Goal: Task Accomplishment & Management: Manage account settings

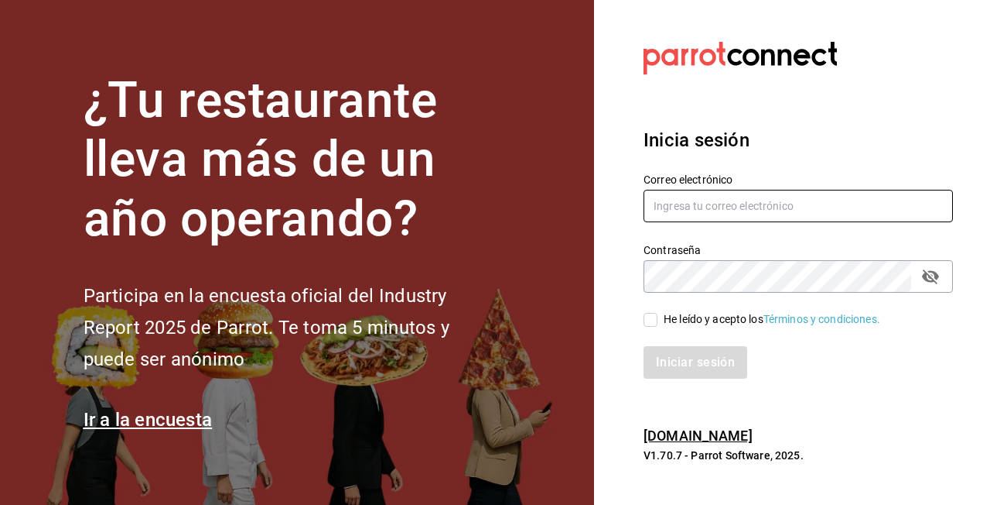
type input "[EMAIL_ADDRESS][DOMAIN_NAME]"
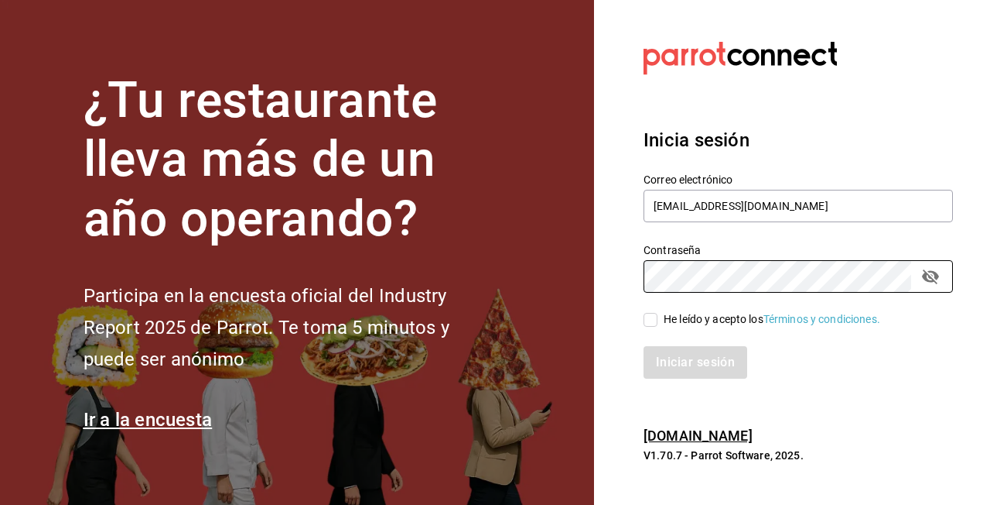
click at [659, 320] on span "He leído y acepto los Términos y condiciones." at bounding box center [769, 319] width 223 height 16
click at [658, 320] on input "He leído y acepto los Términos y condiciones." at bounding box center [651, 320] width 14 height 14
checkbox input "true"
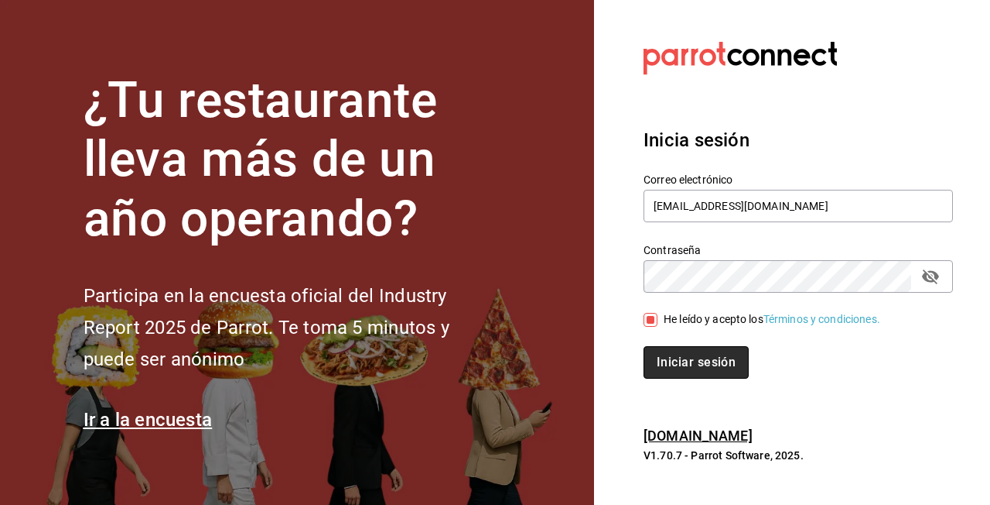
click at [685, 374] on button "Iniciar sesión" at bounding box center [696, 362] width 105 height 32
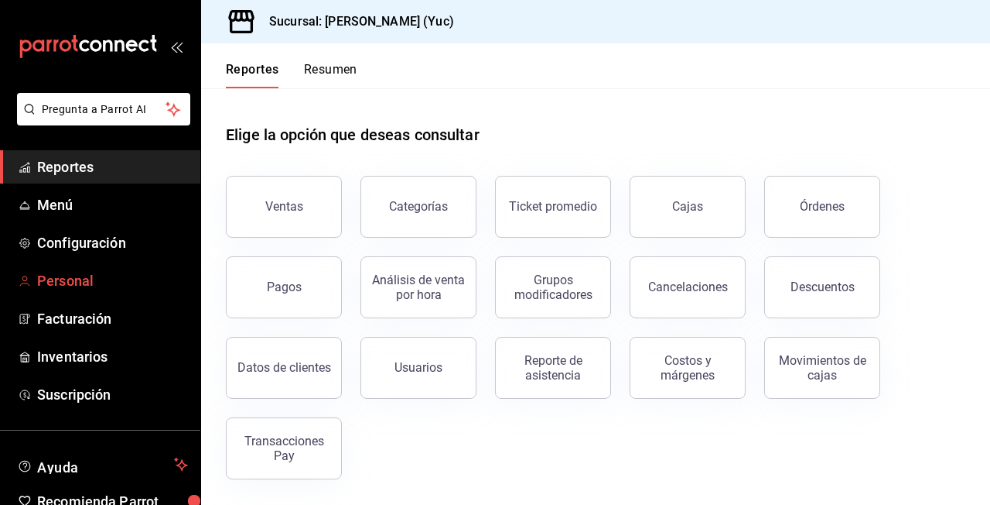
click at [114, 276] on span "Personal" at bounding box center [112, 280] width 151 height 21
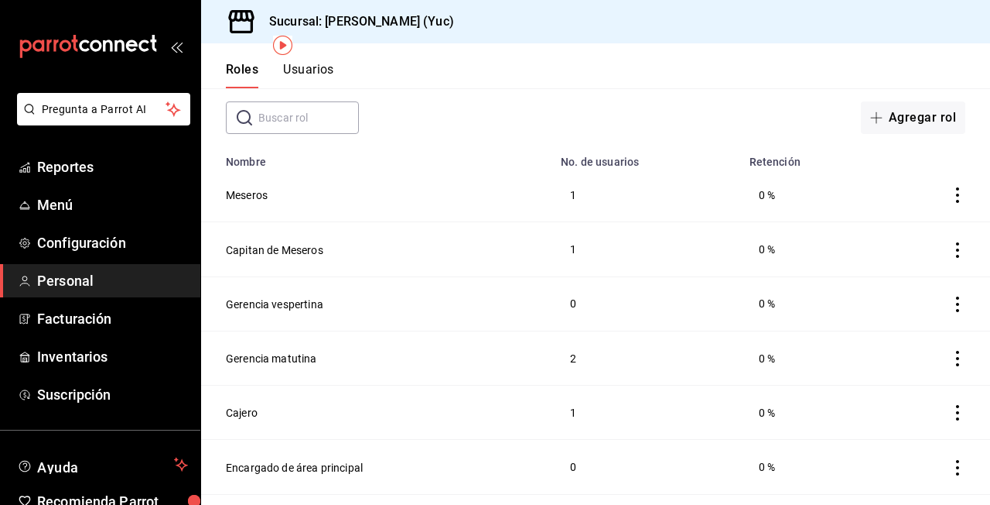
scroll to position [86, 0]
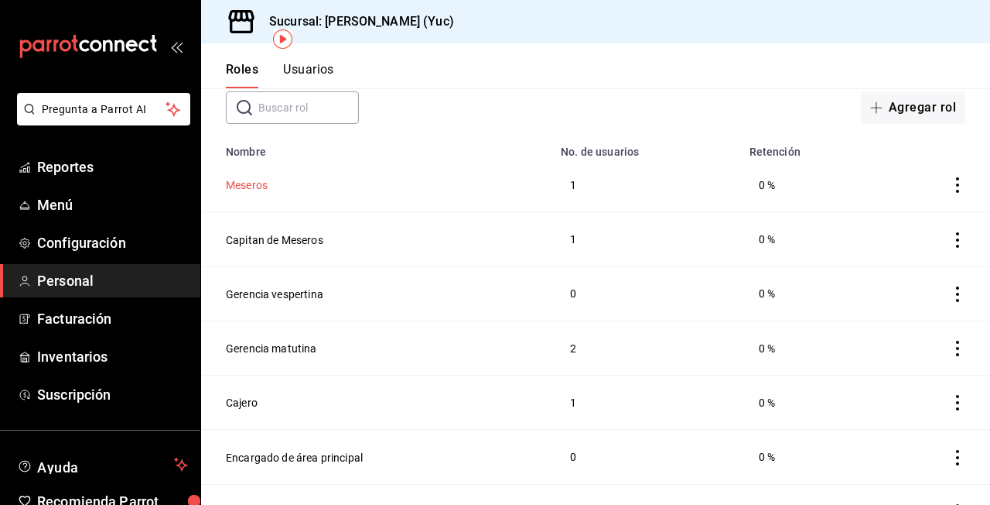
click at [264, 185] on button "Meseros" at bounding box center [247, 184] width 42 height 15
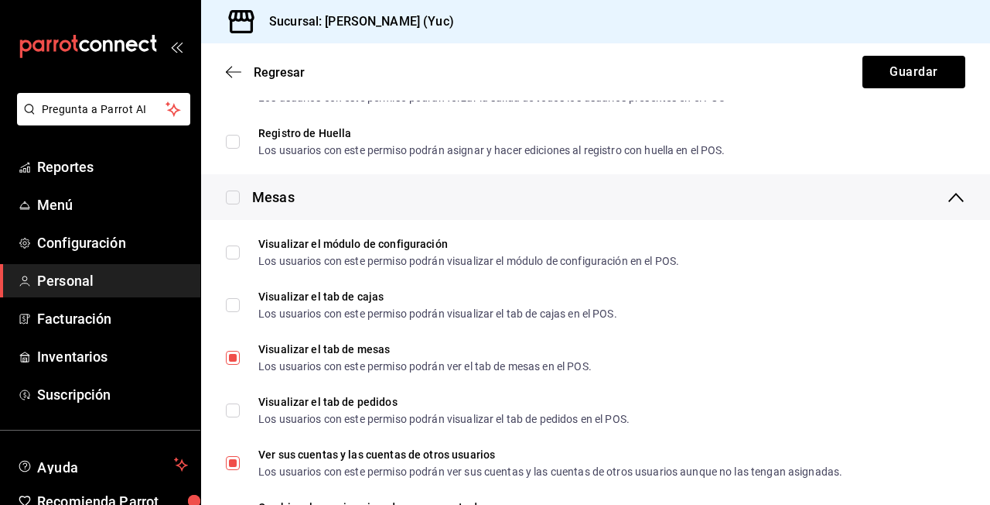
scroll to position [1961, 0]
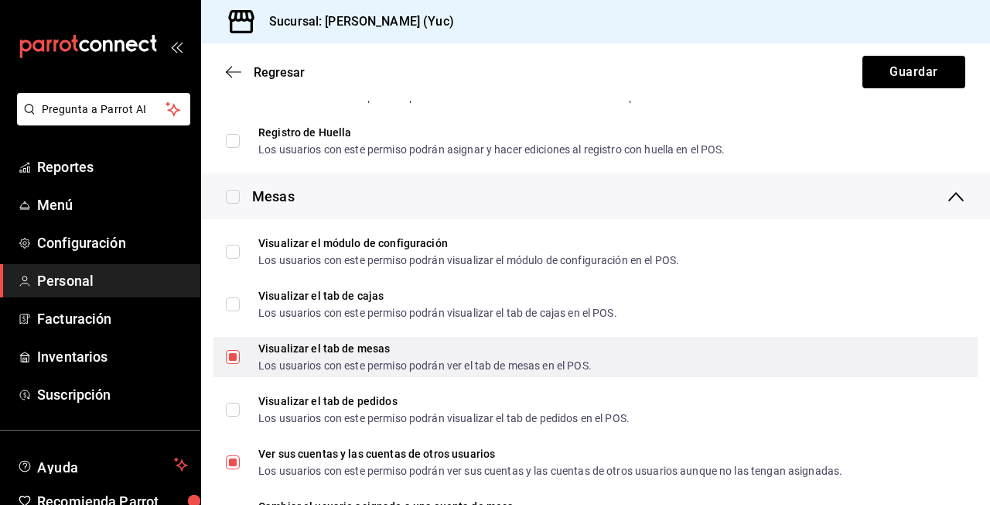
click at [410, 364] on div "Los usuarios con este permiso podrán ver el tab de mesas en el POS." at bounding box center [424, 365] width 333 height 11
click at [240, 364] on input "Visualizar el tab de mesas Los usuarios con este permiso podrán ver el tab de m…" at bounding box center [233, 357] width 14 height 14
click at [217, 353] on div "Visualizar el tab de mesas Los usuarios con este permiso podrán ver el tab de m…" at bounding box center [596, 357] width 764 height 40
checkbox input "false"
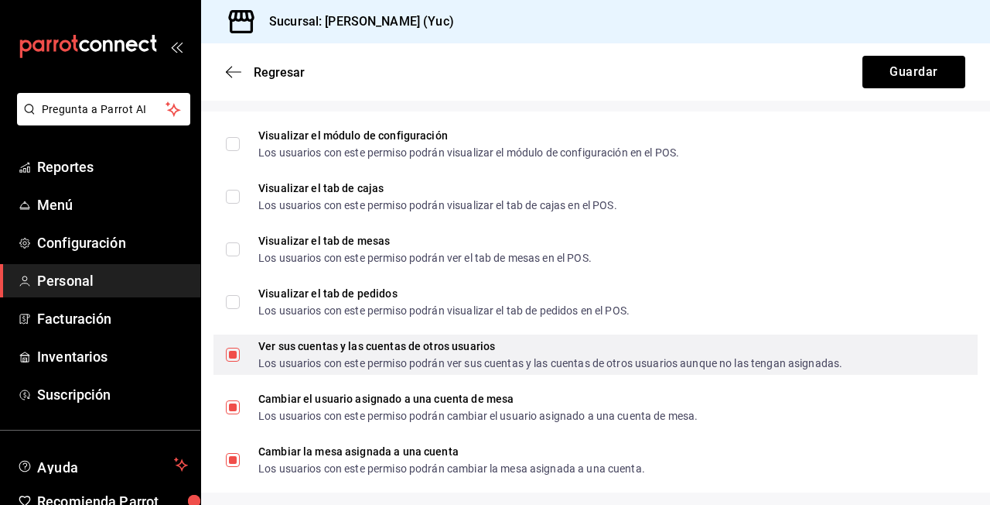
scroll to position [2071, 0]
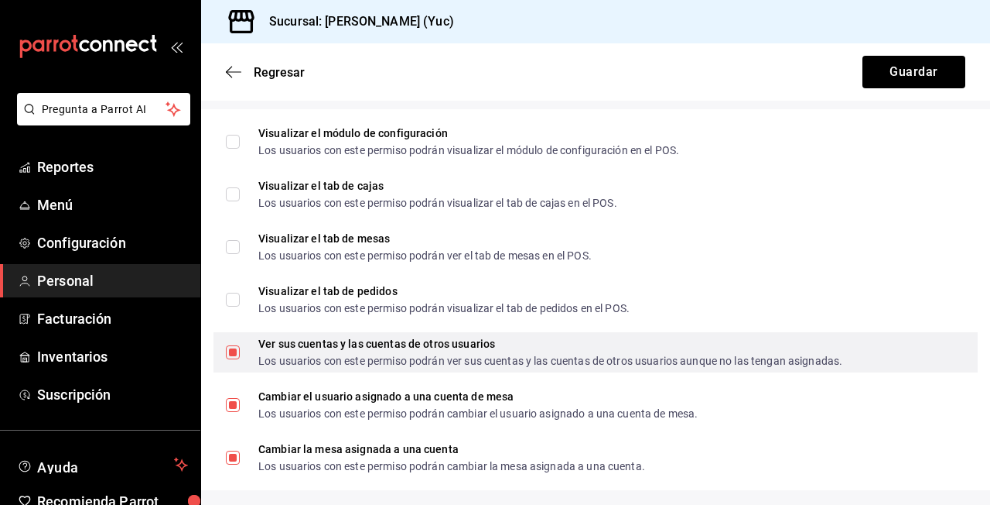
click at [259, 356] on div "Los usuarios con este permiso podrán ver sus cuentas y las cuentas de otros usu…" at bounding box center [550, 360] width 584 height 11
click at [240, 356] on input "Ver sus cuentas y las cuentas de otros usuarios Los usuarios con este permiso p…" at bounding box center [233, 352] width 14 height 14
click at [243, 351] on span "Ver sus cuentas y las cuentas de otros usuarios Los usuarios con este permiso p…" at bounding box center [541, 352] width 603 height 28
click at [240, 351] on input "Ver sus cuentas y las cuentas de otros usuarios Los usuarios con este permiso p…" at bounding box center [233, 352] width 14 height 14
click at [236, 347] on input "Ver sus cuentas y las cuentas de otros usuarios Los usuarios con este permiso p…" at bounding box center [233, 352] width 14 height 14
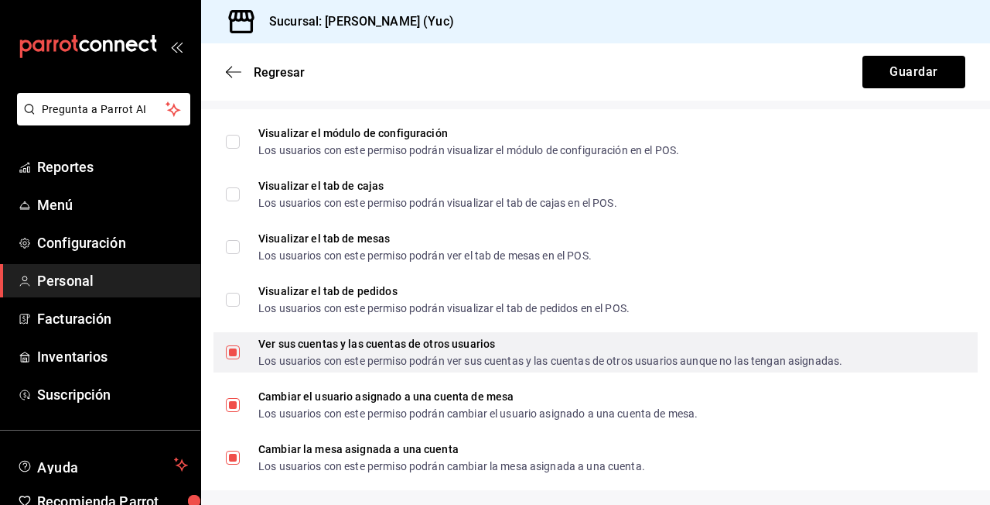
checkbox input "false"
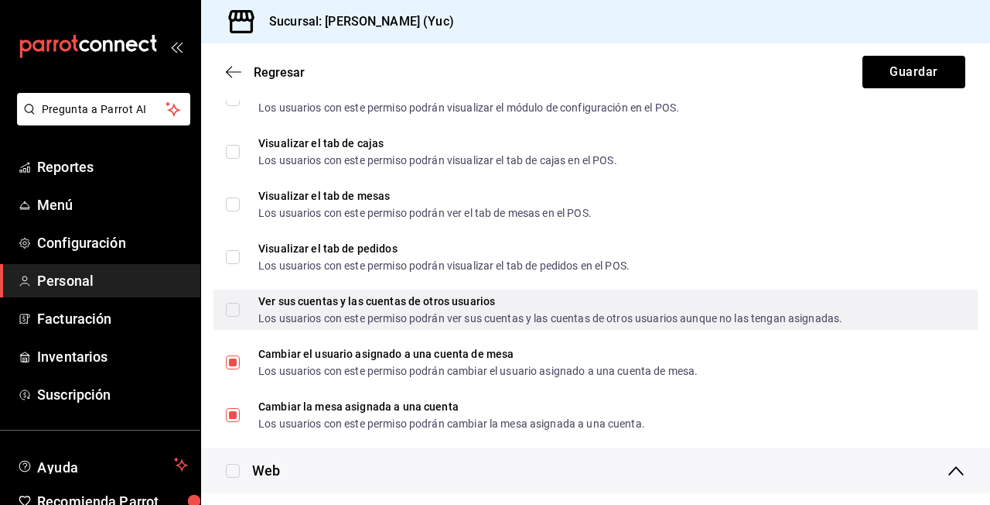
scroll to position [2122, 0]
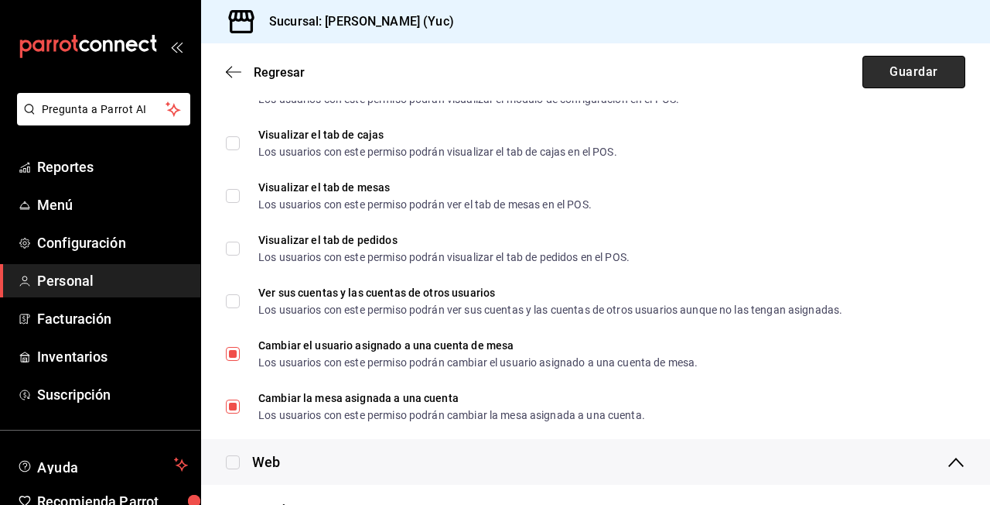
click at [899, 74] on button "Guardar" at bounding box center [914, 72] width 103 height 32
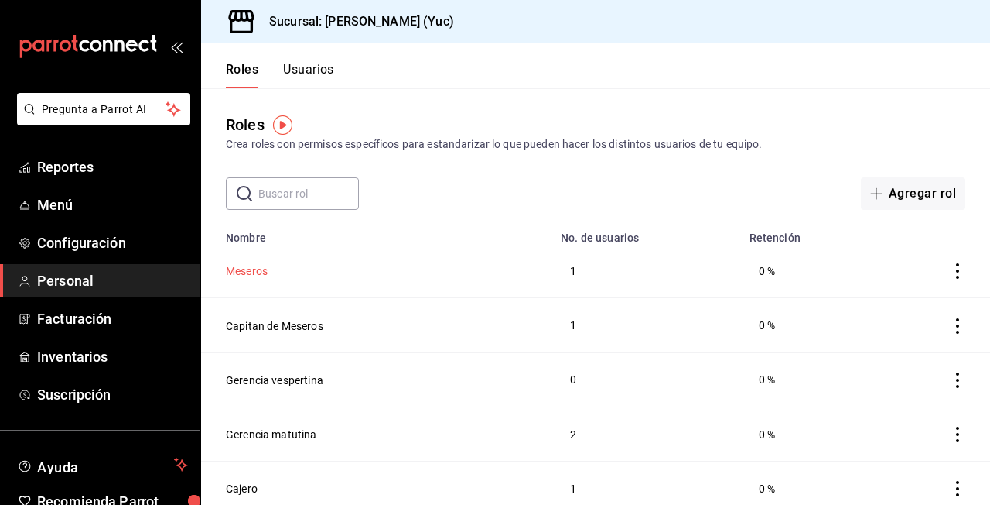
click at [264, 277] on button "Meseros" at bounding box center [247, 270] width 42 height 15
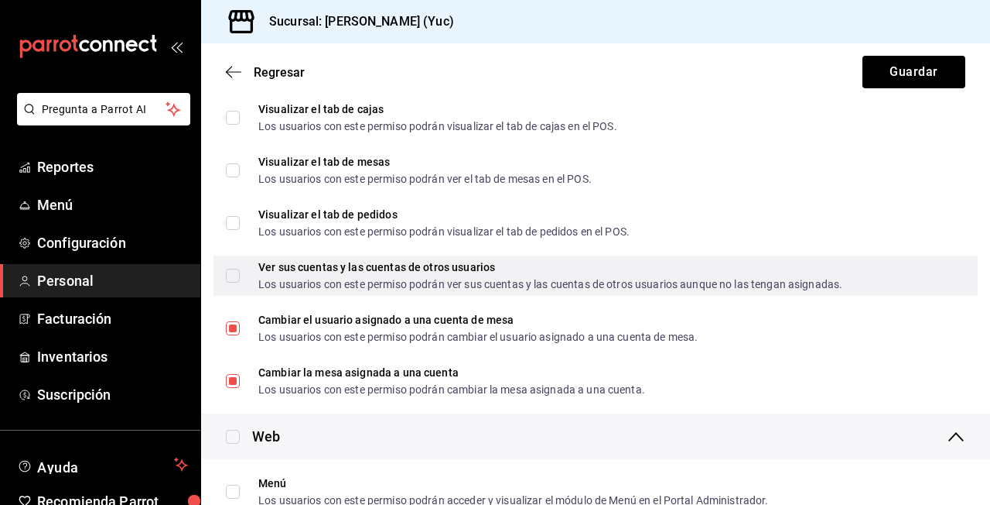
scroll to position [2154, 0]
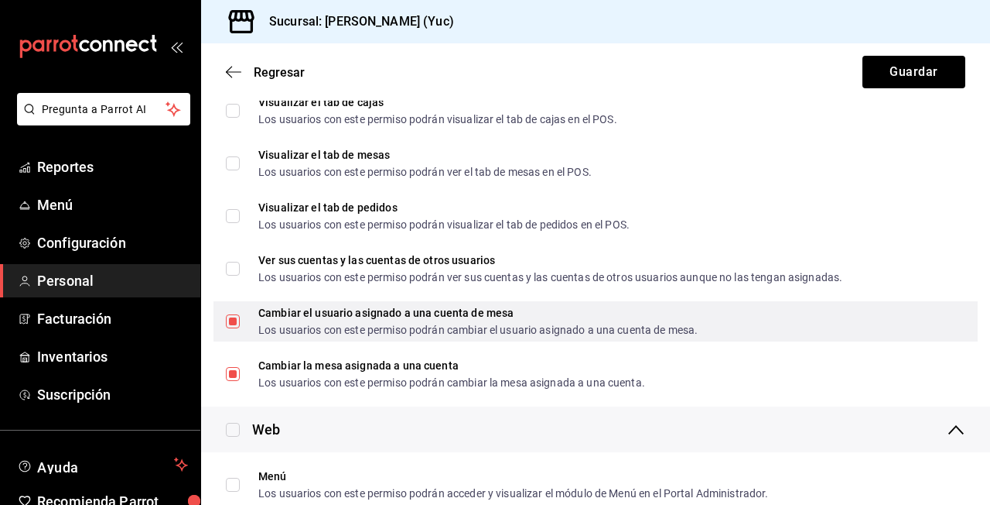
click at [444, 327] on div "Los usuarios con este permiso podrán cambiar el usuario asignado a una cuenta d…" at bounding box center [478, 329] width 440 height 11
click at [240, 327] on input "Cambiar el usuario asignado a una cuenta de mesa Los usuarios con este permiso …" at bounding box center [233, 321] width 14 height 14
click at [236, 324] on input "Cambiar el usuario asignado a una cuenta de mesa Los usuarios con este permiso …" at bounding box center [233, 321] width 14 height 14
checkbox input "false"
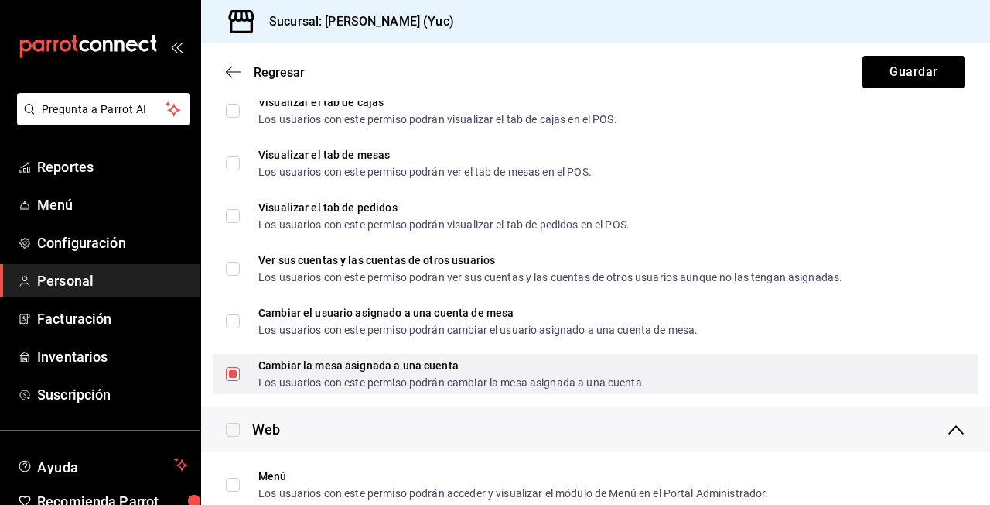
click at [238, 372] on input "Cambiar la mesa asignada a una cuenta Los usuarios con este permiso podrán camb…" at bounding box center [233, 374] width 14 height 14
checkbox input "false"
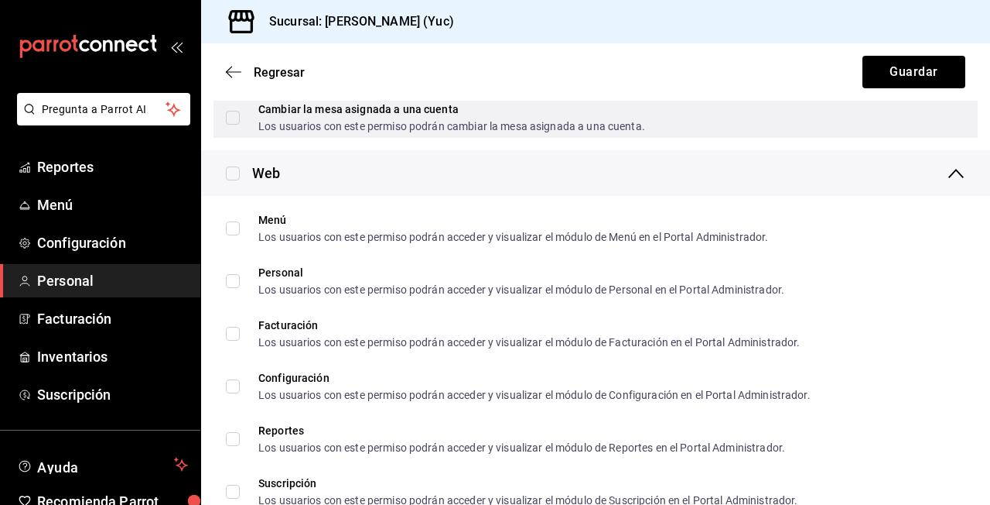
scroll to position [2376, 0]
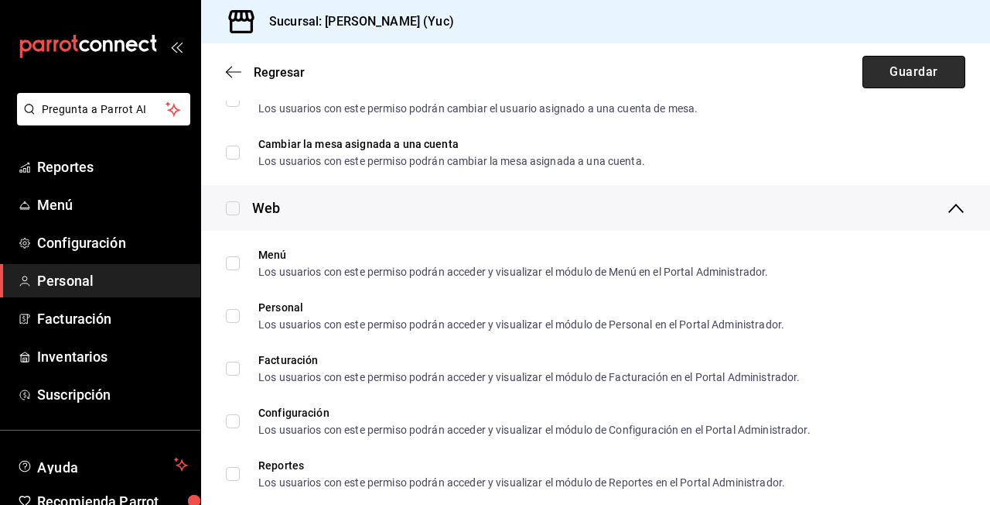
click at [904, 65] on button "Guardar" at bounding box center [914, 72] width 103 height 32
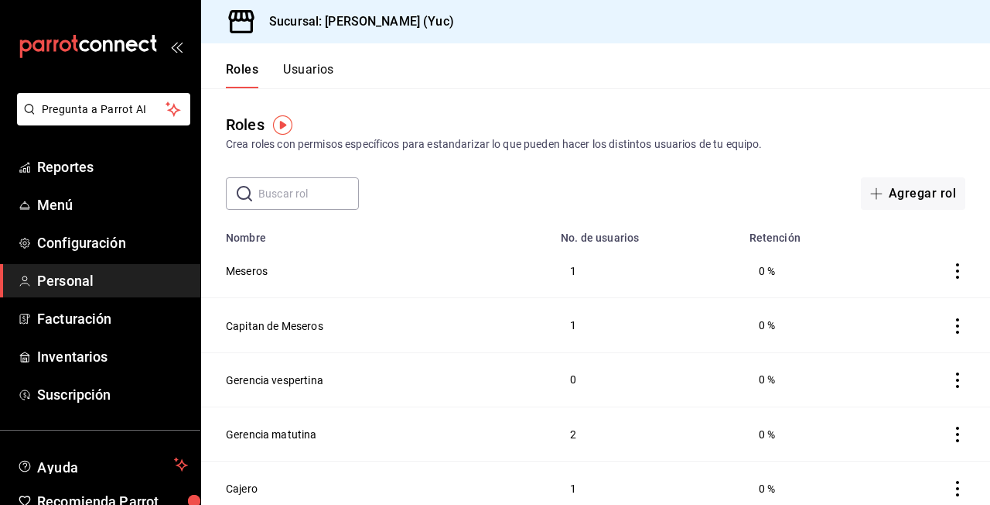
click at [313, 82] on button "Usuarios" at bounding box center [308, 75] width 51 height 26
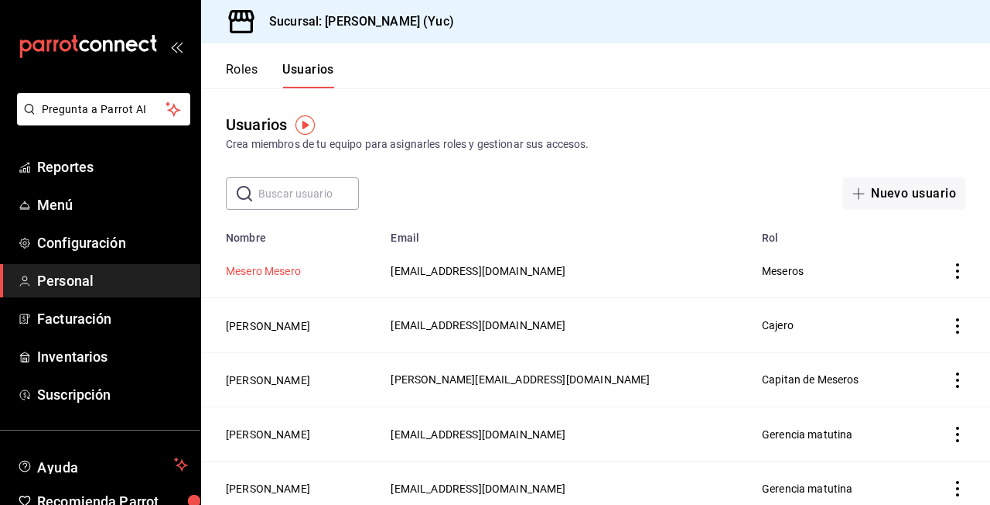
click at [286, 272] on button "Mesero Mesero" at bounding box center [263, 270] width 75 height 15
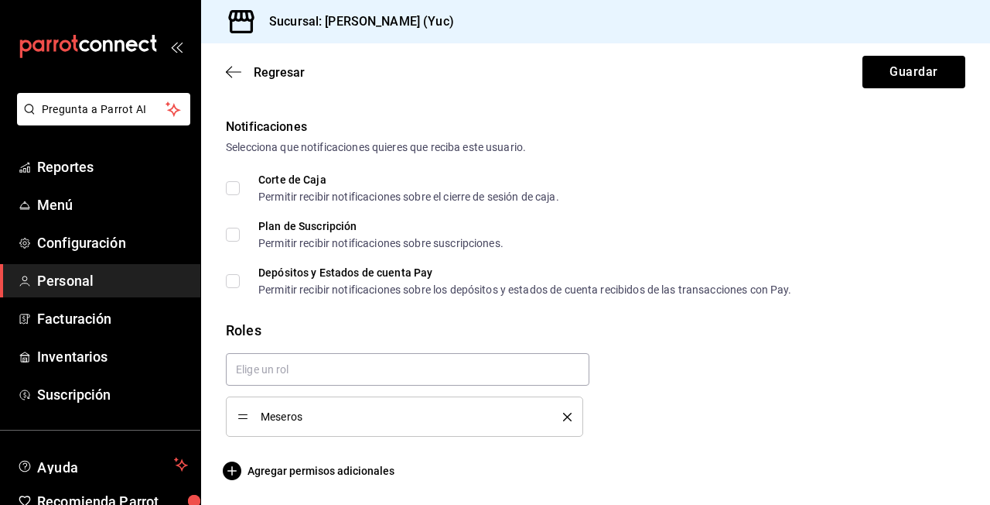
scroll to position [783, 0]
click at [294, 420] on span "Meseros" at bounding box center [400, 416] width 279 height 11
click at [243, 471] on span "Agregar permisos adicionales" at bounding box center [310, 470] width 169 height 19
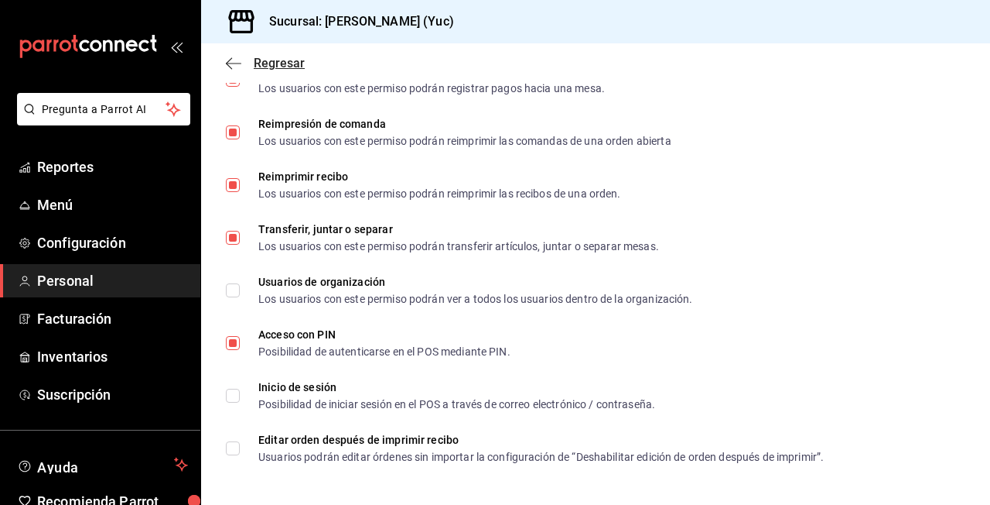
click at [233, 59] on icon "button" at bounding box center [233, 63] width 15 height 14
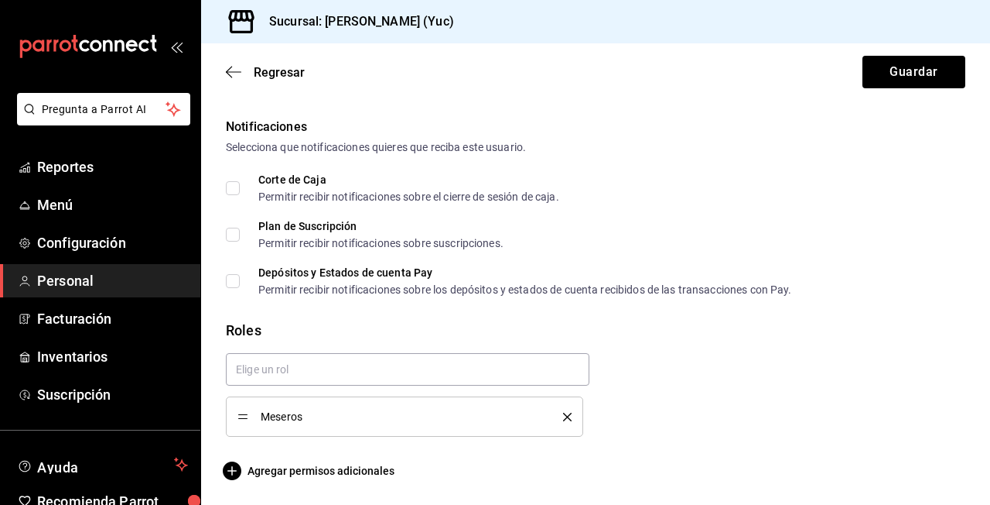
click at [391, 409] on div "Meseros" at bounding box center [405, 416] width 334 height 17
click at [260, 428] on li "Meseros" at bounding box center [404, 416] width 357 height 40
click at [290, 472] on span "Agregar permisos adicionales" at bounding box center [310, 470] width 169 height 19
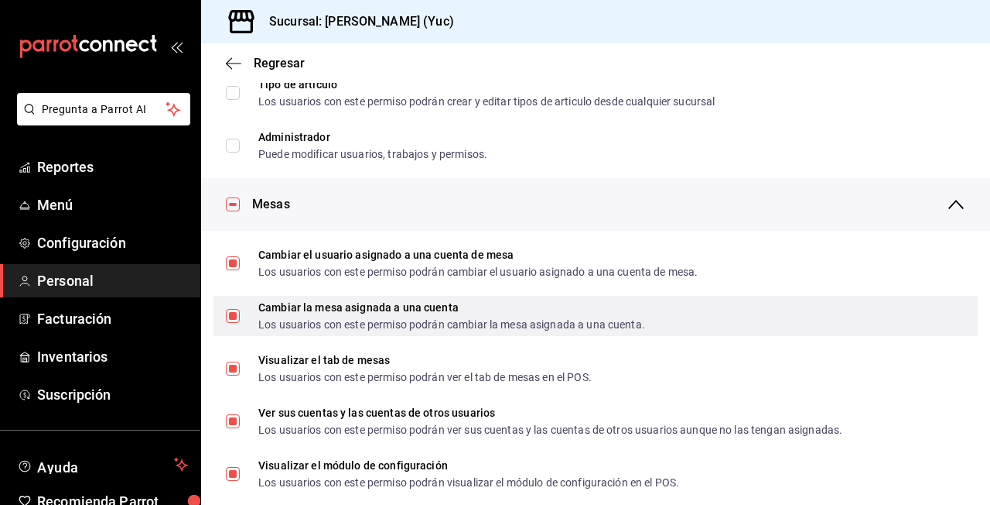
scroll to position [151, 0]
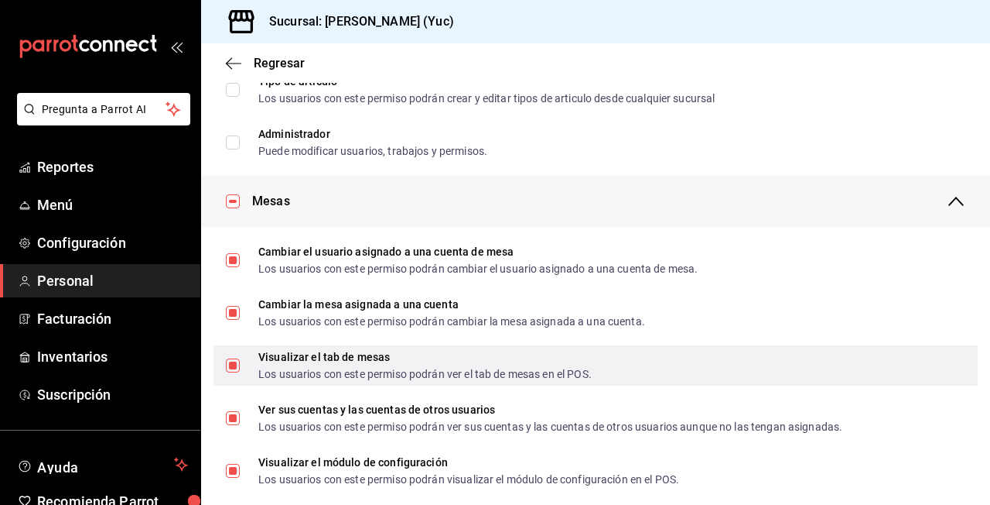
click at [234, 371] on label "Visualizar el tab de mesas Los usuarios con este permiso podrán ver el tab de m…" at bounding box center [409, 365] width 366 height 28
click at [234, 371] on input "Visualizar el tab de mesas Los usuarios con este permiso podrán ver el tab de m…" at bounding box center [233, 365] width 14 height 14
checkbox input "true"
click at [234, 362] on input "Visualizar el tab de mesas Los usuarios con este permiso podrán ver el tab de m…" at bounding box center [233, 365] width 14 height 14
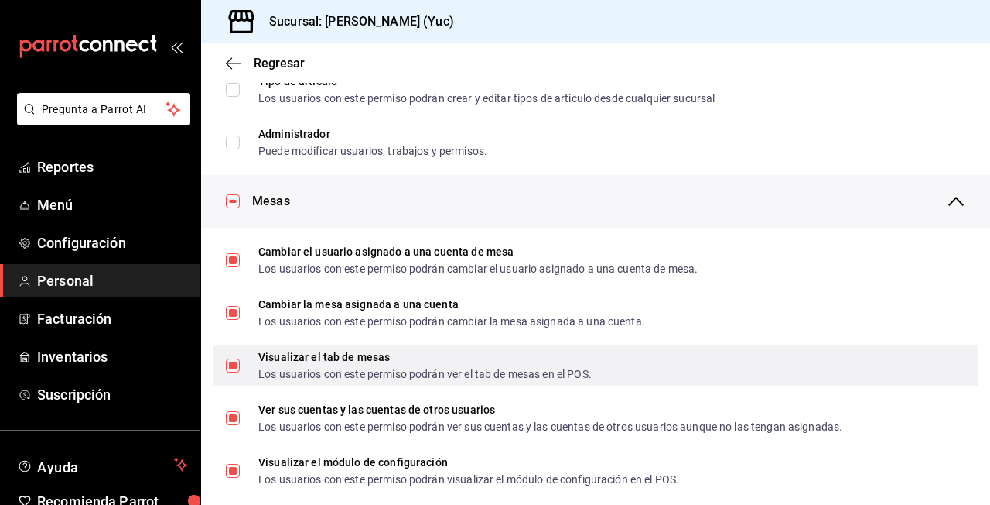
checkbox input "false"
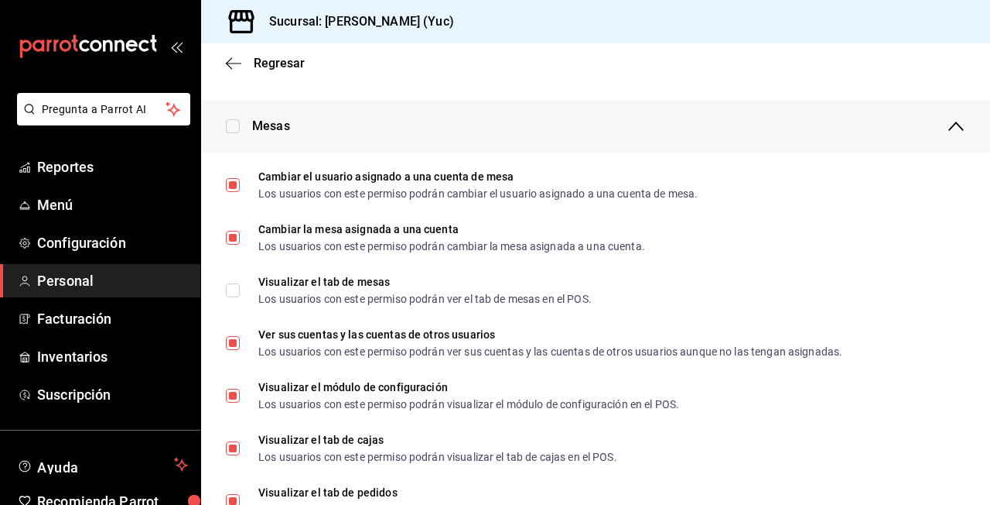
scroll to position [230, 0]
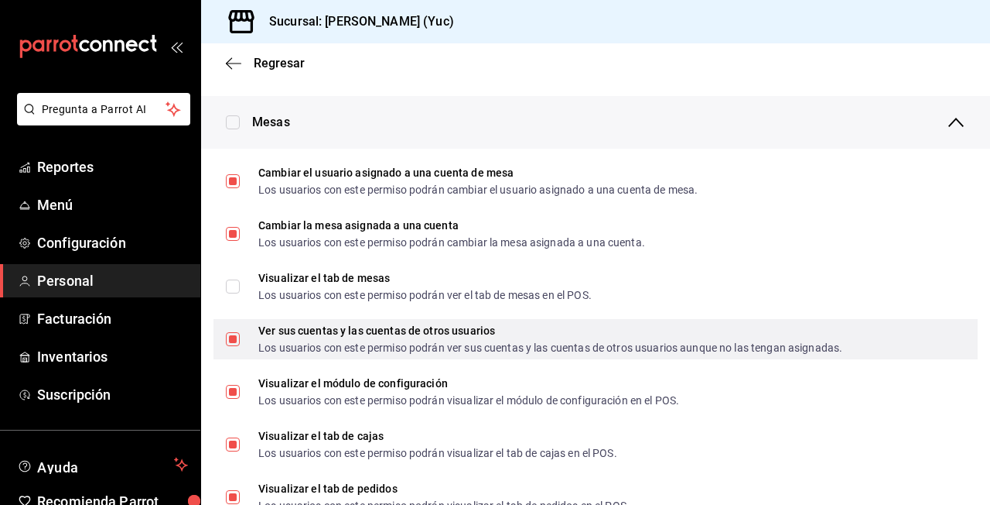
click at [241, 343] on span "Ver sus cuentas y las cuentas de otros usuarios Los usuarios con este permiso p…" at bounding box center [541, 339] width 603 height 28
click at [240, 343] on input "Ver sus cuentas y las cuentas de otros usuarios Los usuarios con este permiso p…" at bounding box center [233, 339] width 14 height 14
click at [233, 338] on input "Ver sus cuentas y las cuentas de otros usuarios Los usuarios con este permiso p…" at bounding box center [233, 339] width 14 height 14
checkbox input "false"
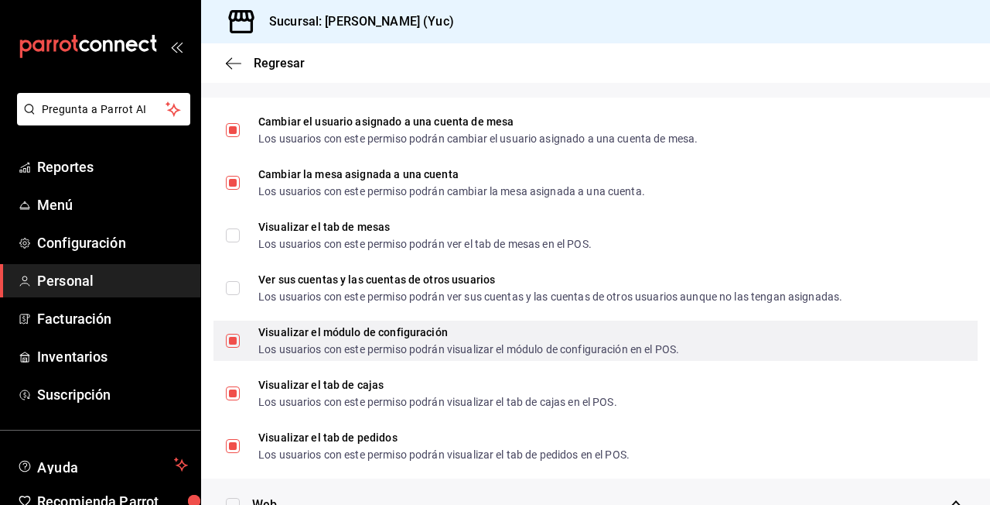
scroll to position [287, 0]
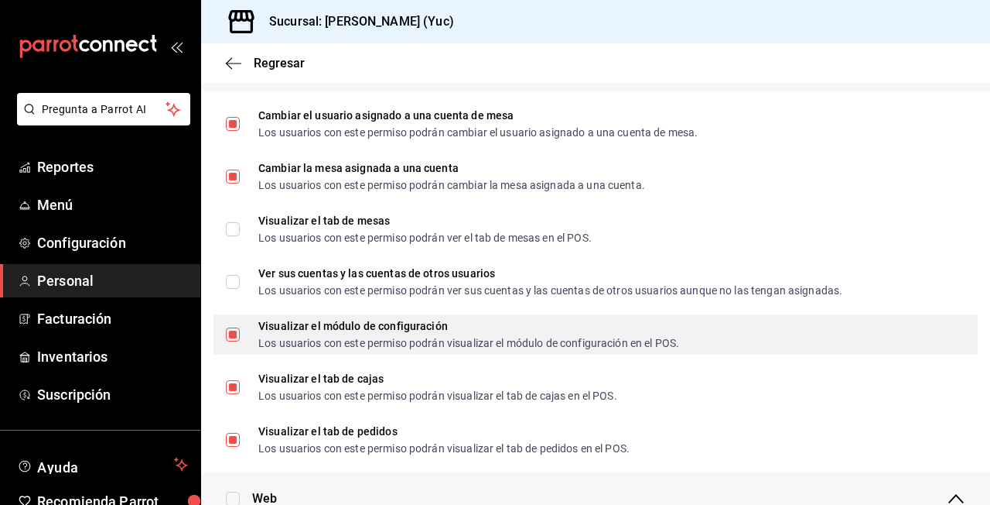
click at [232, 340] on label "Visualizar el módulo de configuración Los usuarios con este permiso podrán visu…" at bounding box center [452, 334] width 453 height 28
click at [232, 340] on input "Visualizar el módulo de configuración Los usuarios con este permiso podrán visu…" at bounding box center [233, 334] width 14 height 14
click at [234, 333] on input "Visualizar el módulo de configuración Los usuarios con este permiso podrán visu…" at bounding box center [233, 334] width 14 height 14
checkbox input "false"
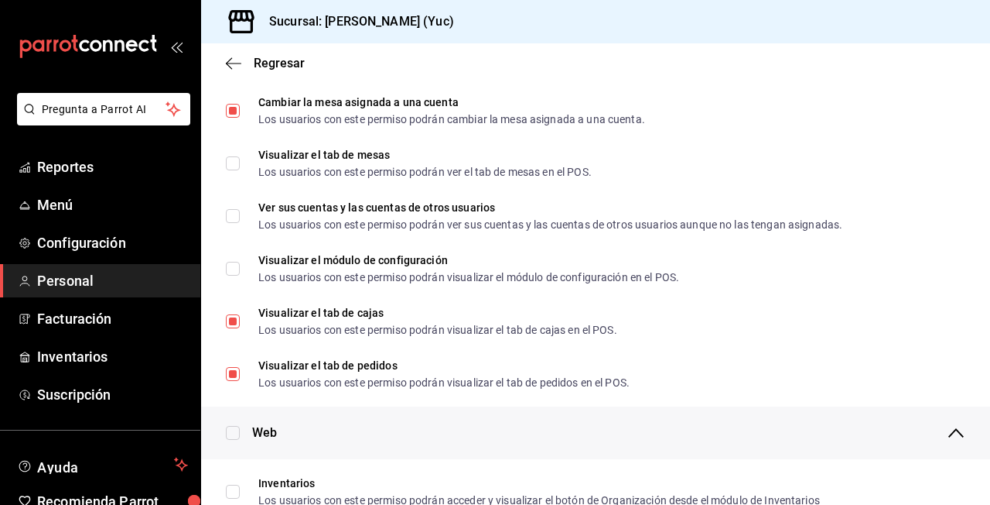
scroll to position [359, 0]
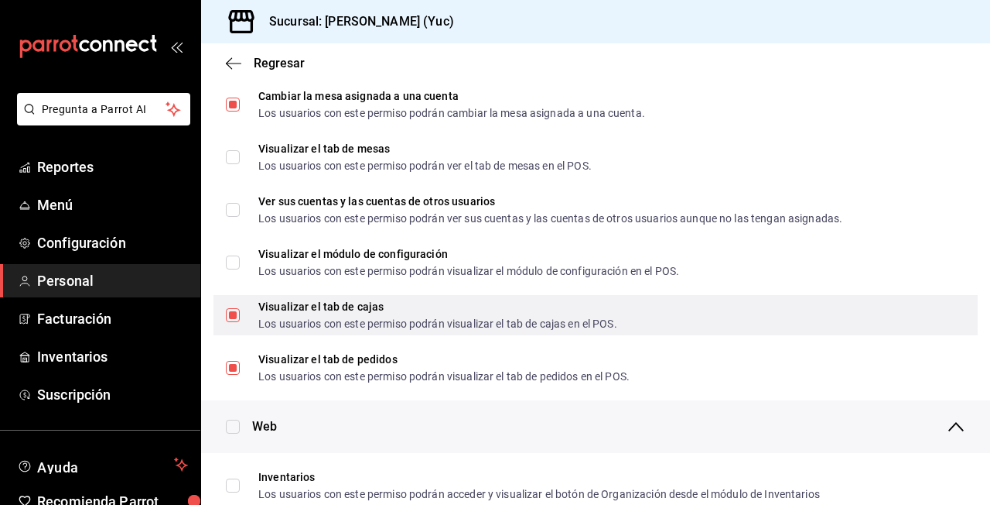
click at [231, 319] on input "Visualizar el tab [PERSON_NAME] Los usuarios con este permiso podrán visualizar…" at bounding box center [233, 315] width 14 height 14
checkbox input "false"
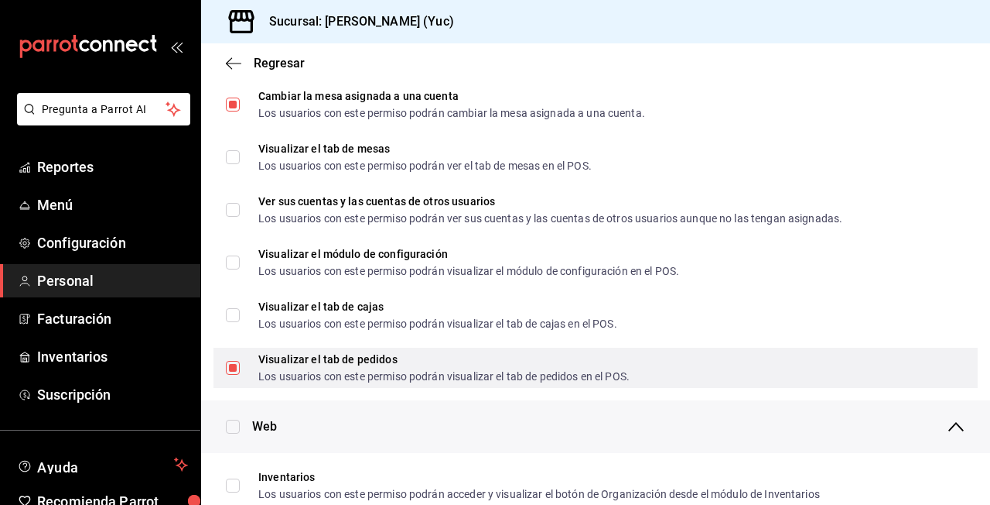
click at [235, 369] on input "Visualizar el tab de pedidos Los usuarios con este permiso podrán visualizar el…" at bounding box center [233, 368] width 14 height 14
checkbox input "false"
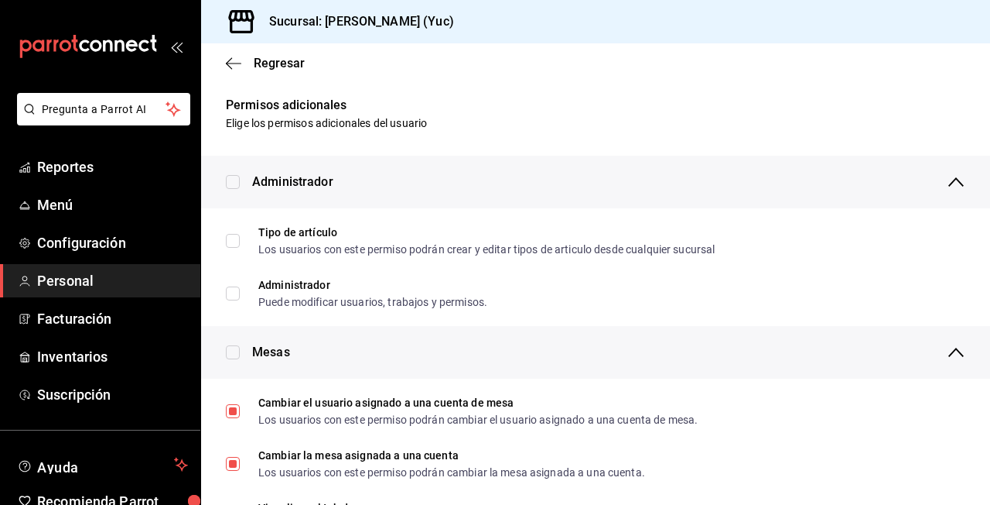
scroll to position [0, 0]
click at [260, 64] on span "Regresar" at bounding box center [279, 63] width 51 height 15
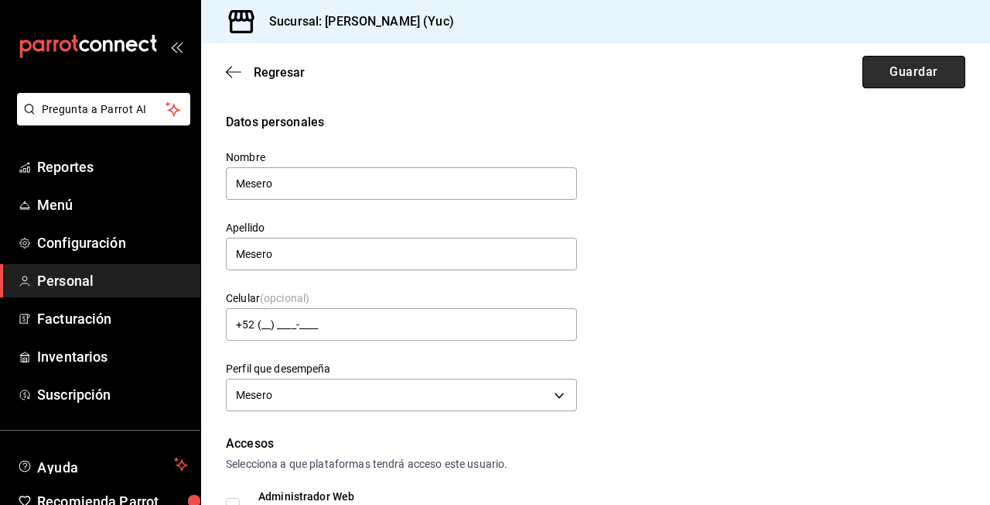
click at [897, 70] on button "Guardar" at bounding box center [914, 72] width 103 height 32
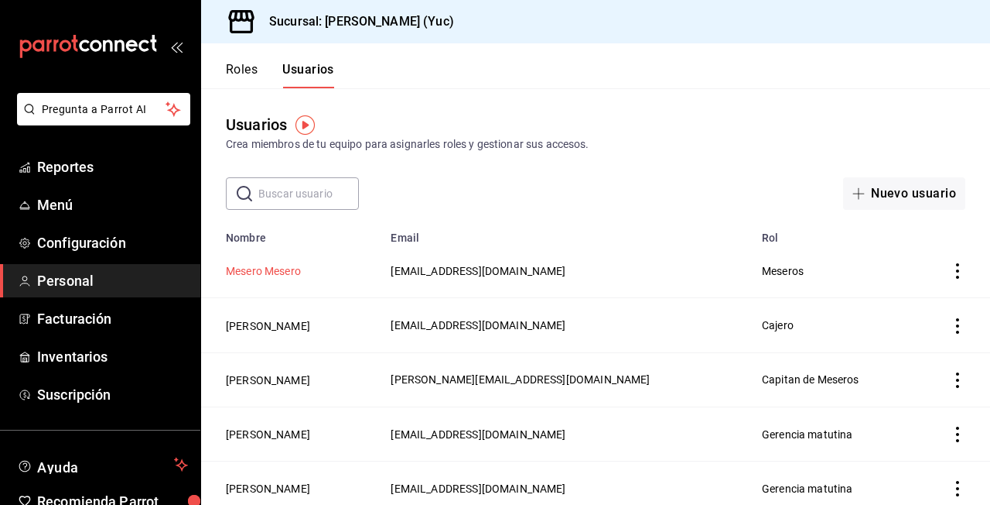
click at [269, 269] on button "Mesero Mesero" at bounding box center [263, 270] width 75 height 15
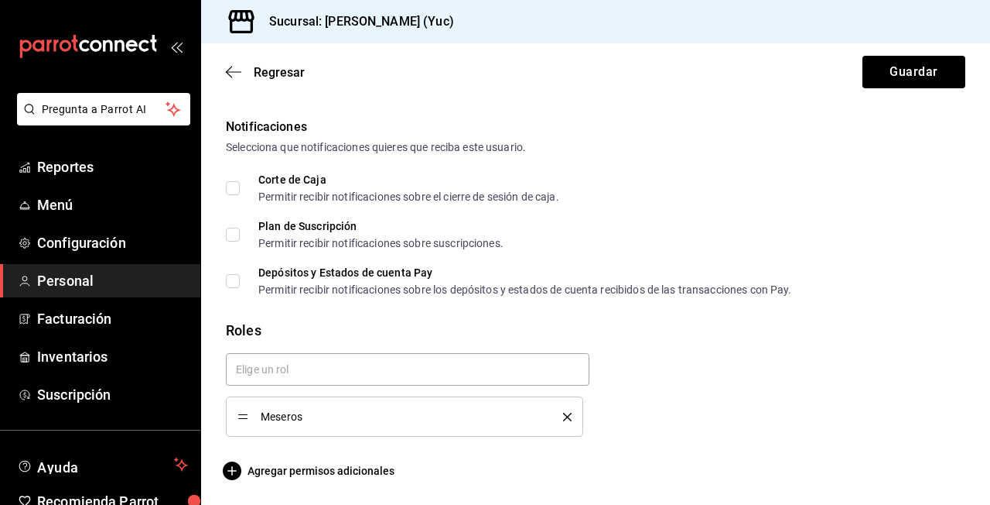
scroll to position [783, 0]
click at [336, 466] on span "Agregar permisos adicionales" at bounding box center [310, 470] width 169 height 19
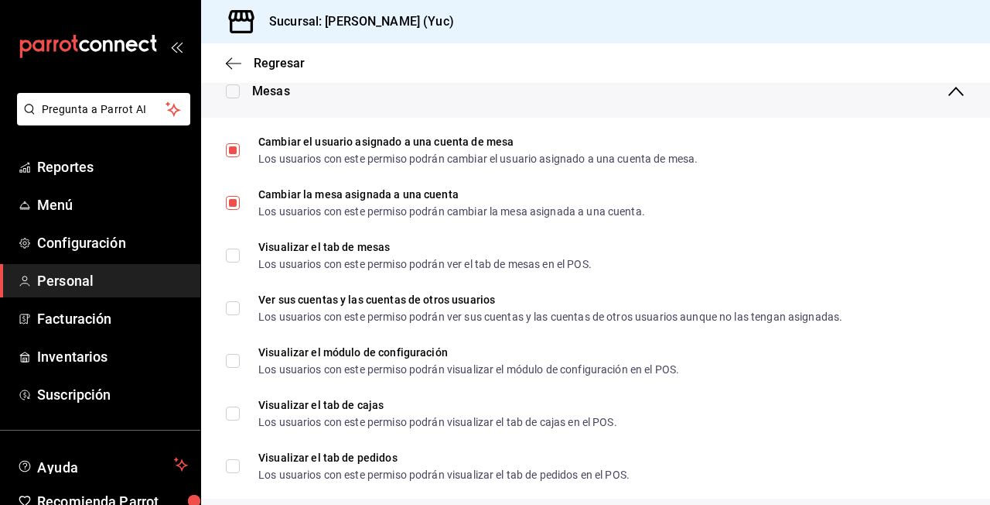
scroll to position [263, 0]
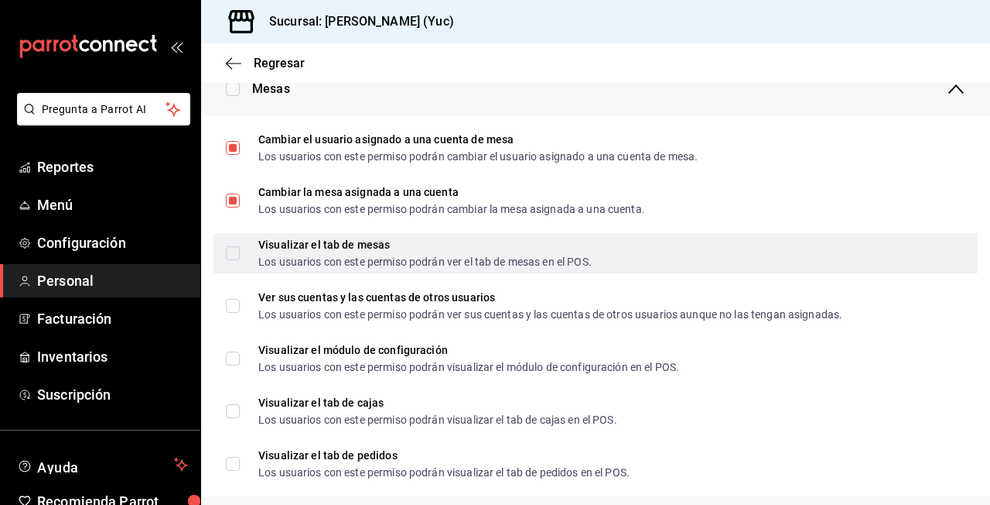
click at [333, 252] on div "Visualizar el tab de mesas Los usuarios con este permiso podrán ver el tab de m…" at bounding box center [424, 253] width 333 height 28
click at [240, 252] on input "Visualizar el tab de mesas Los usuarios con este permiso podrán ver el tab de m…" at bounding box center [233, 253] width 14 height 14
click at [238, 253] on input "Visualizar el tab de mesas Los usuarios con este permiso podrán ver el tab de m…" at bounding box center [233, 253] width 14 height 14
checkbox input "true"
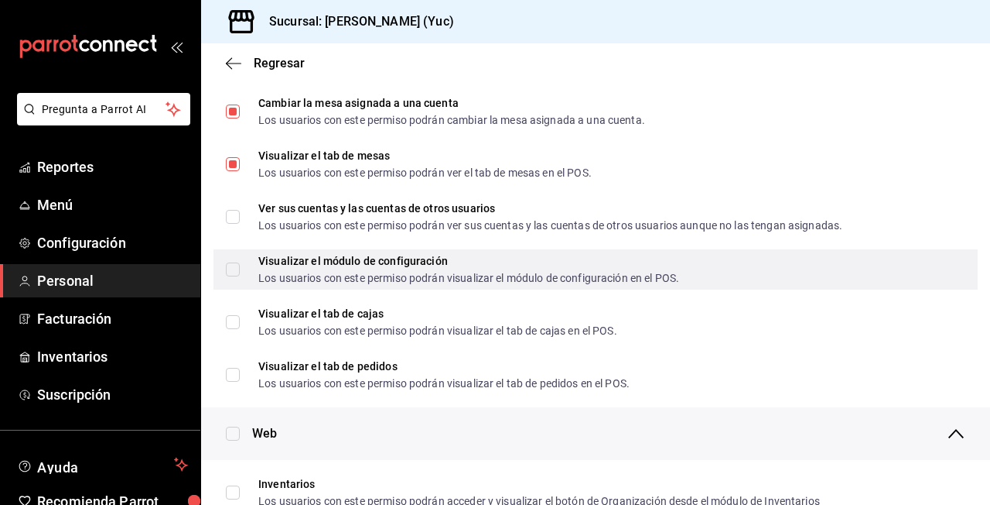
scroll to position [355, 0]
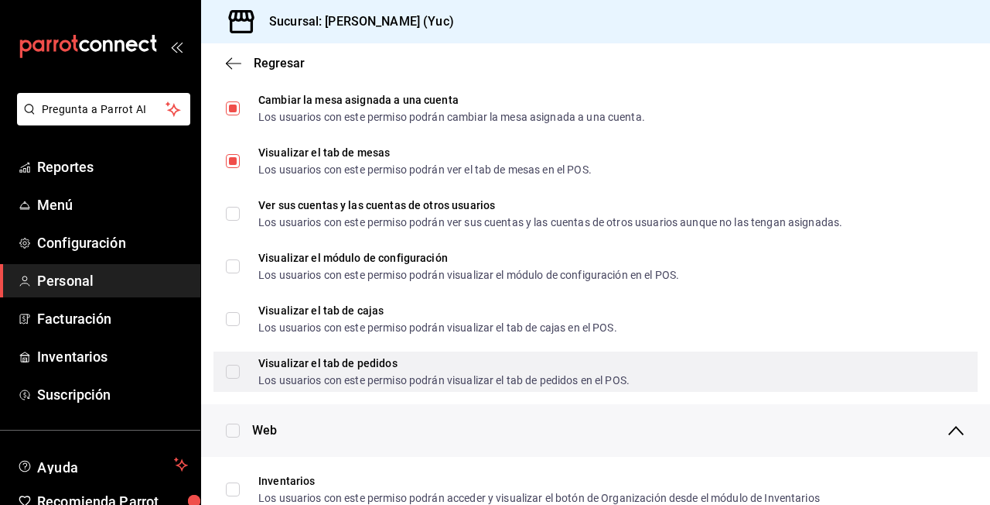
click at [255, 371] on span "Visualizar el tab de pedidos Los usuarios con este permiso podrán visualizar el…" at bounding box center [435, 371] width 390 height 28
click at [240, 371] on input "Visualizar el tab de pedidos Los usuarios con este permiso podrán visualizar el…" at bounding box center [233, 371] width 14 height 14
checkbox input "false"
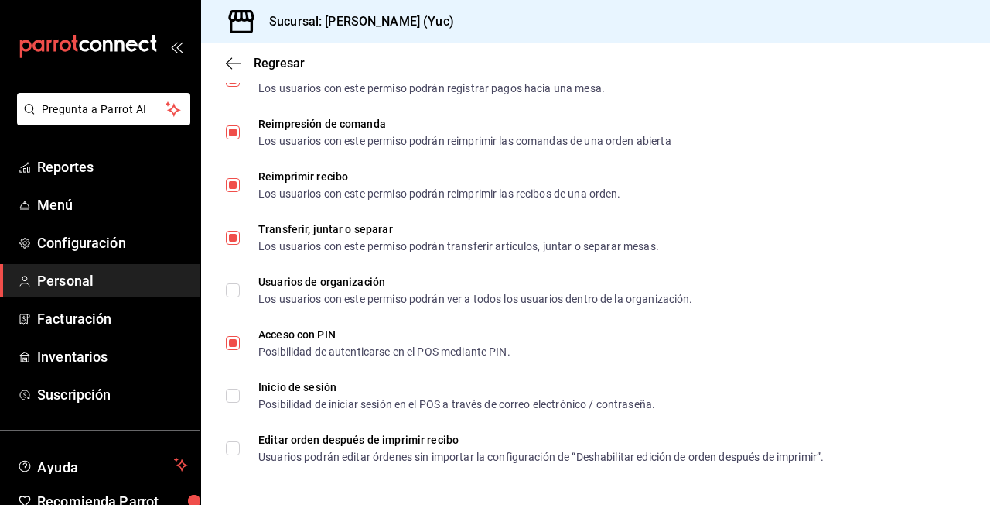
scroll to position [0, 0]
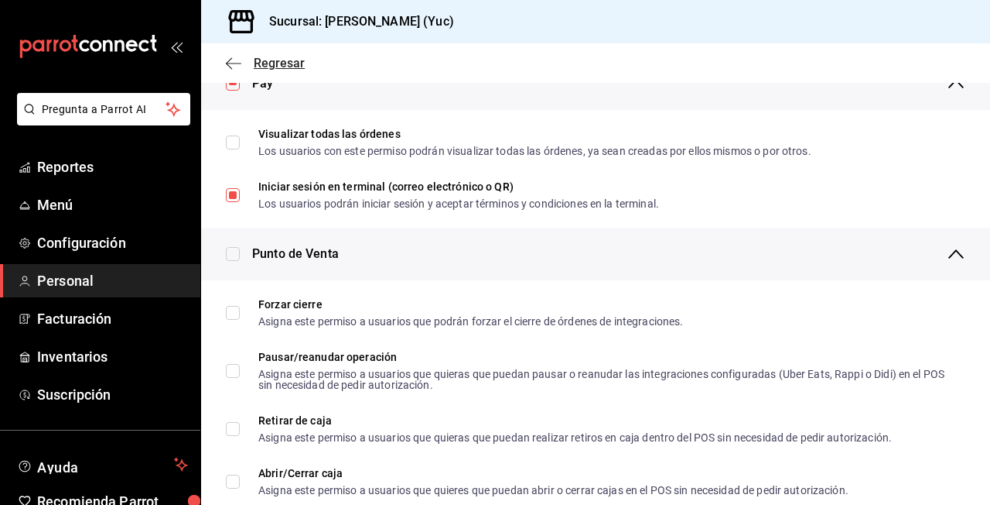
click at [249, 63] on span "Regresar" at bounding box center [265, 63] width 79 height 15
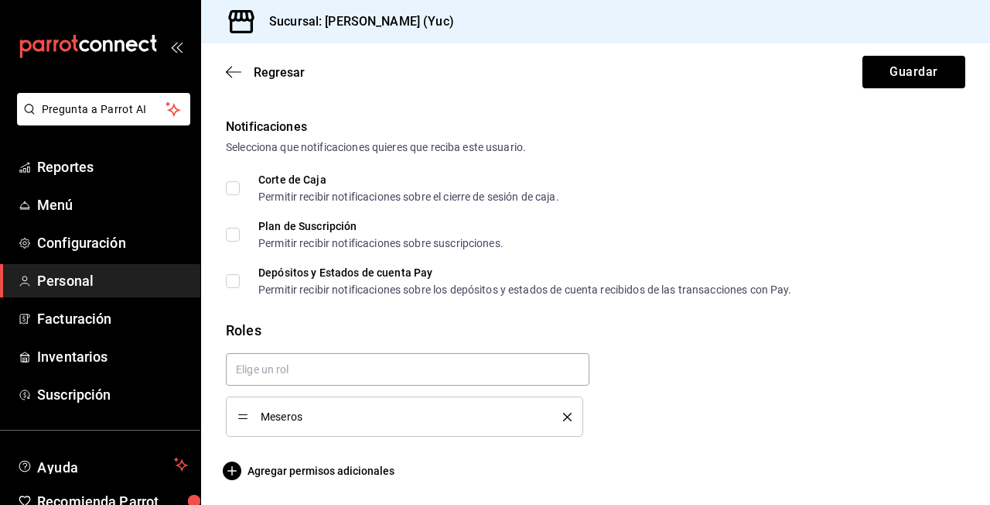
scroll to position [783, 0]
click at [938, 73] on button "Guardar" at bounding box center [914, 72] width 103 height 32
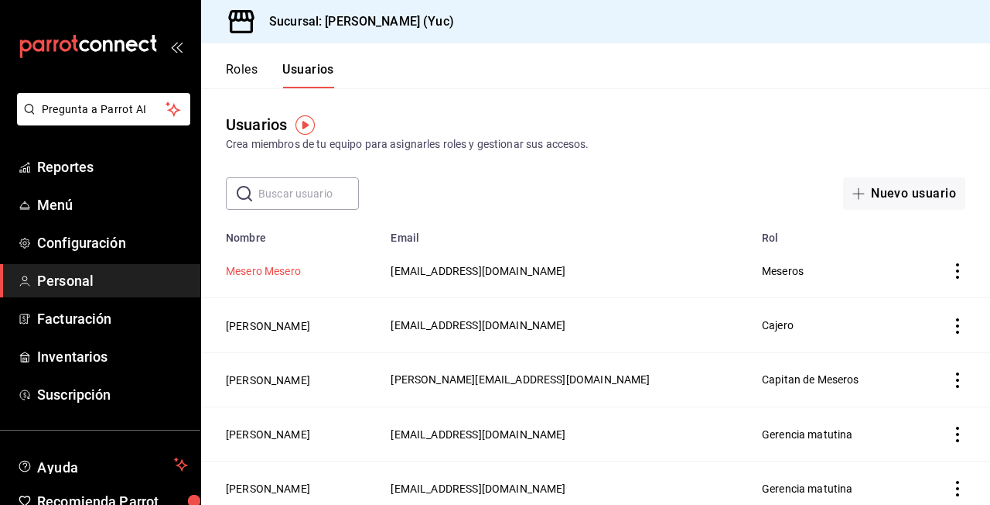
click at [293, 277] on button "Mesero Mesero" at bounding box center [263, 270] width 75 height 15
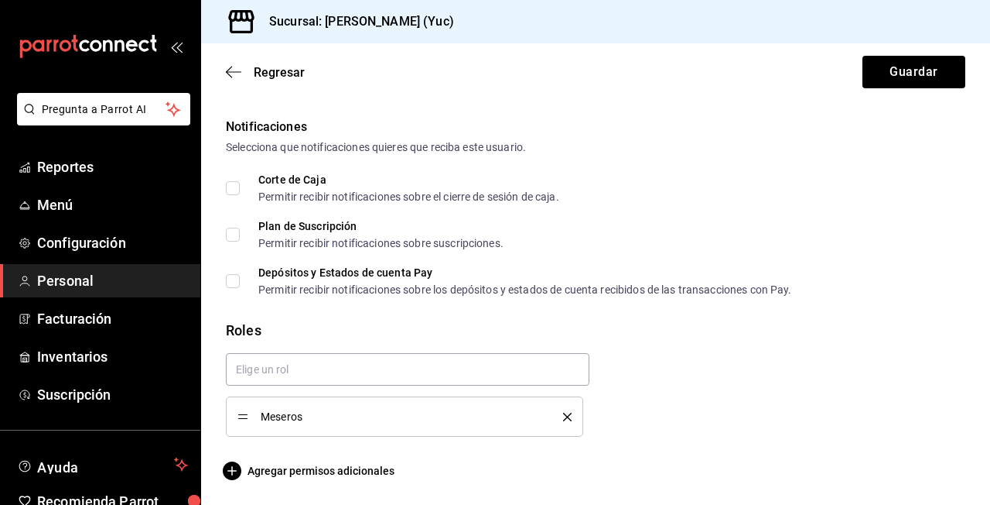
scroll to position [783, 0]
click at [359, 470] on span "Agregar permisos adicionales" at bounding box center [310, 470] width 169 height 19
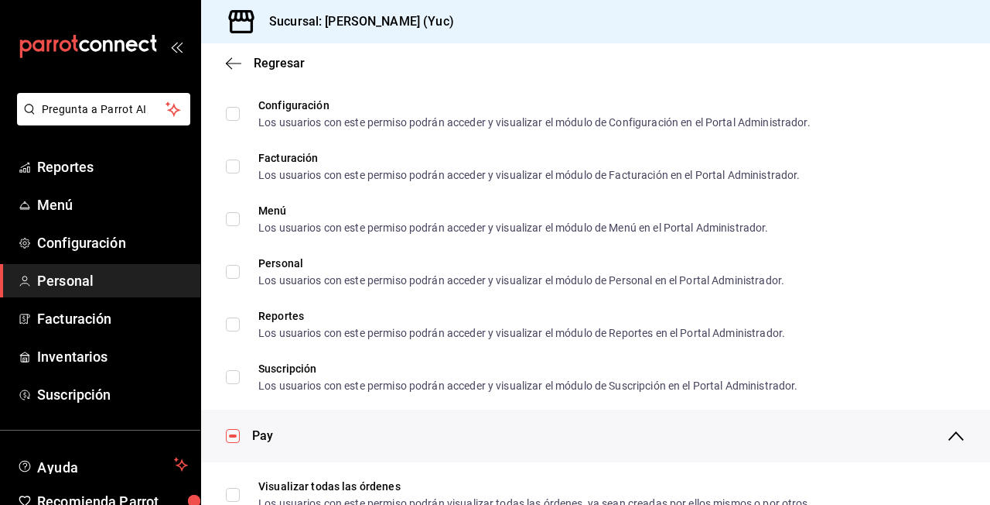
click at [245, 71] on div "Regresar" at bounding box center [595, 62] width 789 height 39
click at [231, 61] on icon "button" at bounding box center [233, 63] width 15 height 14
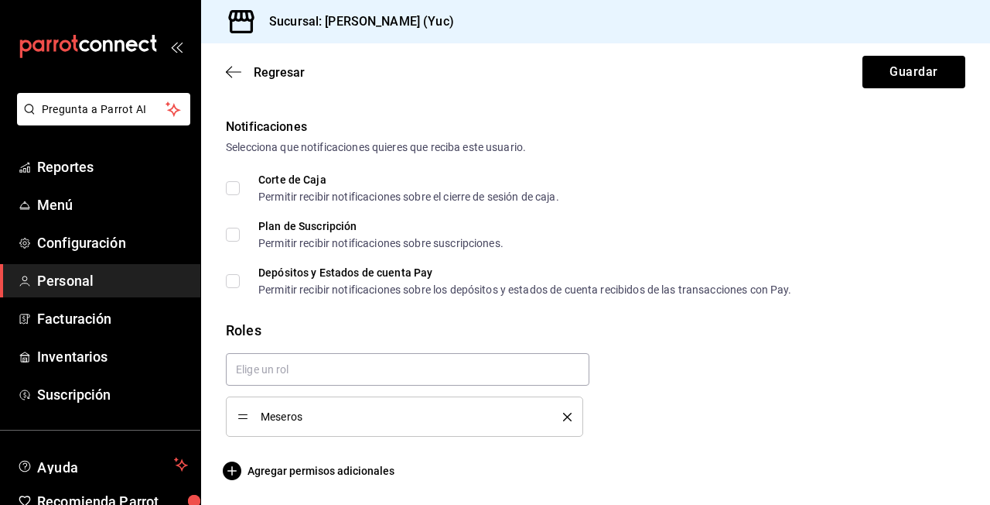
scroll to position [0, 0]
click at [324, 472] on span "Agregar permisos adicionales" at bounding box center [310, 470] width 169 height 19
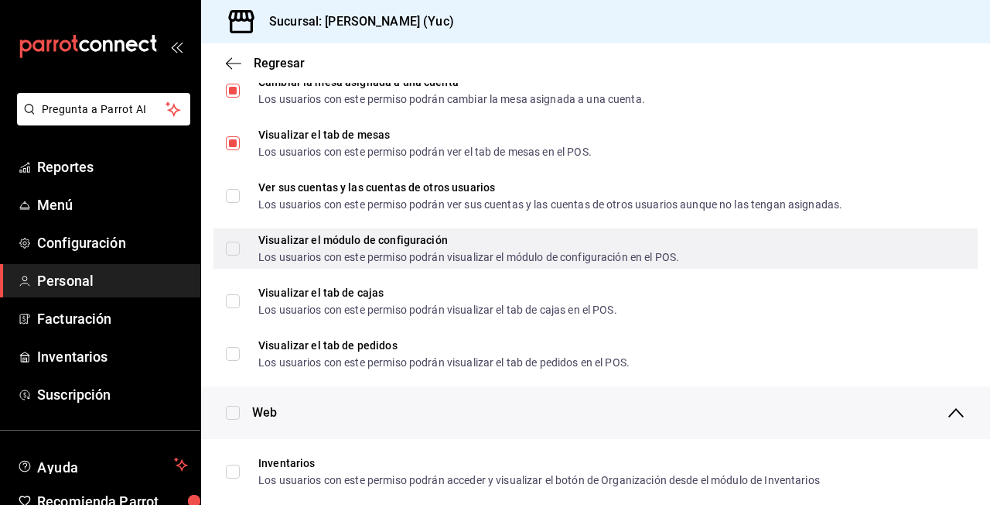
scroll to position [360, 0]
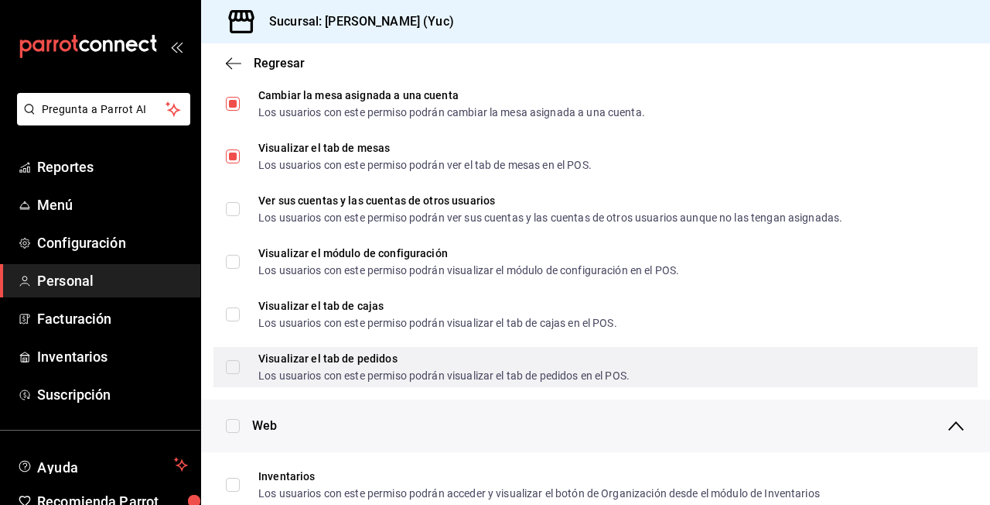
click at [237, 360] on input "Visualizar el tab de pedidos Los usuarios con este permiso podrán visualizar el…" at bounding box center [233, 367] width 14 height 14
checkbox input "true"
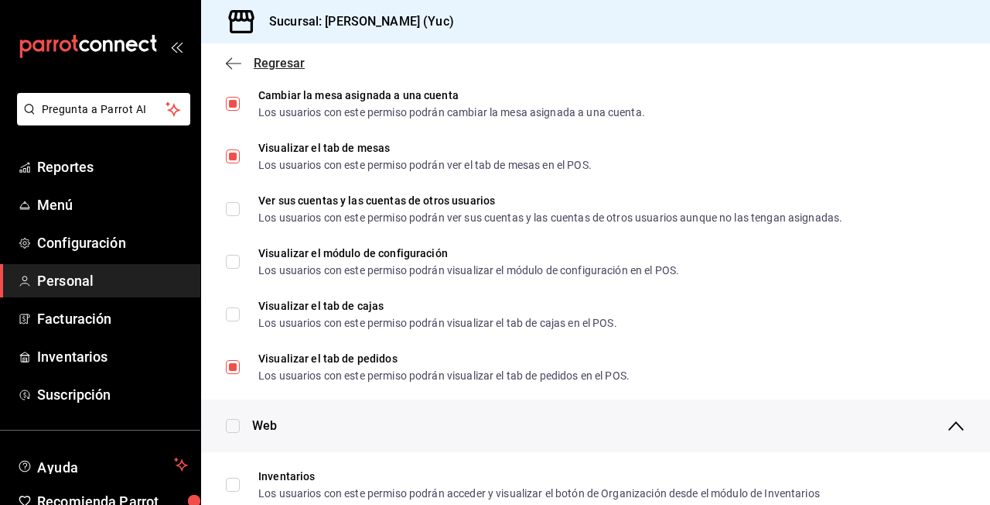
click at [242, 64] on span "Regresar" at bounding box center [265, 63] width 79 height 15
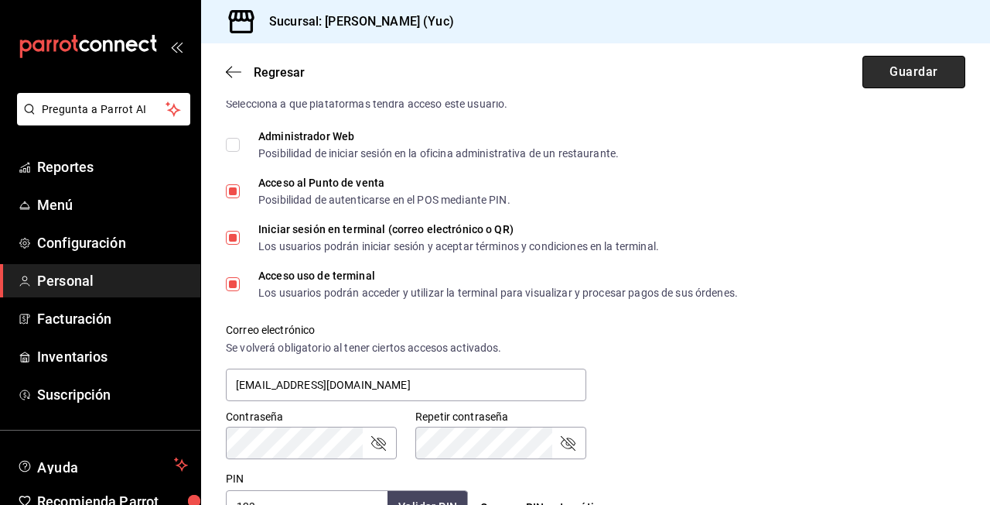
click at [938, 80] on button "Guardar" at bounding box center [914, 72] width 103 height 32
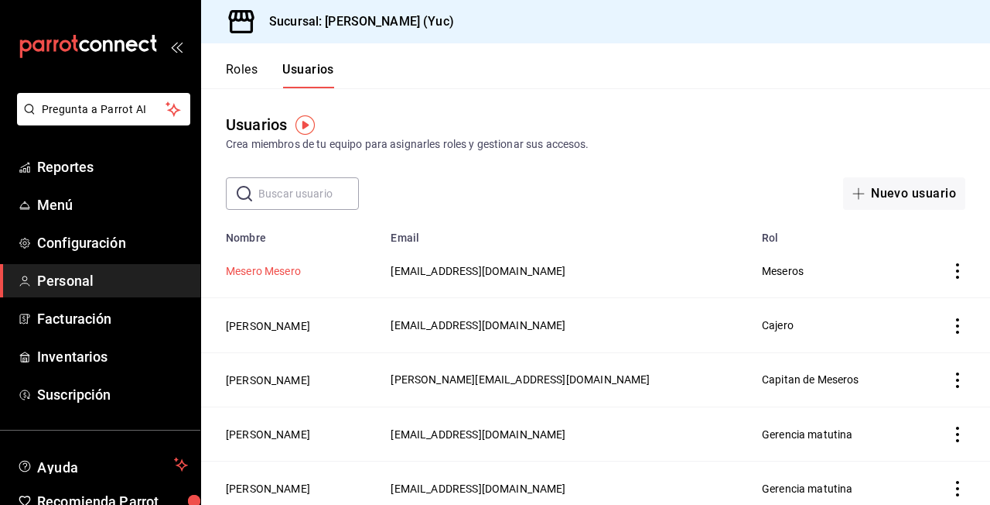
click at [289, 271] on button "Mesero Mesero" at bounding box center [263, 270] width 75 height 15
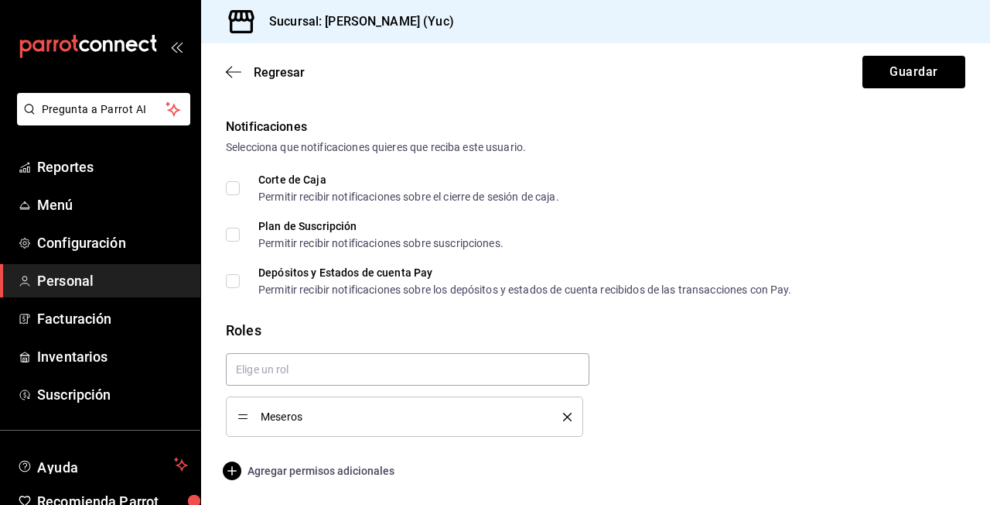
scroll to position [783, 0]
click at [312, 464] on span "Agregar permisos adicionales" at bounding box center [310, 470] width 169 height 19
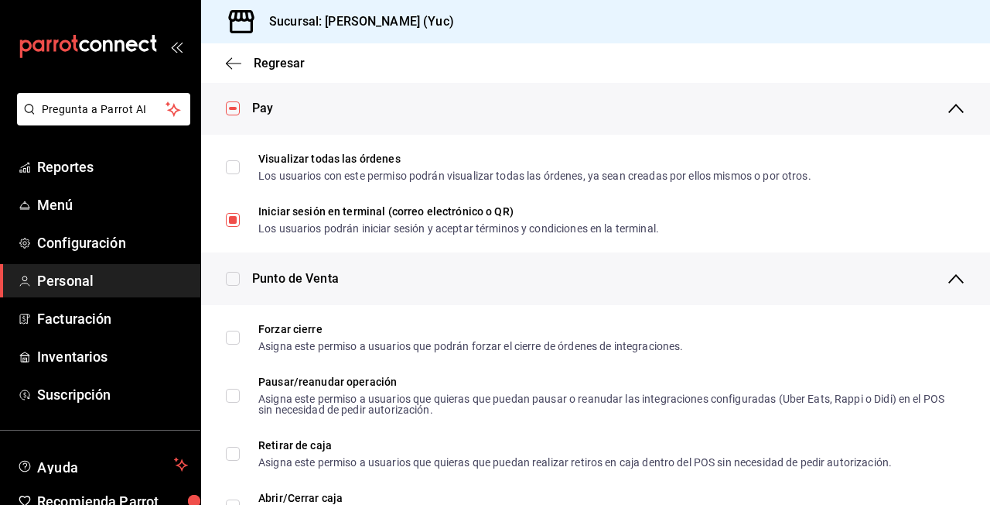
scroll to position [1107, 0]
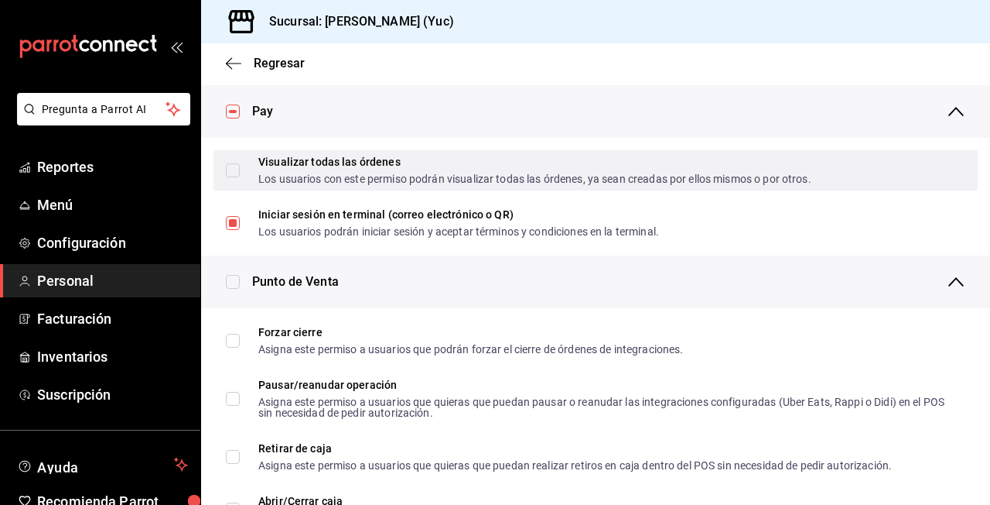
click at [223, 176] on div "Visualizar todas las órdenes Los usuarios con este permiso podrán visualizar to…" at bounding box center [596, 170] width 764 height 40
checkbox input "false"
checkbox input "true"
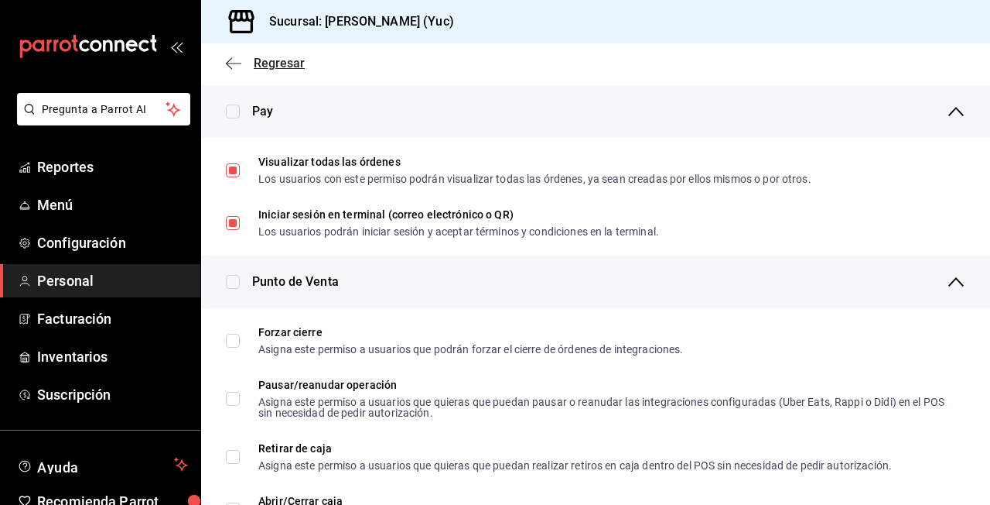
click at [240, 64] on icon "button" at bounding box center [233, 63] width 15 height 14
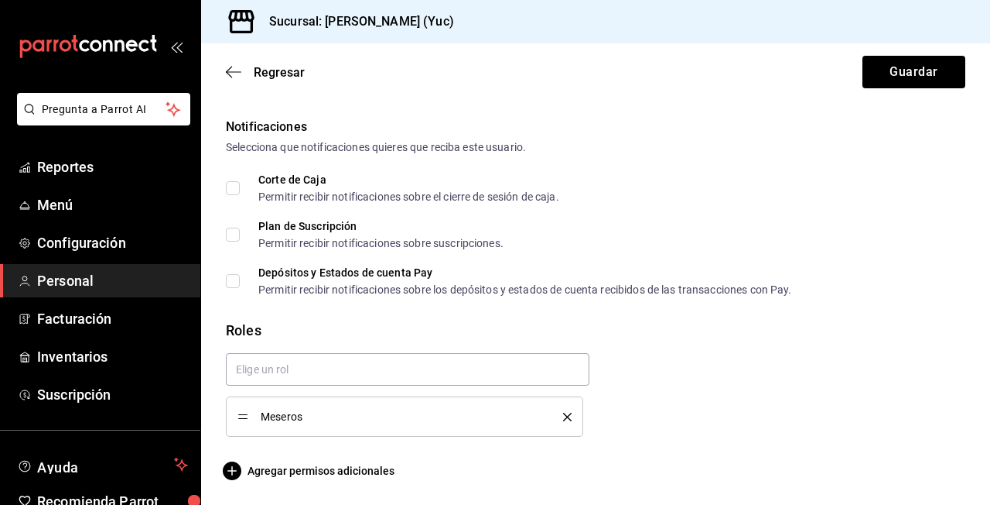
scroll to position [783, 0]
click at [916, 70] on button "Guardar" at bounding box center [914, 72] width 103 height 32
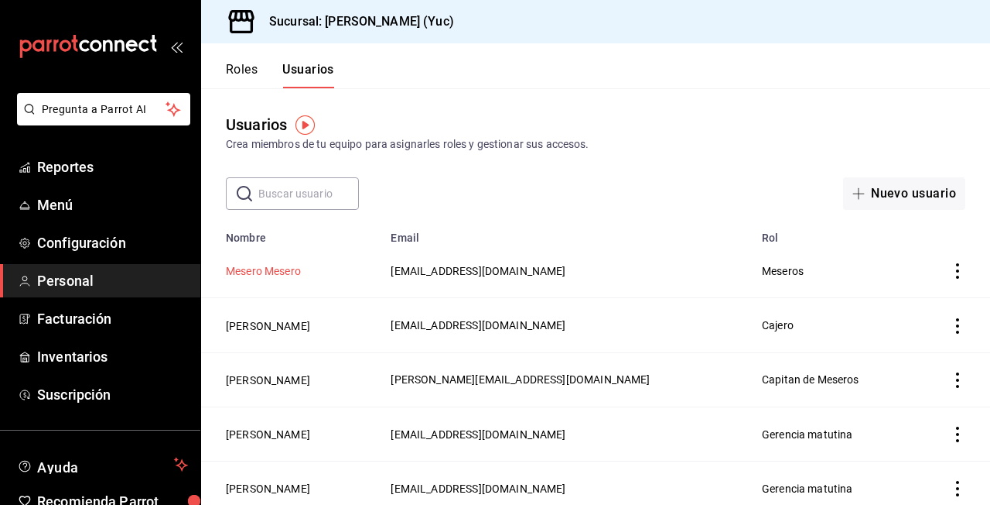
click at [277, 269] on button "Mesero Mesero" at bounding box center [263, 270] width 75 height 15
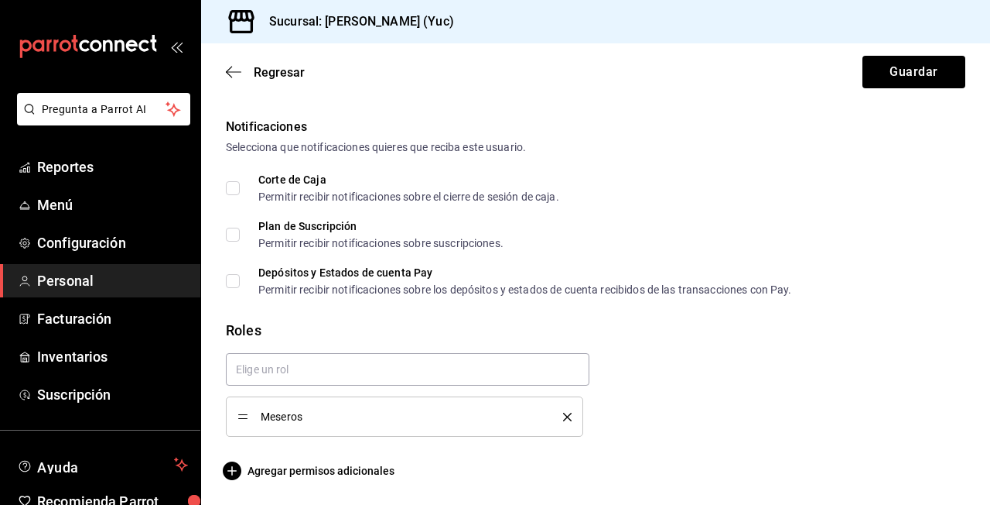
scroll to position [783, 0]
click at [340, 474] on span "Agregar permisos adicionales" at bounding box center [310, 470] width 169 height 19
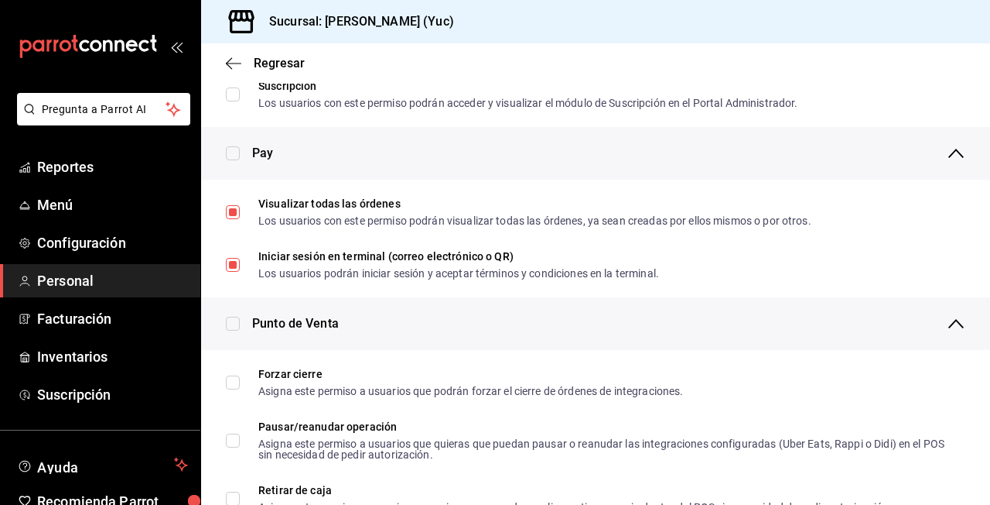
scroll to position [1066, 0]
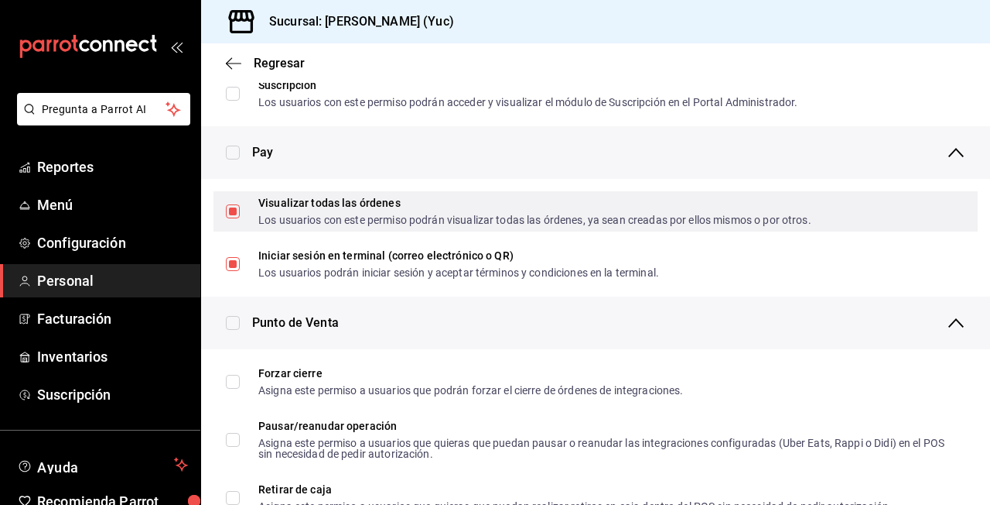
click at [263, 216] on div "Los usuarios con este permiso podrán visualizar todas las órdenes, ya sean crea…" at bounding box center [534, 219] width 553 height 11
click at [240, 216] on input "Visualizar todas las órdenes Los usuarios con este permiso podrán visualizar to…" at bounding box center [233, 211] width 14 height 14
checkbox input "true"
checkbox input "false"
click at [242, 210] on span "Visualizar todas las órdenes Los usuarios con este permiso podrán visualizar to…" at bounding box center [526, 211] width 572 height 28
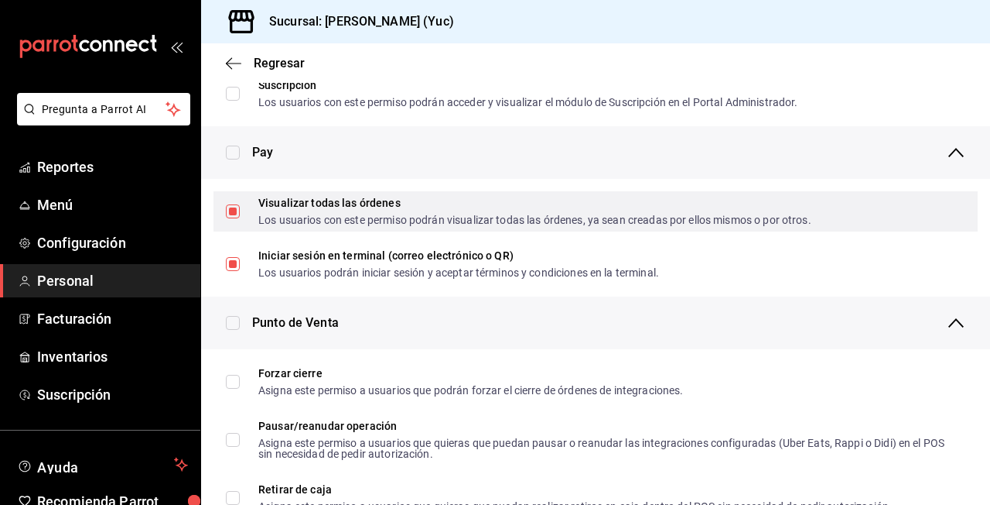
click at [240, 210] on input "Visualizar todas las órdenes Los usuarios con este permiso podrán visualizar to…" at bounding box center [233, 211] width 14 height 14
checkbox input "true"
checkbox input "false"
click at [231, 208] on input "Visualizar todas las órdenes Los usuarios con este permiso podrán visualizar to…" at bounding box center [233, 211] width 14 height 14
checkbox input "false"
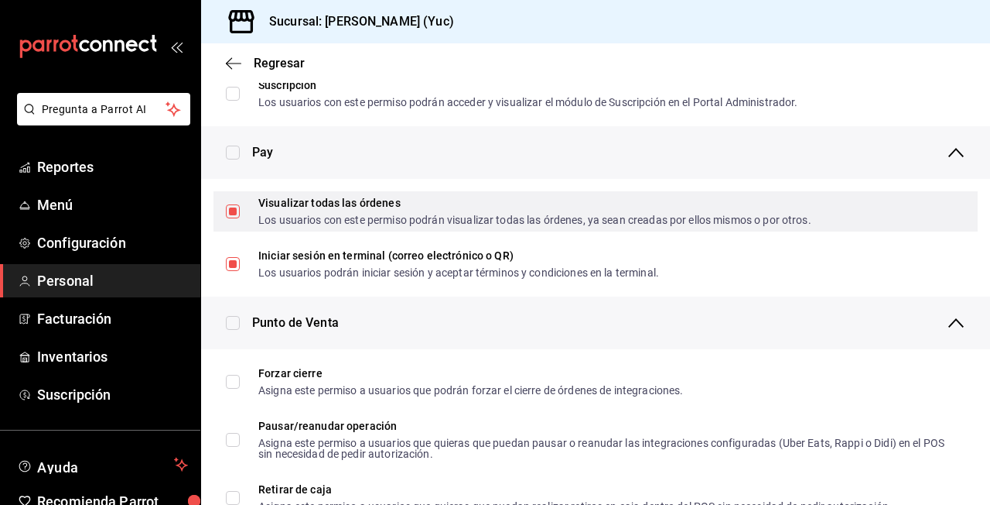
checkbox input "true"
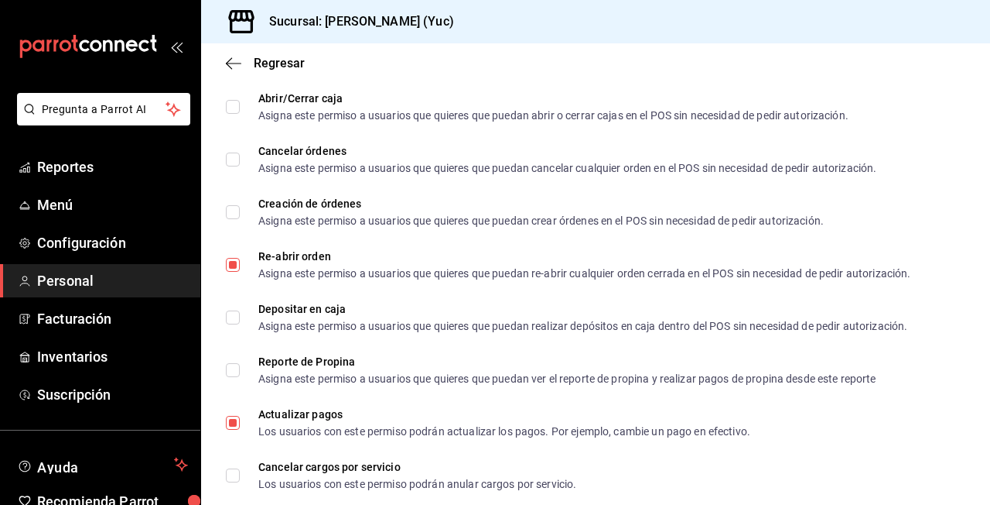
scroll to position [1507, 0]
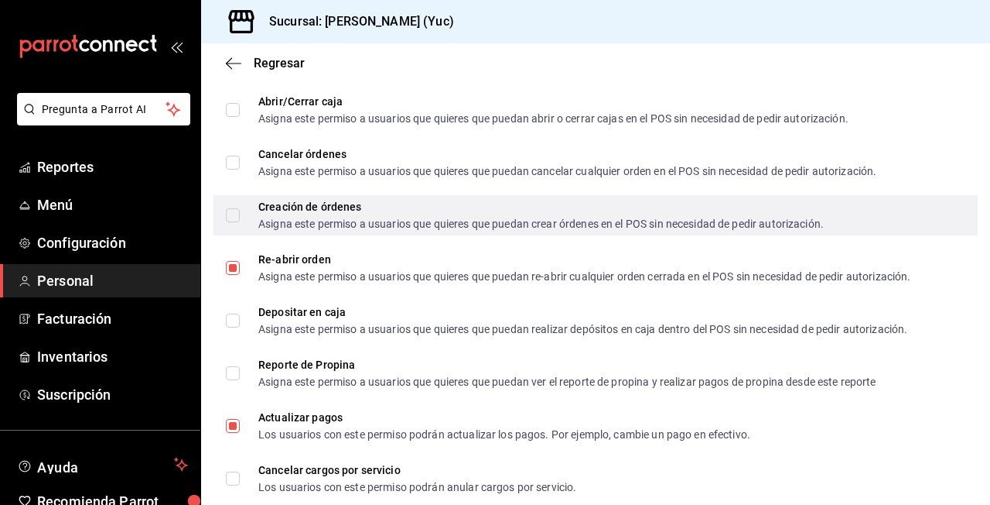
click at [368, 214] on div "Creación de órdenes Asigna este permiso a usuarios que quieres que puedan crear…" at bounding box center [541, 215] width 566 height 28
click at [240, 214] on input "Creación de órdenes Asigna este permiso a usuarios que quieres que puedan crear…" at bounding box center [233, 215] width 14 height 14
click at [231, 208] on input "Creación de órdenes Asigna este permiso a usuarios que quieres que puedan crear…" at bounding box center [233, 215] width 14 height 14
checkbox input "true"
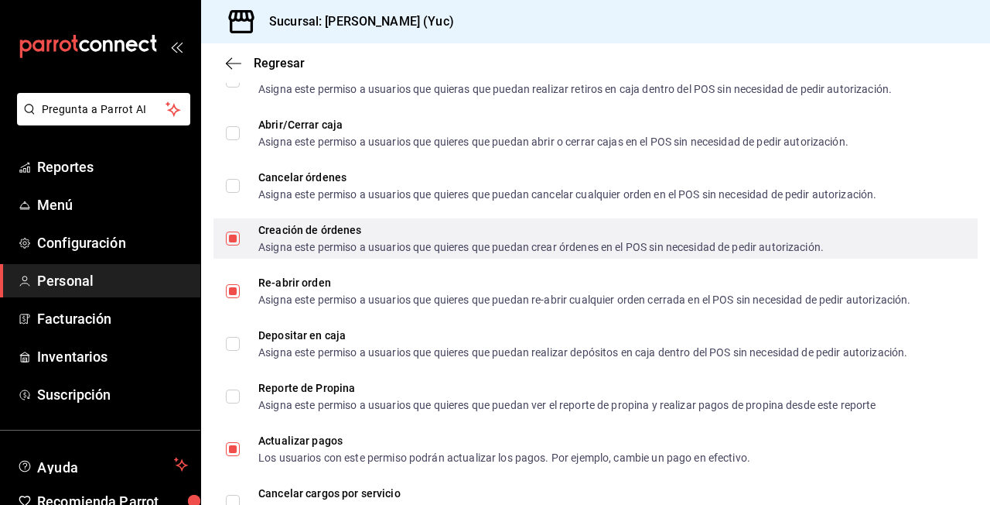
scroll to position [1479, 0]
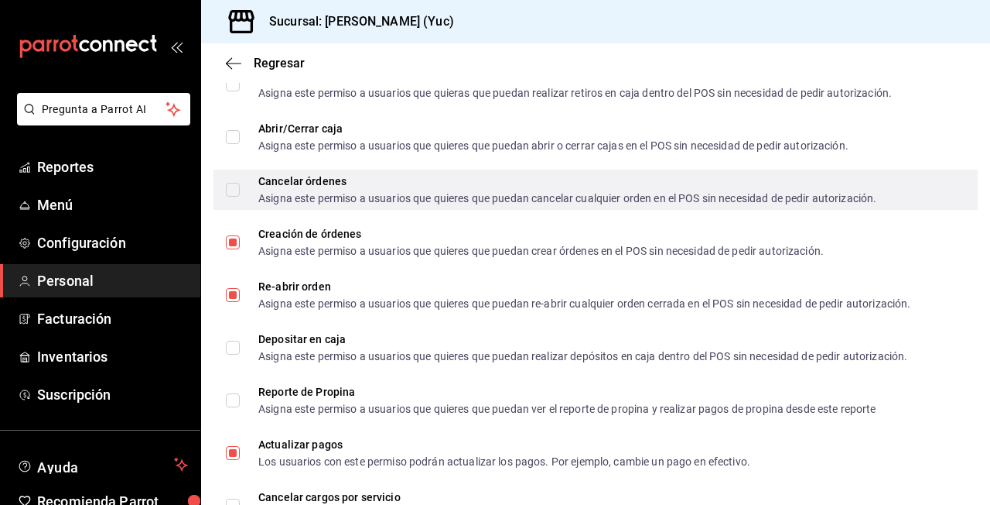
click at [238, 189] on input "Cancelar órdenes Asigna este permiso a usuarios que quieres que puedan cancelar…" at bounding box center [233, 190] width 14 height 14
checkbox input "true"
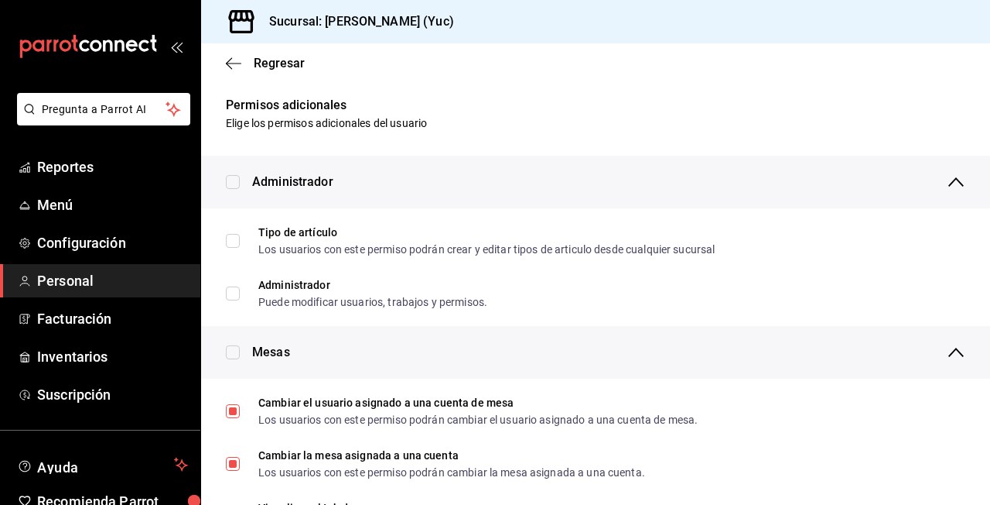
scroll to position [0, 0]
click at [234, 63] on icon "button" at bounding box center [233, 63] width 15 height 1
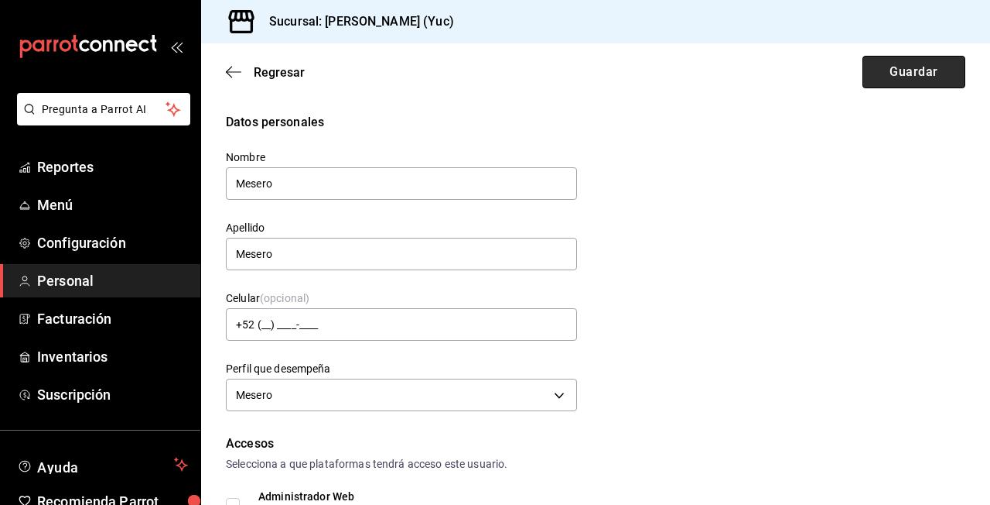
click at [890, 79] on button "Guardar" at bounding box center [914, 72] width 103 height 32
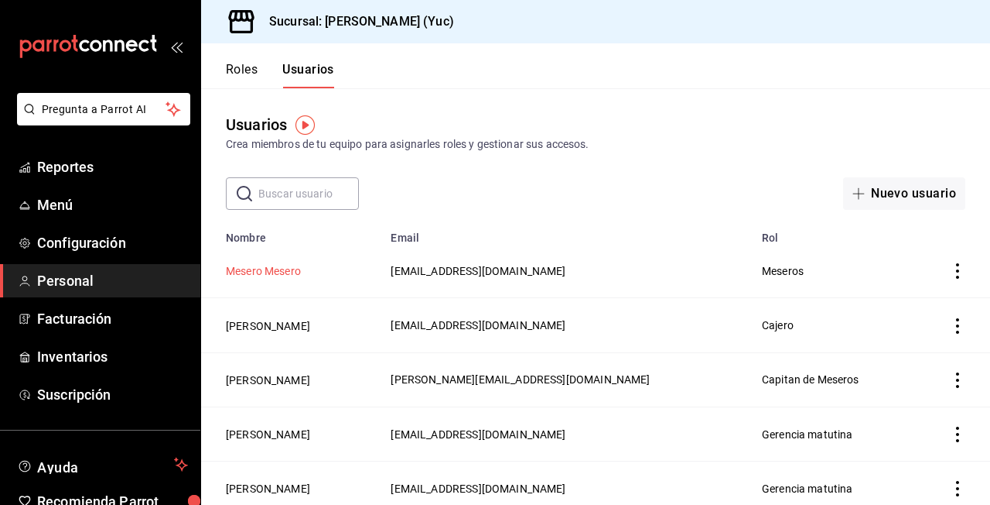
click at [292, 269] on button "Mesero Mesero" at bounding box center [263, 270] width 75 height 15
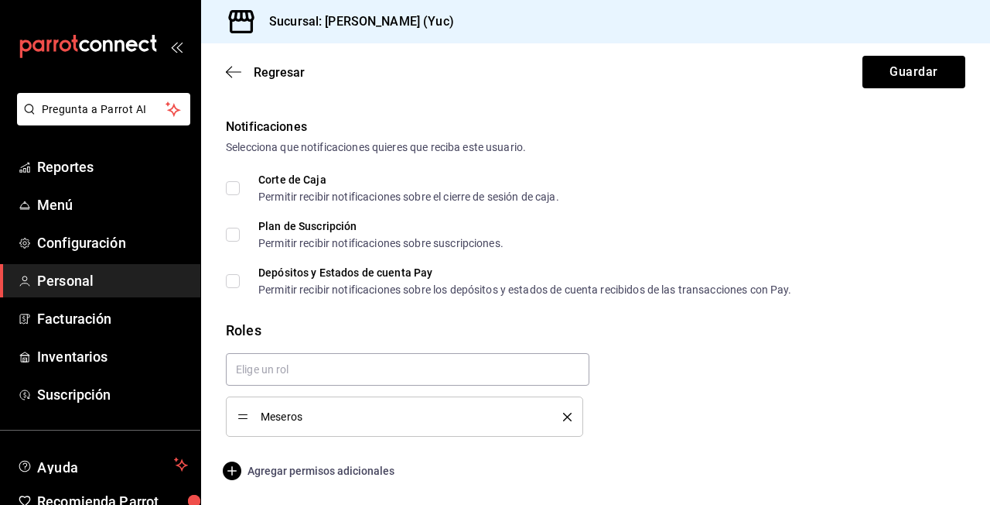
click at [361, 464] on span "Agregar permisos adicionales" at bounding box center [310, 470] width 169 height 19
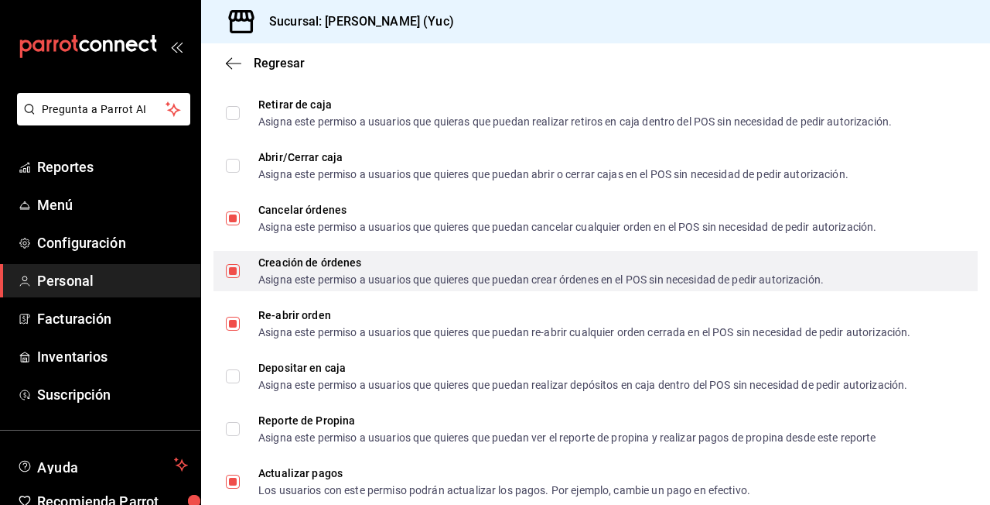
scroll to position [1456, 0]
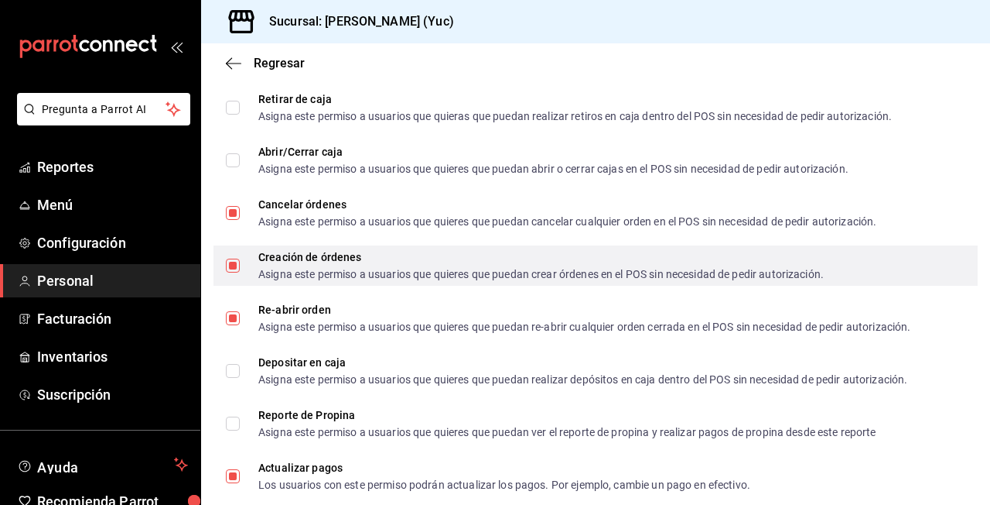
click at [397, 258] on div "Creación de órdenes" at bounding box center [541, 256] width 566 height 11
click at [240, 258] on input "Creación de órdenes Asigna este permiso a usuarios que quieres que puedan crear…" at bounding box center [233, 265] width 14 height 14
checkbox input "true"
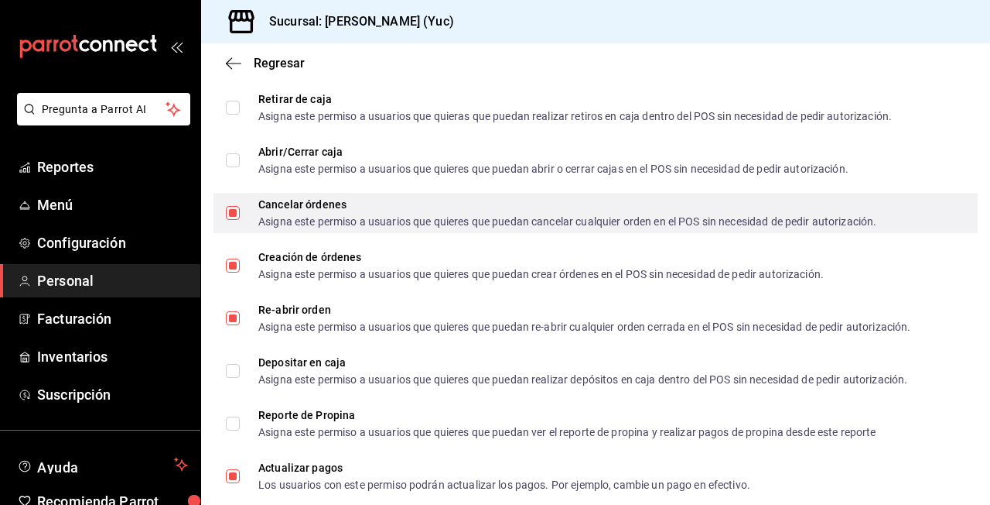
click at [394, 206] on div "Cancelar órdenes" at bounding box center [567, 204] width 618 height 11
click at [240, 206] on input "Cancelar órdenes Asigna este permiso a usuarios que quieres que puedan cancelar…" at bounding box center [233, 213] width 14 height 14
click at [233, 207] on input "Cancelar órdenes Asigna este permiso a usuarios que quieres que puedan cancelar…" at bounding box center [233, 213] width 14 height 14
checkbox input "false"
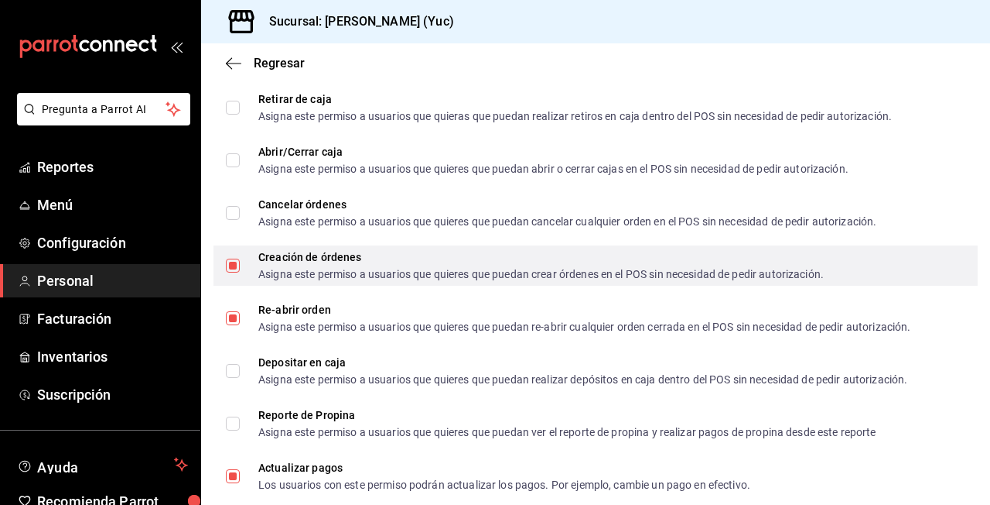
click at [231, 262] on input "Creación de órdenes Asigna este permiso a usuarios que quieres que puedan crear…" at bounding box center [233, 265] width 14 height 14
checkbox input "false"
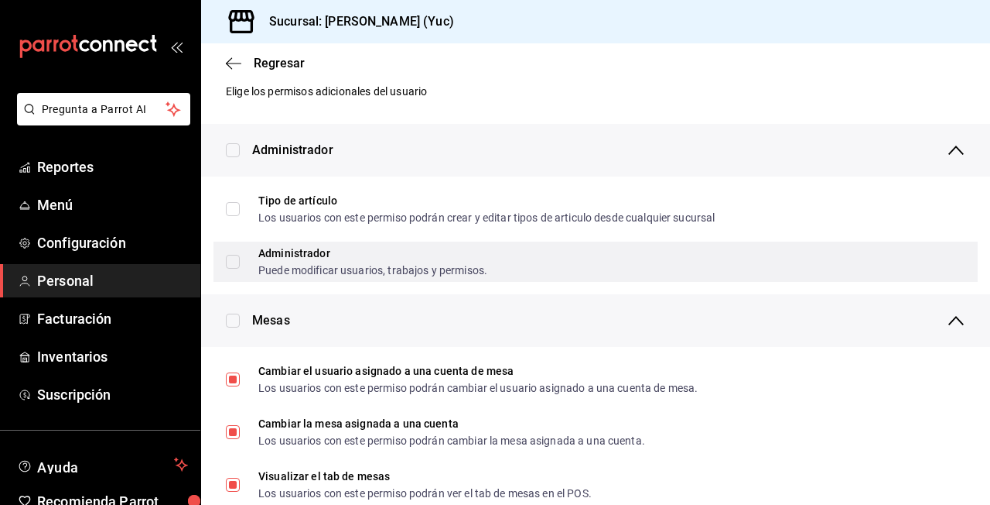
scroll to position [32, 0]
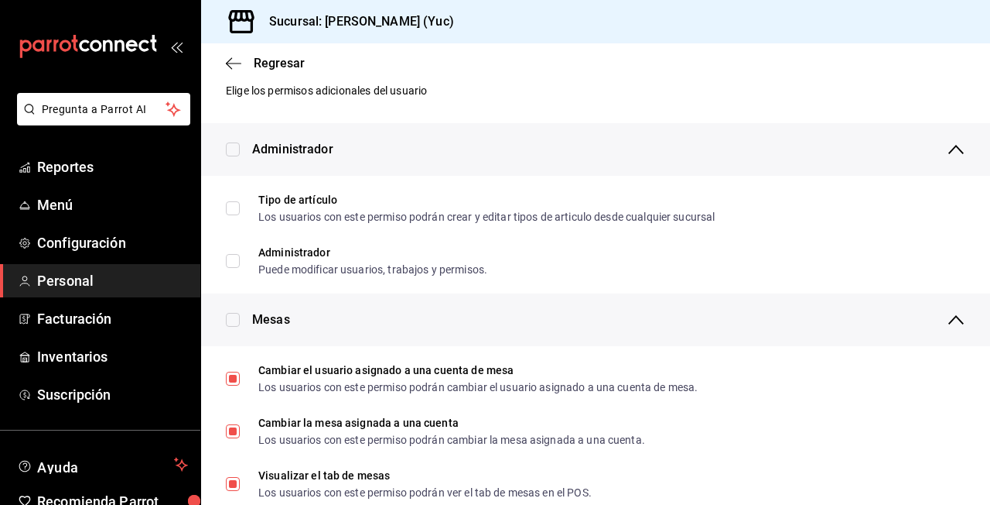
click at [605, 150] on div "Administrador" at bounding box center [608, 149] width 713 height 53
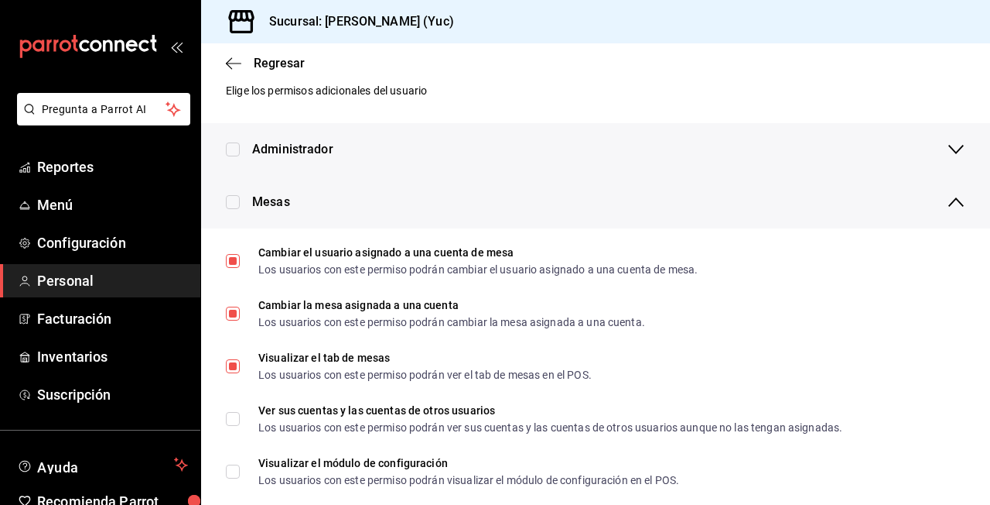
click at [605, 150] on div "Administrador" at bounding box center [608, 149] width 713 height 53
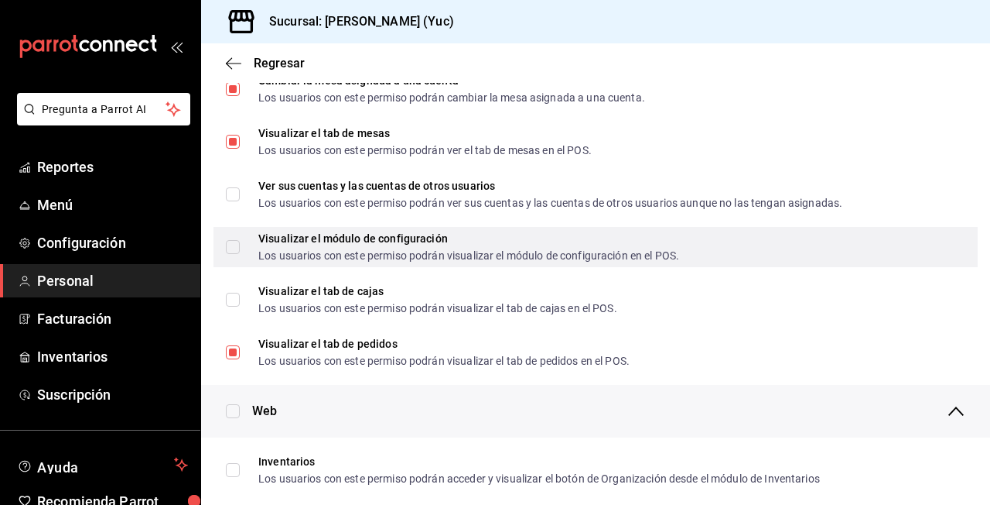
scroll to position [382, 0]
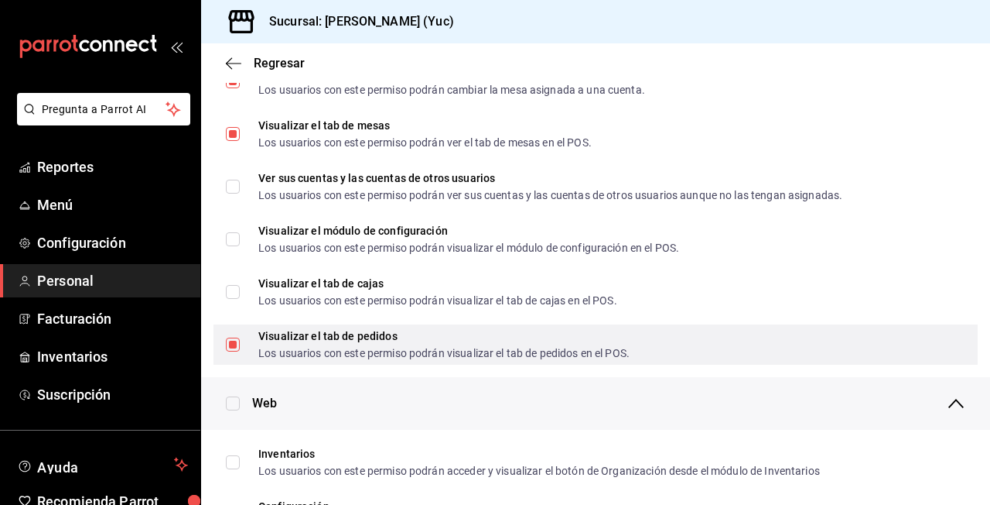
click at [234, 344] on input "Visualizar el tab de pedidos Los usuarios con este permiso podrán visualizar el…" at bounding box center [233, 344] width 14 height 14
checkbox input "false"
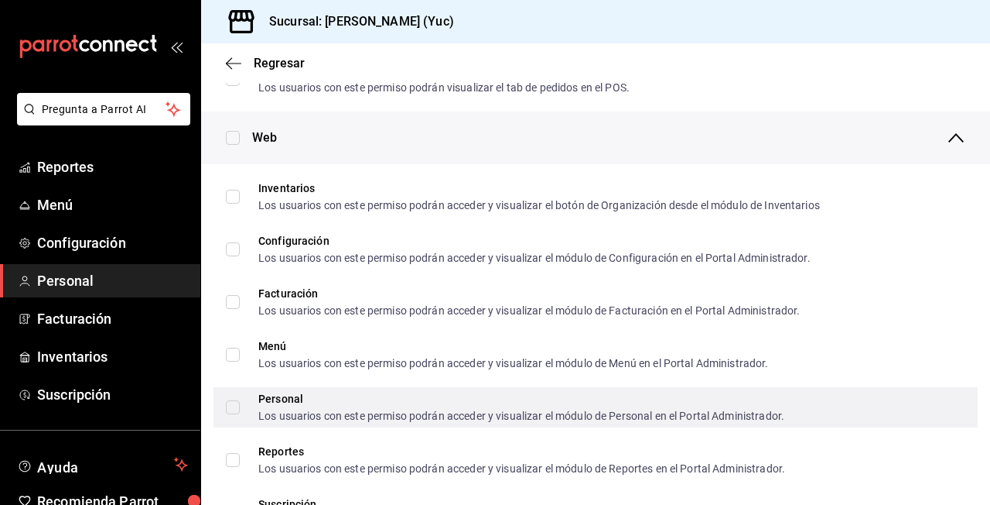
scroll to position [682, 0]
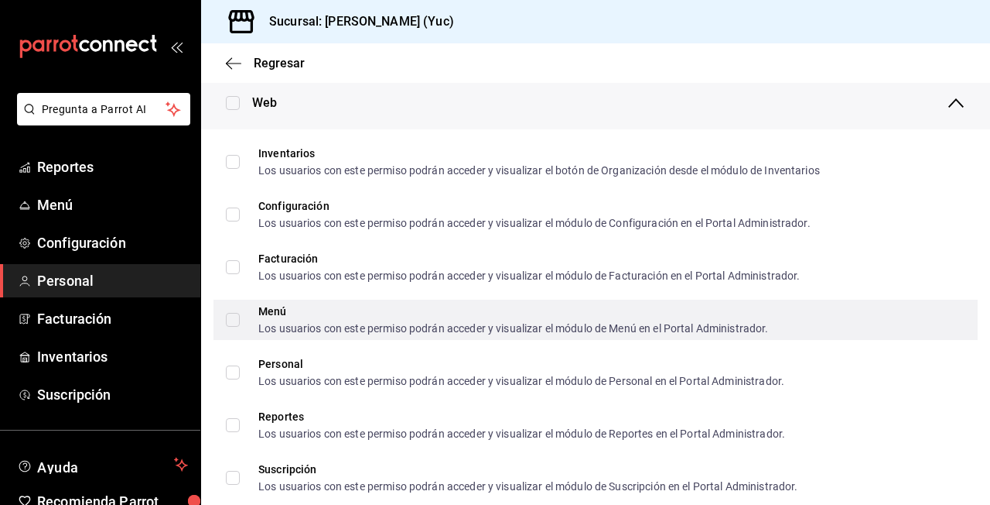
click at [236, 317] on input "Menú Los usuarios con este permiso podrán acceder y visualizar el módulo de Men…" at bounding box center [233, 320] width 14 height 14
checkbox input "true"
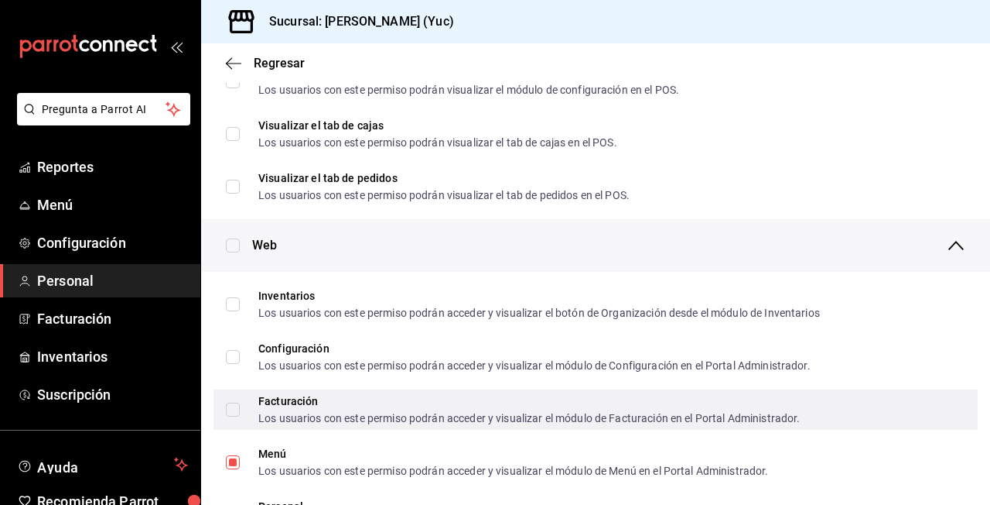
scroll to position [0, 0]
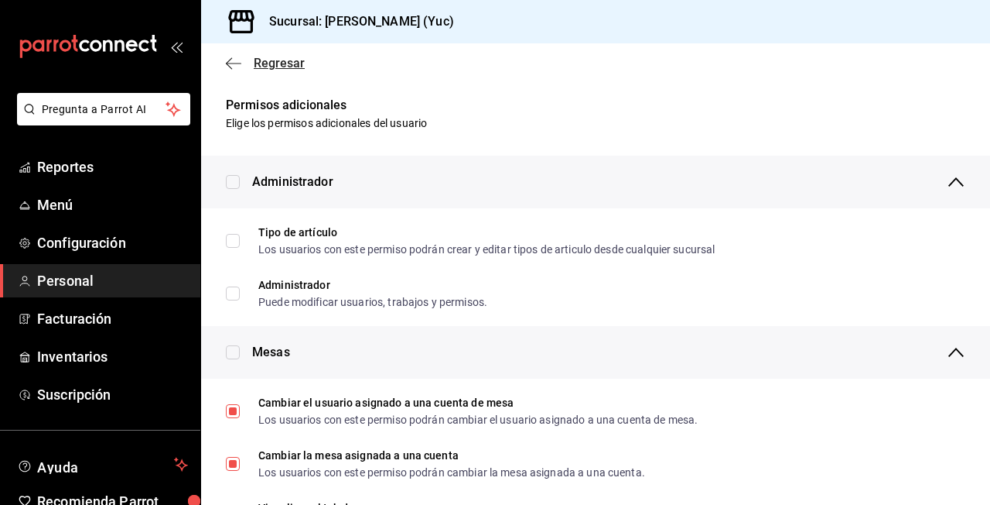
click at [244, 68] on span "Regresar" at bounding box center [265, 63] width 79 height 15
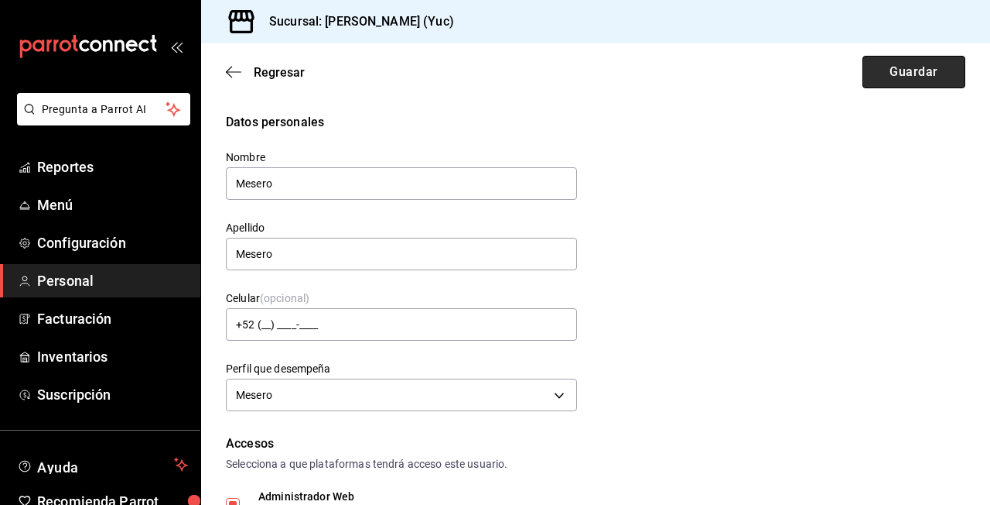
click at [929, 81] on button "Guardar" at bounding box center [914, 72] width 103 height 32
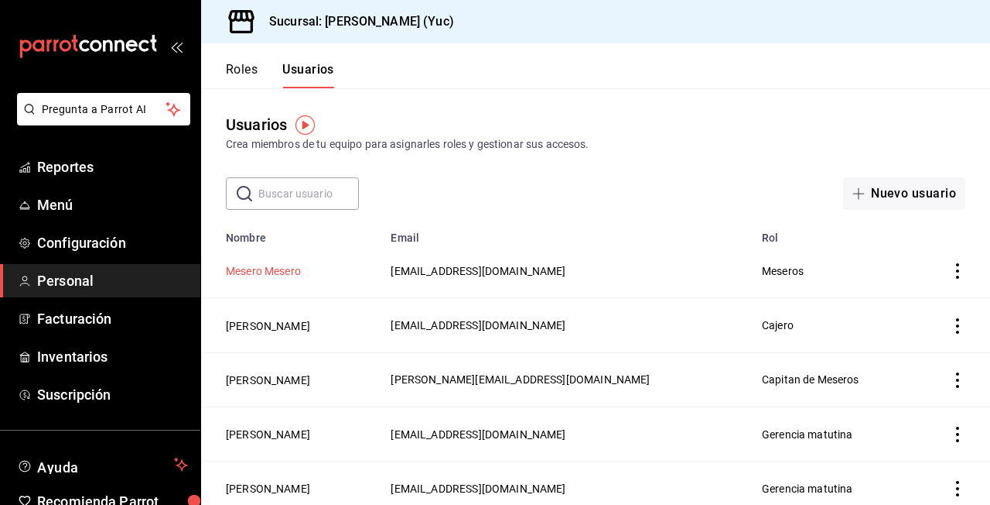
click at [285, 265] on button "Mesero Mesero" at bounding box center [263, 270] width 75 height 15
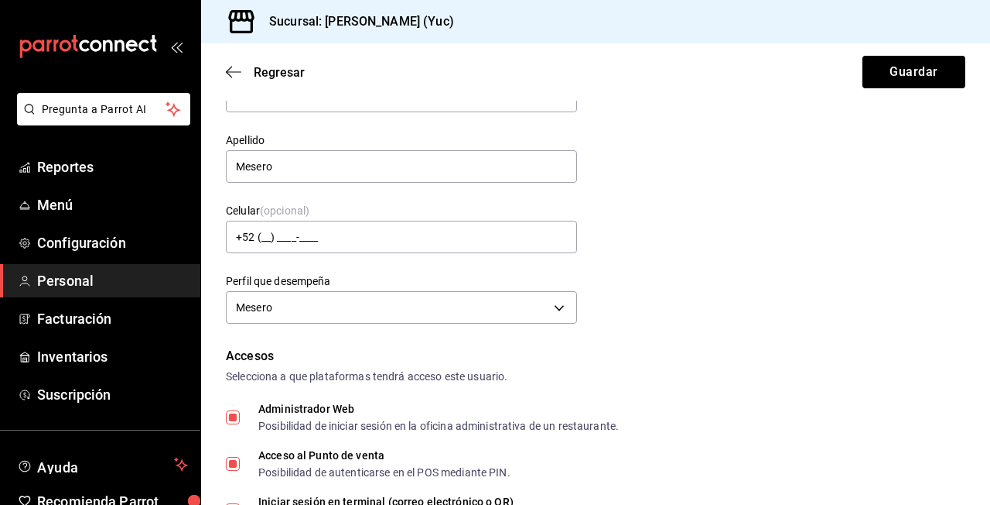
scroll to position [99, 0]
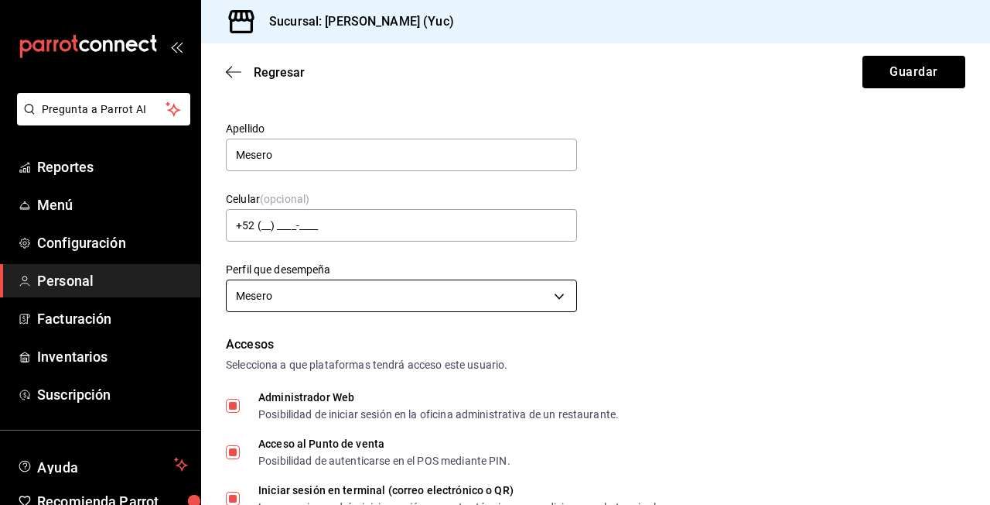
click at [506, 303] on body "Pregunta a Parrot AI Reportes Menú Configuración Personal Facturación Inventari…" at bounding box center [495, 252] width 990 height 505
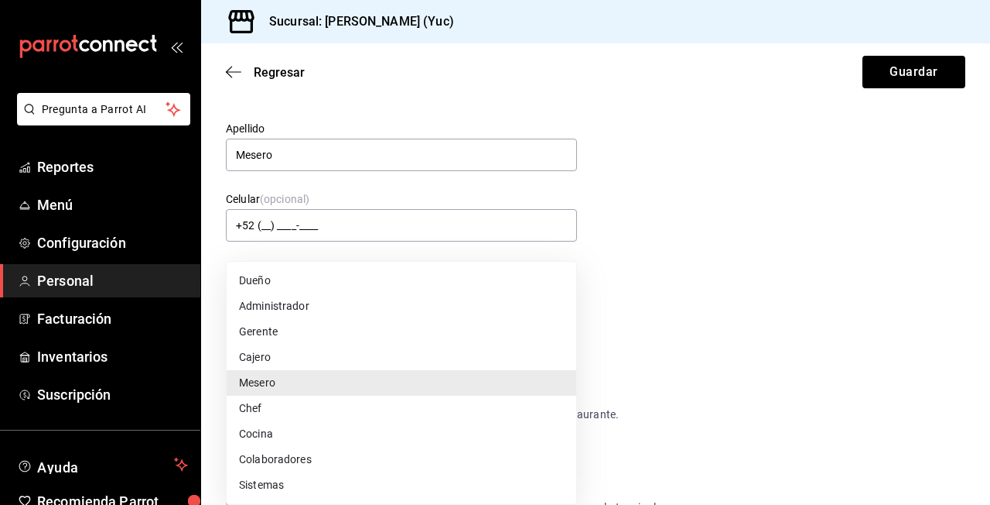
click at [760, 351] on div at bounding box center [495, 252] width 990 height 505
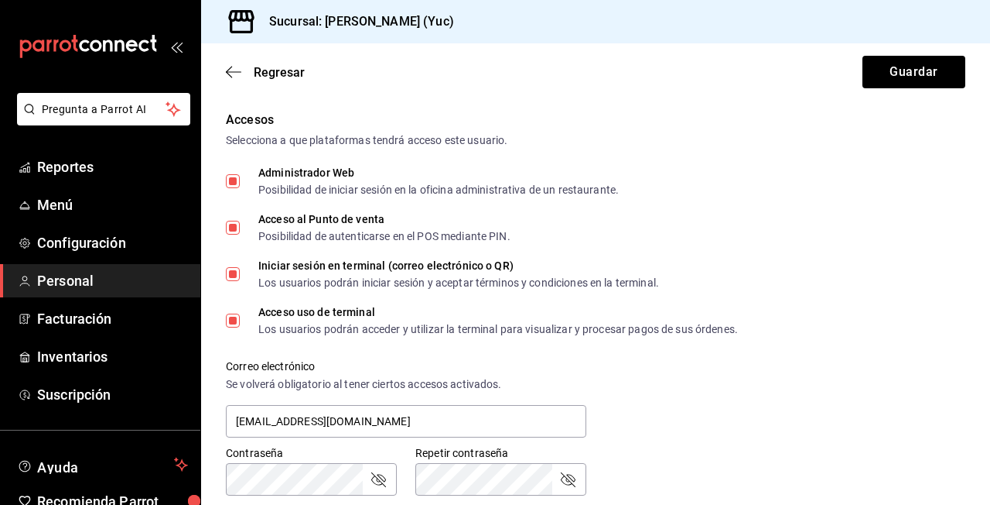
scroll to position [317, 0]
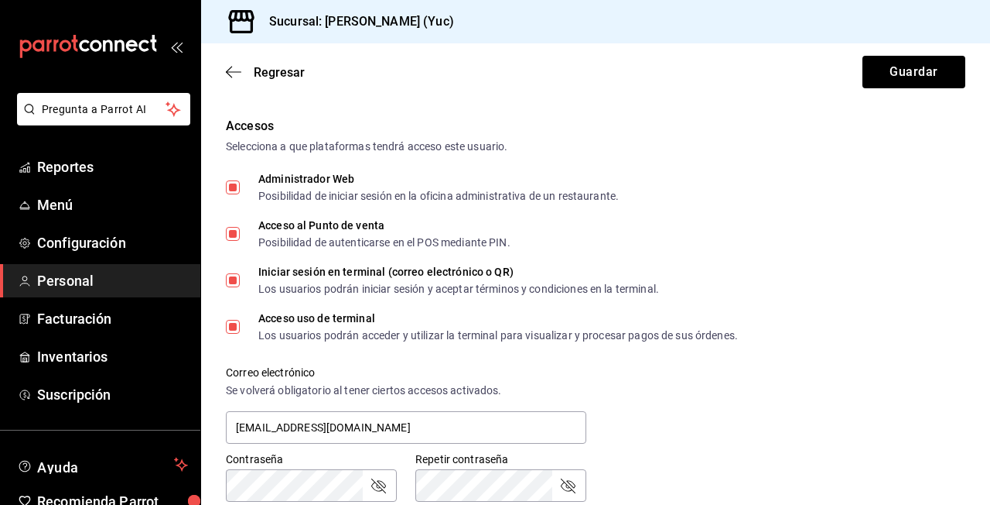
click at [274, 191] on div "Posibilidad de iniciar sesión en la oficina administrativa de un restaurante." at bounding box center [438, 195] width 361 height 11
click at [240, 191] on input "Administrador Web Posibilidad de iniciar sesión en la oficina administrativa de…" at bounding box center [233, 187] width 14 height 14
checkbox input "false"
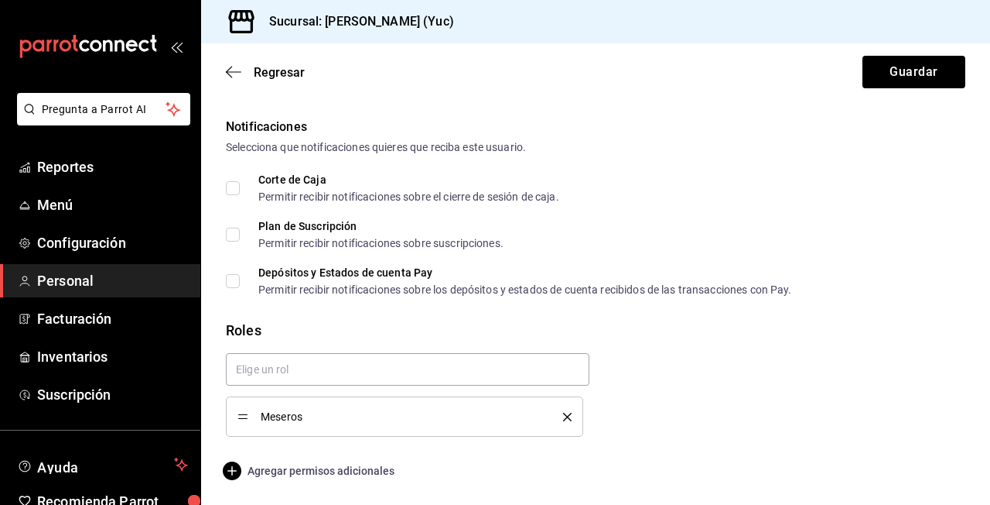
scroll to position [783, 0]
click at [313, 464] on span "Agregar permisos adicionales" at bounding box center [310, 470] width 169 height 19
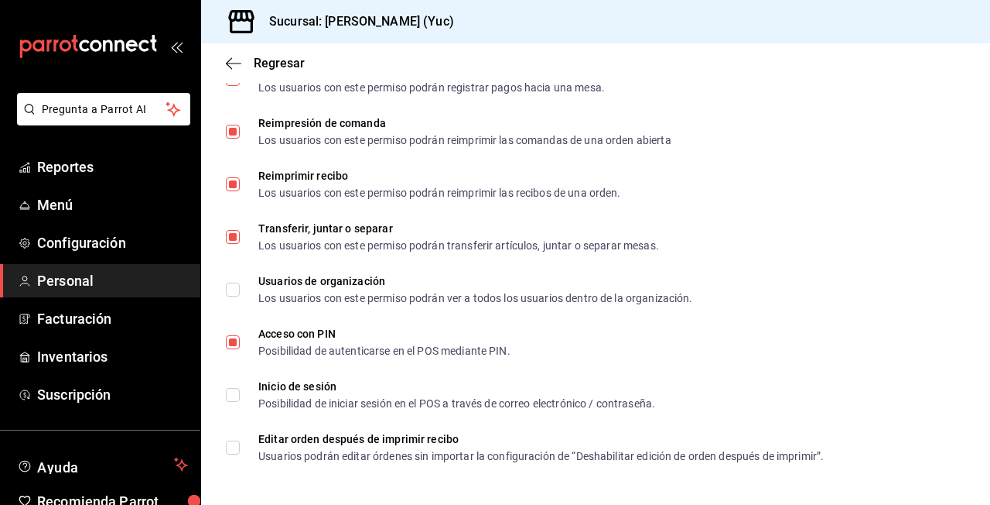
scroll to position [2326, 0]
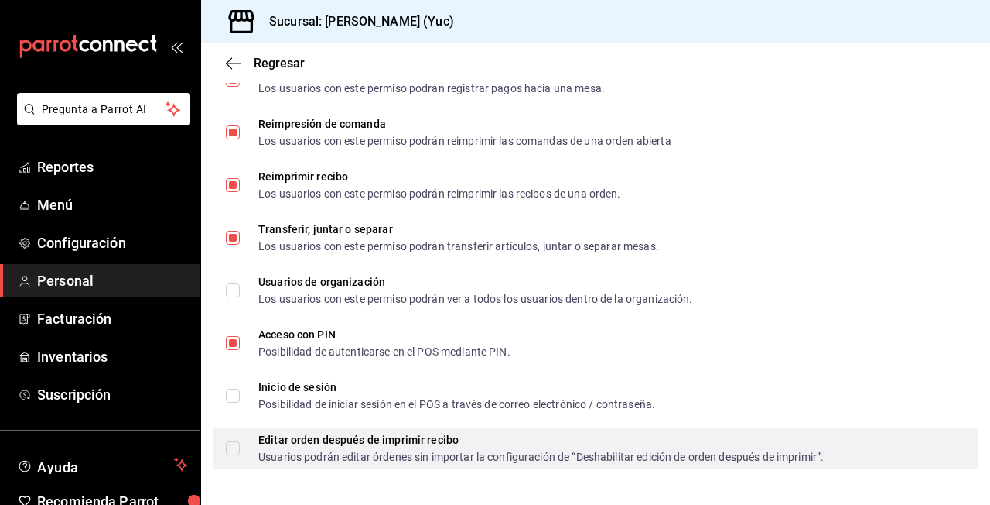
click at [248, 446] on span "Editar orden después de imprimir recibo Usuarios podrán editar órdenes sin impo…" at bounding box center [532, 448] width 584 height 28
click at [240, 446] on input "Editar orden después de imprimir recibo Usuarios podrán editar órdenes sin impo…" at bounding box center [233, 448] width 14 height 14
click at [231, 448] on input "Editar orden después de imprimir recibo Usuarios podrán editar órdenes sin impo…" at bounding box center [233, 448] width 14 height 14
checkbox input "true"
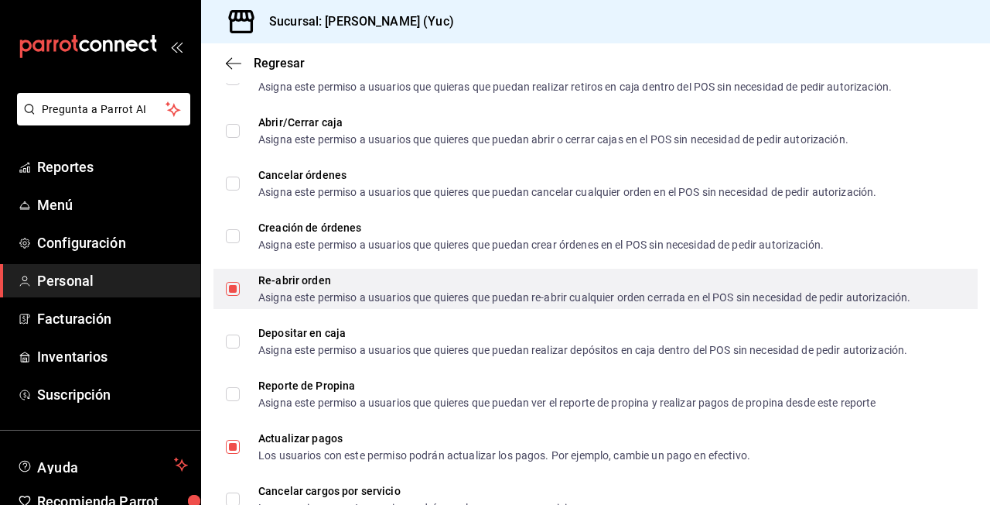
scroll to position [1475, 0]
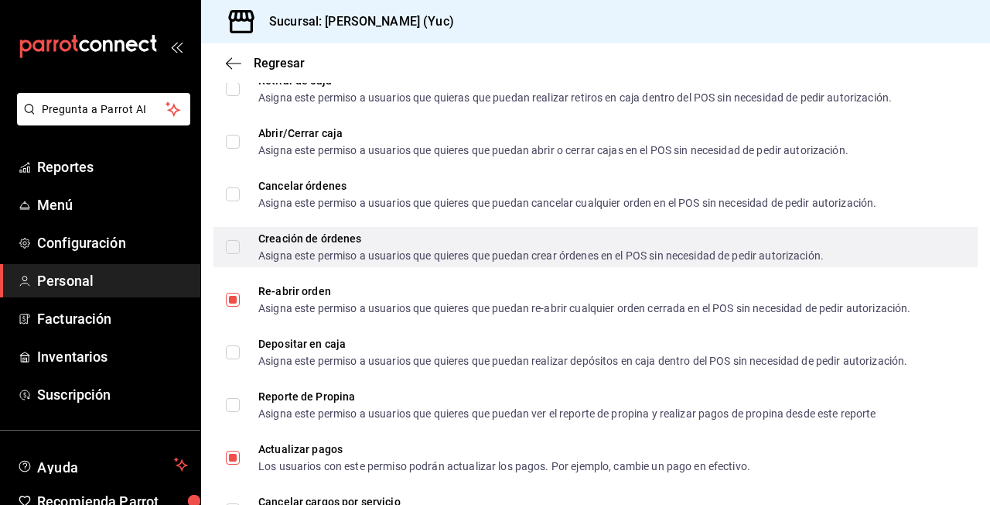
click at [351, 238] on div "Creación de órdenes" at bounding box center [541, 238] width 566 height 11
click at [240, 240] on input "Creación de órdenes Asigna este permiso a usuarios que quieres que puedan crear…" at bounding box center [233, 247] width 14 height 14
click at [235, 248] on input "Creación de órdenes Asigna este permiso a usuarios que quieres que puedan crear…" at bounding box center [233, 247] width 14 height 14
checkbox input "true"
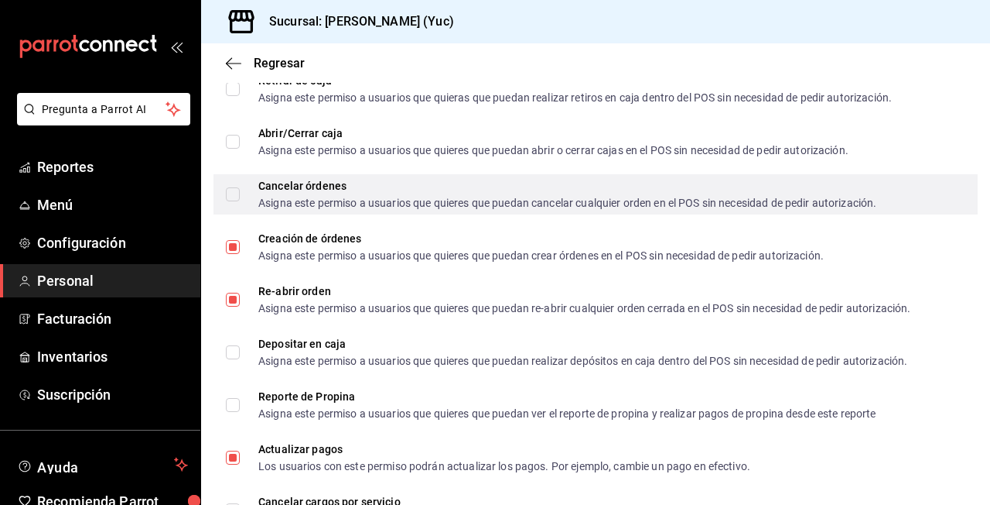
click at [237, 190] on input "Cancelar órdenes Asigna este permiso a usuarios que quieres que puedan cancelar…" at bounding box center [233, 194] width 14 height 14
checkbox input "true"
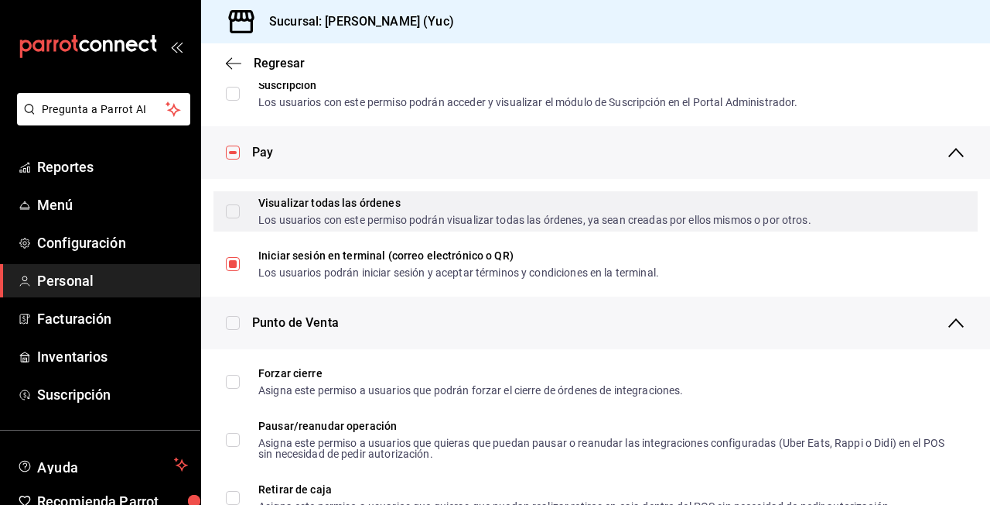
scroll to position [1060, 0]
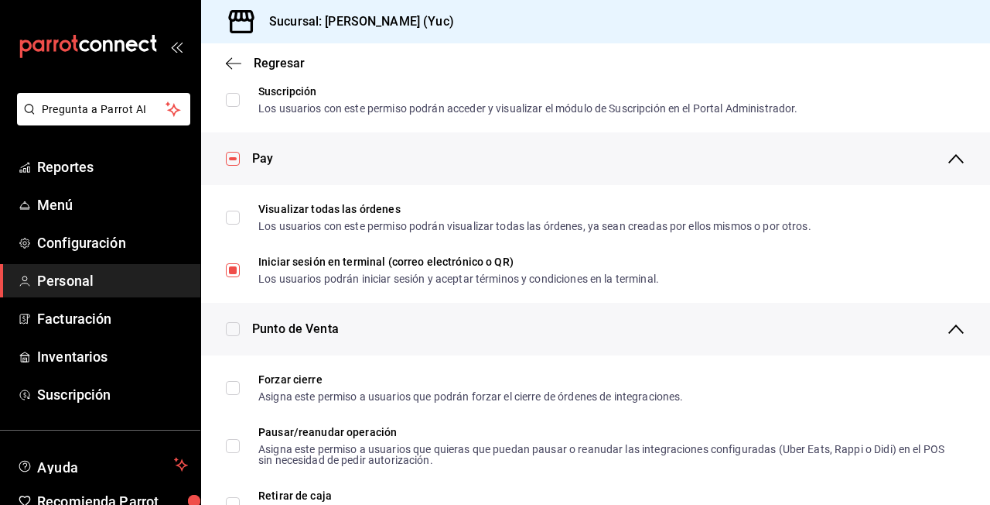
click at [239, 74] on div "Regresar" at bounding box center [595, 62] width 789 height 39
click at [275, 58] on span "Regresar" at bounding box center [279, 63] width 51 height 15
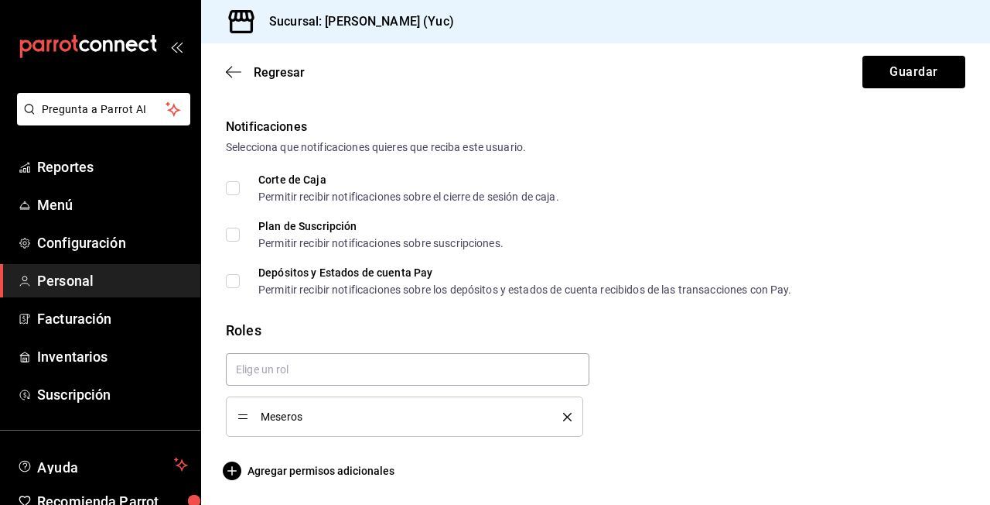
scroll to position [783, 0]
click at [923, 69] on button "Guardar" at bounding box center [914, 72] width 103 height 32
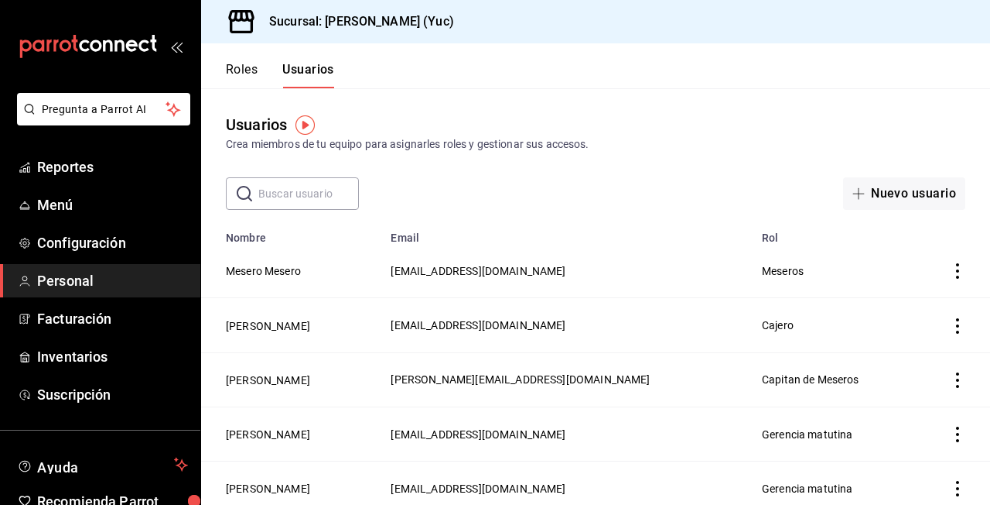
click at [505, 269] on span "[EMAIL_ADDRESS][DOMAIN_NAME]" at bounding box center [478, 271] width 175 height 12
click at [505, 272] on span "[EMAIL_ADDRESS][DOMAIN_NAME]" at bounding box center [478, 271] width 175 height 12
click at [296, 269] on button "Mesero Mesero" at bounding box center [263, 270] width 75 height 15
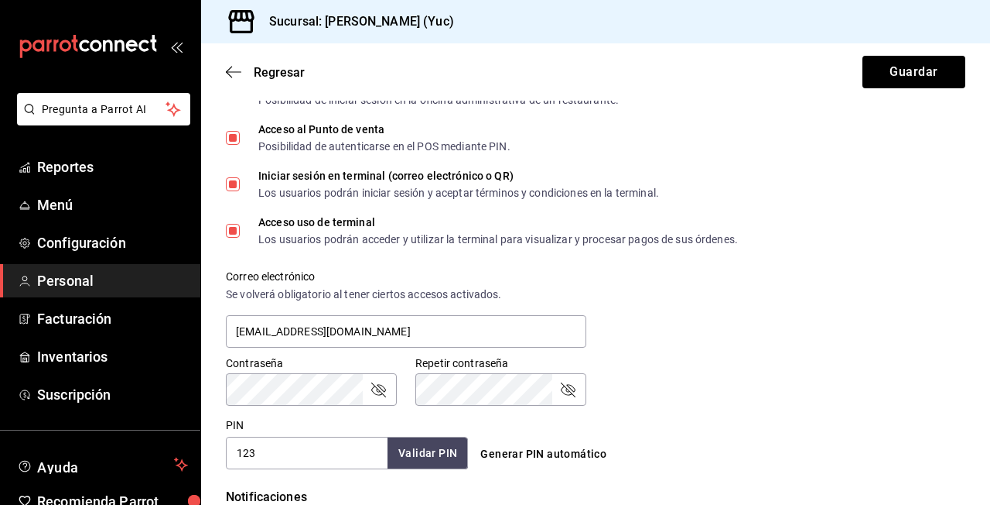
scroll to position [416, 0]
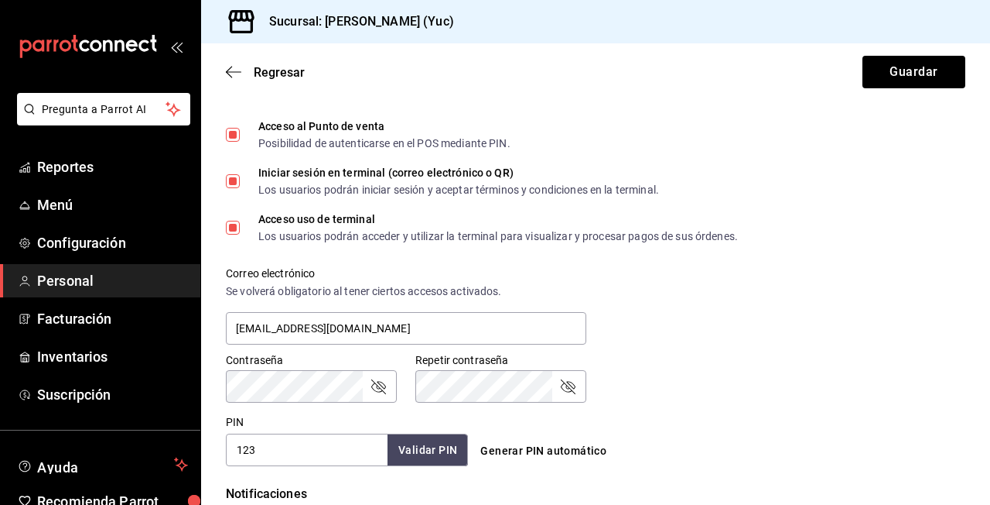
click at [335, 183] on div "Iniciar sesión en terminal (correo electrónico o QR) Los usuarios podrán inicia…" at bounding box center [458, 181] width 401 height 28
click at [240, 183] on input "Iniciar sesión en terminal (correo electrónico o QR) Los usuarios podrán inicia…" at bounding box center [233, 181] width 14 height 14
click at [335, 183] on div "Iniciar sesión en terminal (correo electrónico o QR) Los usuarios podrán inicia…" at bounding box center [458, 181] width 401 height 28
click at [240, 183] on input "Iniciar sesión en terminal (correo electrónico o QR) Los usuarios podrán inicia…" at bounding box center [233, 181] width 14 height 14
checkbox input "true"
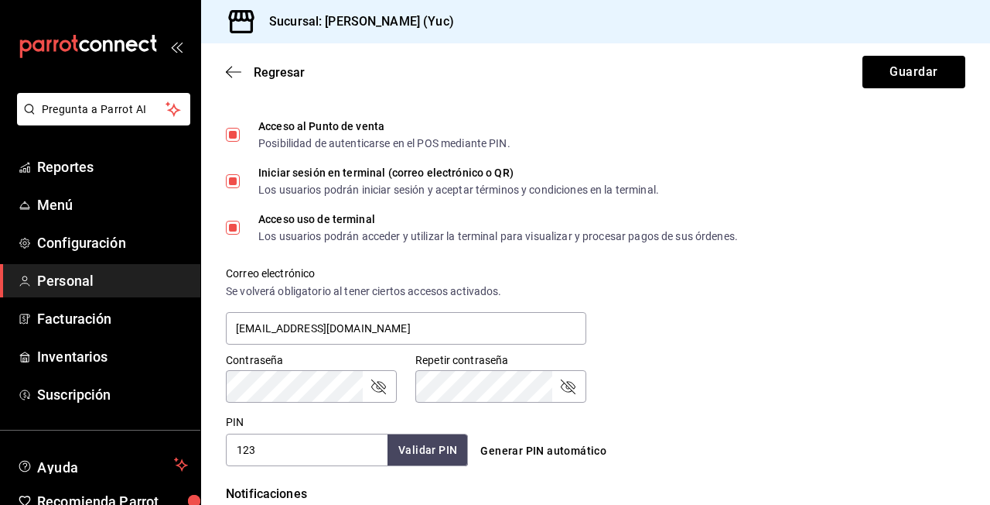
click at [693, 312] on div "Correo electrónico Se volverá obligatorio al tener ciertos accesos activados. […" at bounding box center [586, 297] width 758 height 99
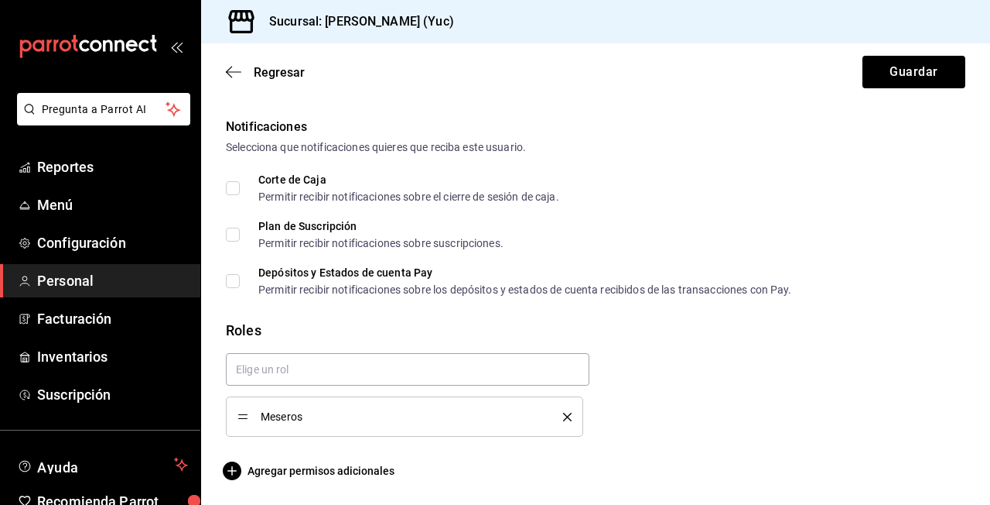
scroll to position [783, 0]
click at [345, 477] on span "Agregar permisos adicionales" at bounding box center [310, 470] width 169 height 19
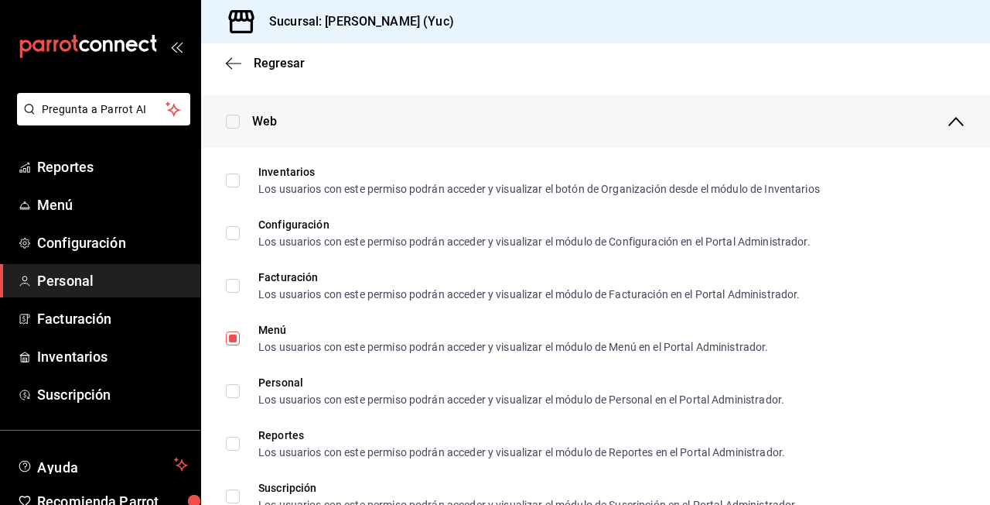
scroll to position [662, 0]
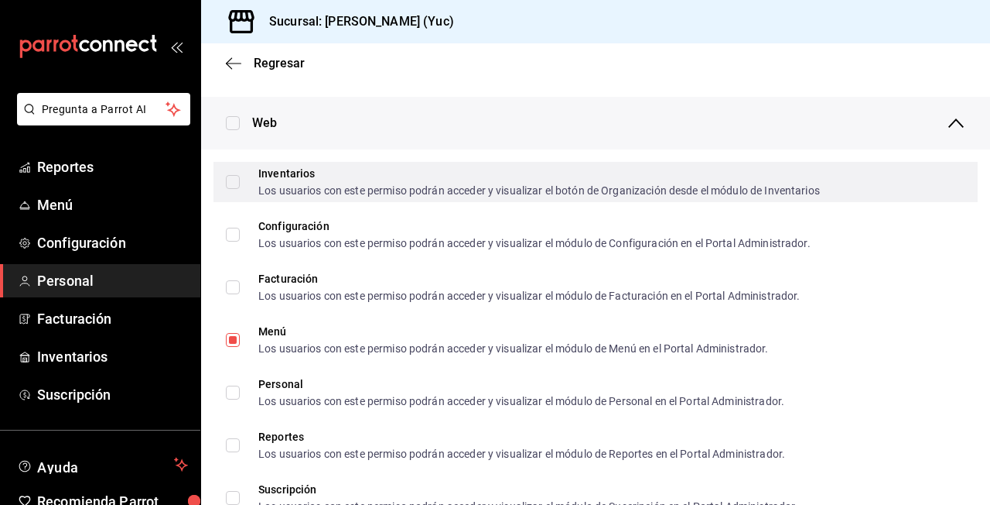
click at [470, 185] on div "Los usuarios con este permiso podrán acceder y visualizar el botón de Organizac…" at bounding box center [539, 190] width 562 height 11
click at [240, 183] on input "Inventarios Los usuarios con este permiso podrán acceder y visualizar el botón …" at bounding box center [233, 182] width 14 height 14
click at [231, 181] on input "Inventarios Los usuarios con este permiso podrán acceder y visualizar el botón …" at bounding box center [233, 182] width 14 height 14
checkbox input "true"
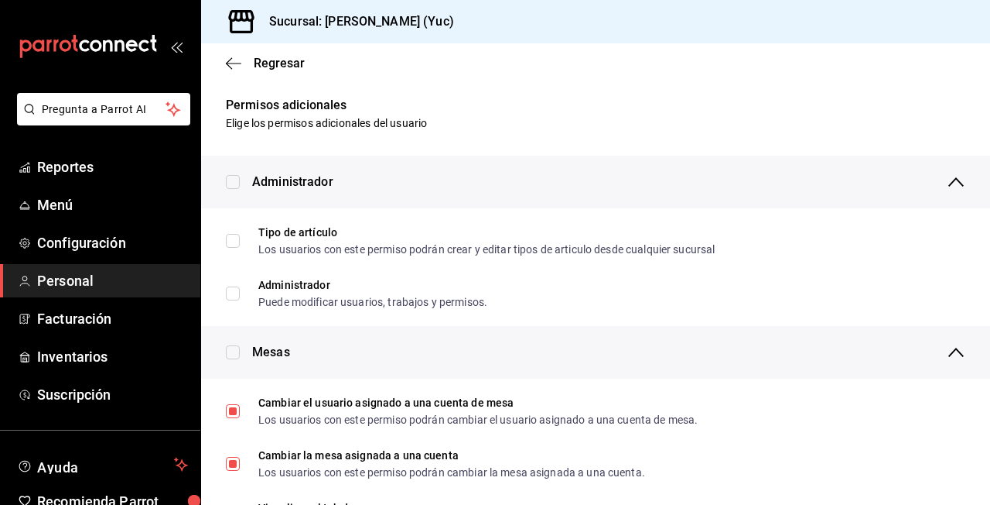
scroll to position [0, 0]
click at [241, 63] on span "Regresar" at bounding box center [265, 63] width 79 height 15
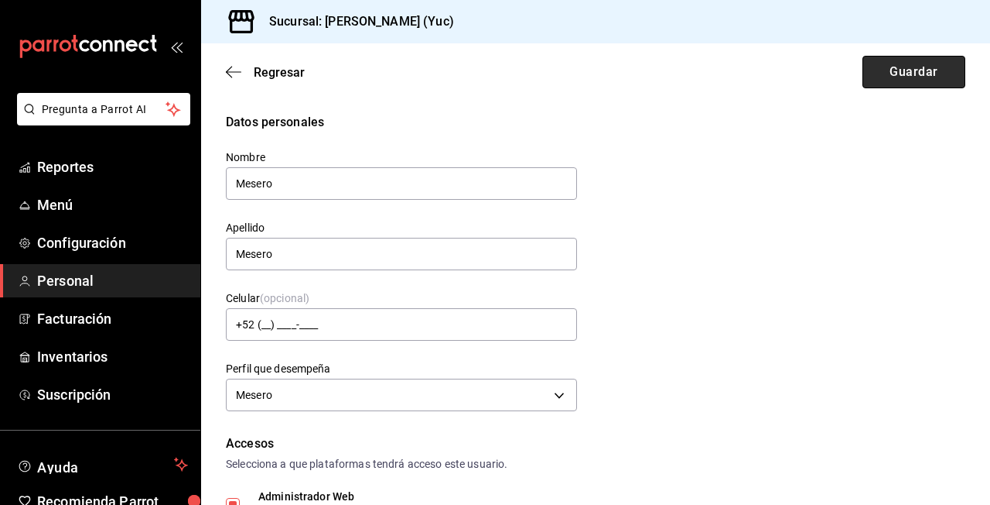
click at [927, 72] on button "Guardar" at bounding box center [914, 72] width 103 height 32
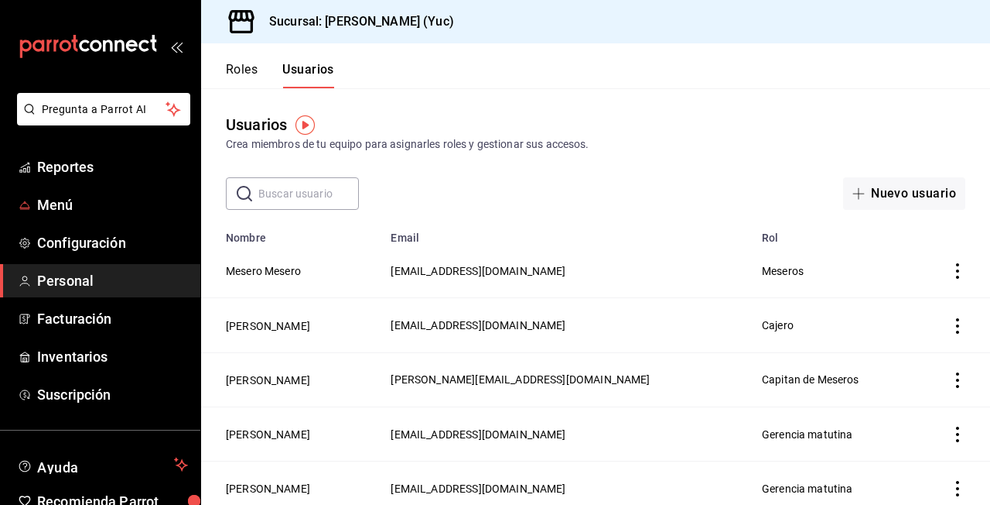
click at [115, 223] on ul "Reportes Menú Configuración Personal Facturación Inventarios Suscripción" at bounding box center [100, 280] width 200 height 261
click at [111, 250] on span "Configuración" at bounding box center [112, 242] width 151 height 21
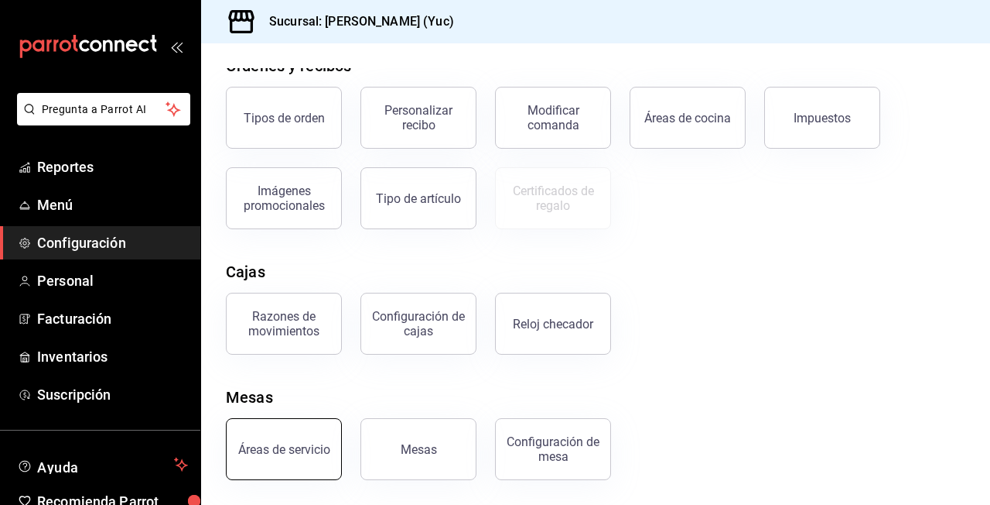
scroll to position [280, 0]
click at [304, 453] on div "Áreas de servicio" at bounding box center [284, 449] width 92 height 15
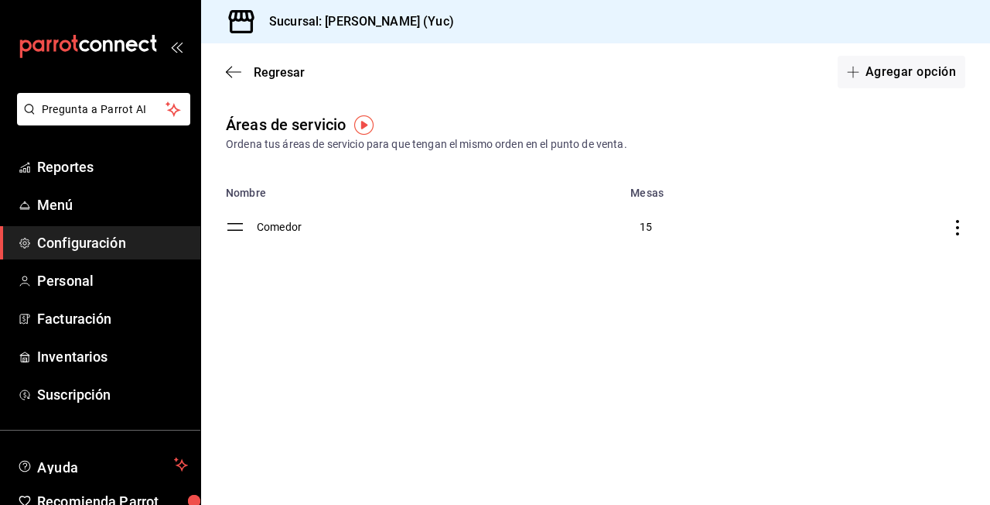
click at [526, 238] on td "Comedor" at bounding box center [439, 227] width 364 height 56
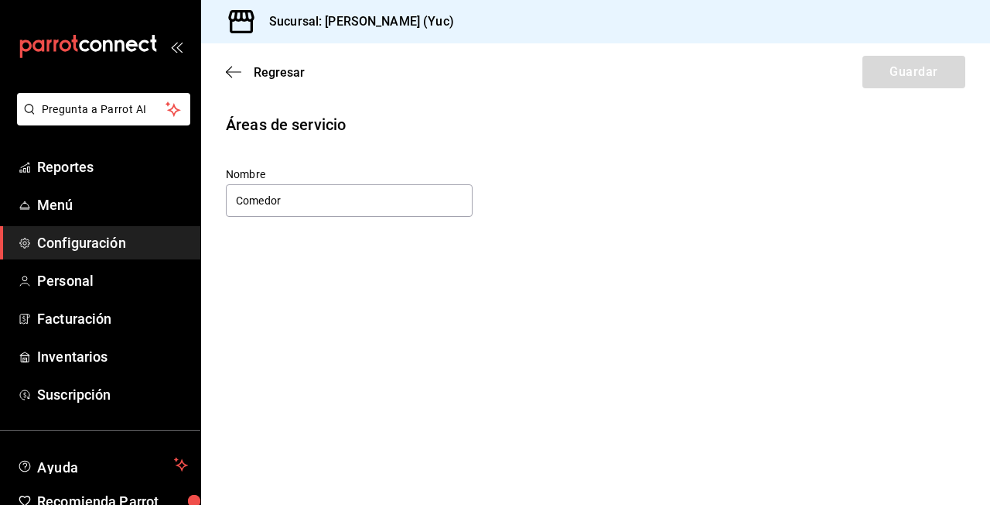
click at [231, 63] on div "Regresar Guardar" at bounding box center [595, 71] width 789 height 57
click at [236, 70] on icon "button" at bounding box center [233, 72] width 15 height 14
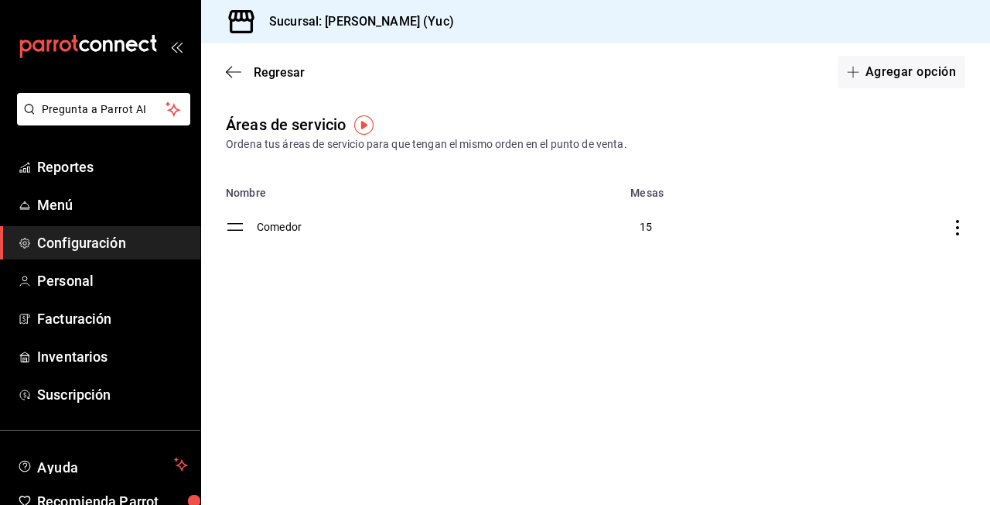
click at [965, 241] on td "discountsTable" at bounding box center [898, 227] width 185 height 56
click at [964, 238] on td "discountsTable" at bounding box center [898, 227] width 185 height 56
click at [956, 226] on icon "discountsTable" at bounding box center [957, 227] width 15 height 15
click at [296, 237] on div at bounding box center [495, 252] width 990 height 505
click at [274, 223] on td "Comedor" at bounding box center [439, 227] width 364 height 56
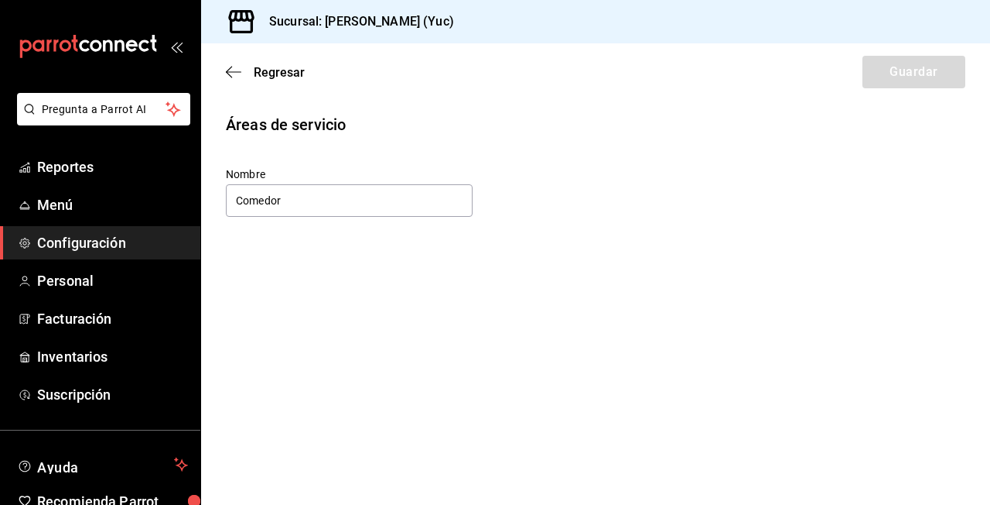
click at [227, 63] on div "Regresar Guardar" at bounding box center [595, 71] width 789 height 57
click at [238, 77] on icon "button" at bounding box center [233, 72] width 15 height 14
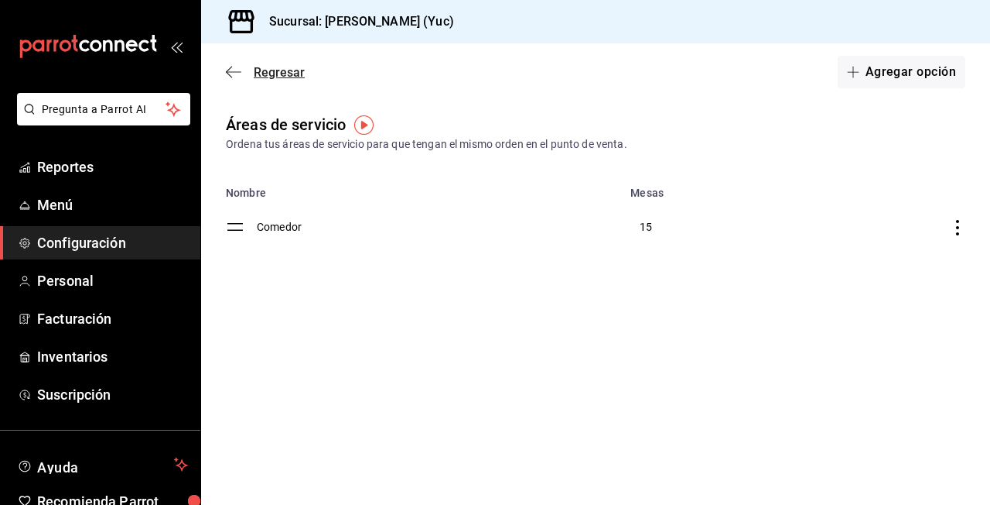
click at [234, 65] on span "Regresar" at bounding box center [265, 72] width 79 height 15
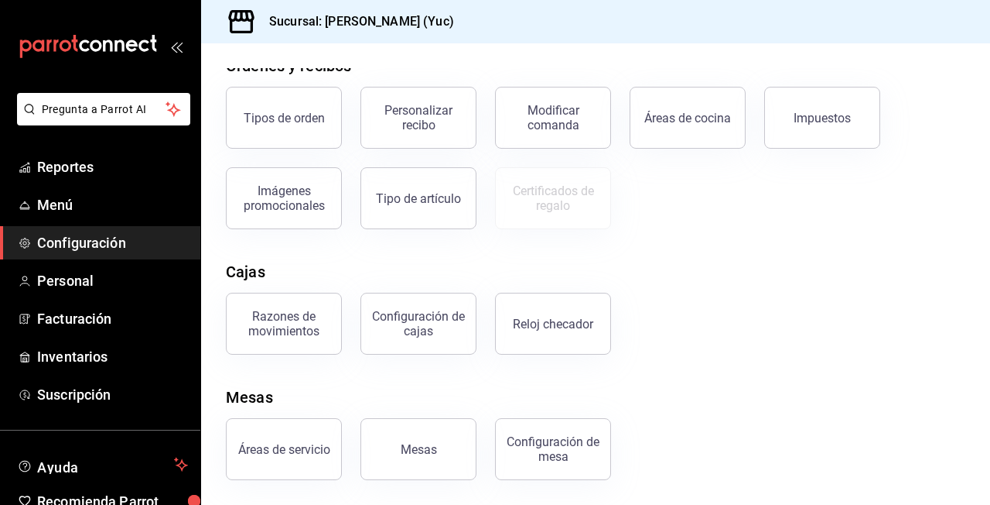
scroll to position [280, 0]
click at [479, 441] on div "Configuración de mesa" at bounding box center [544, 439] width 135 height 80
click at [455, 444] on button "Mesas" at bounding box center [419, 449] width 116 height 62
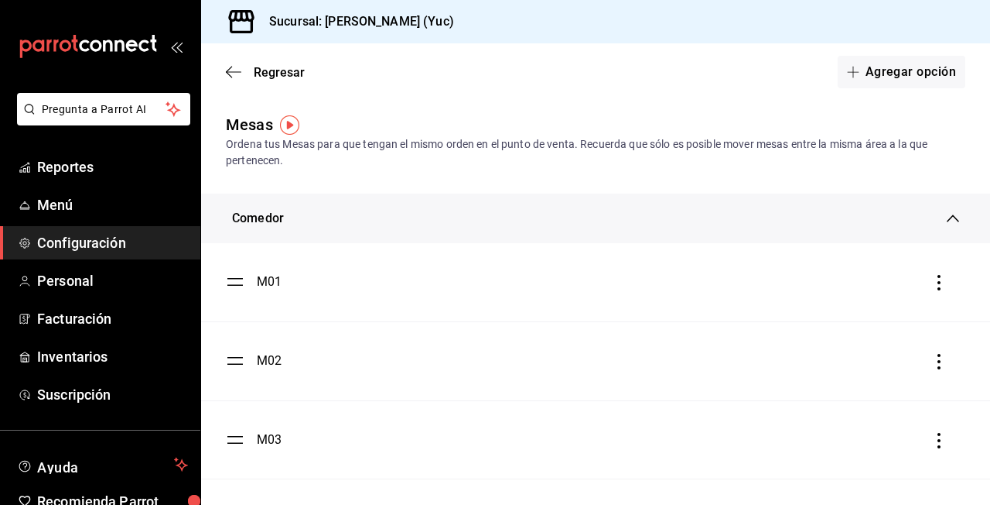
click at [939, 284] on icon "button" at bounding box center [939, 282] width 3 height 15
click at [609, 155] on div at bounding box center [495, 252] width 990 height 505
click at [238, 72] on icon "button" at bounding box center [233, 71] width 15 height 1
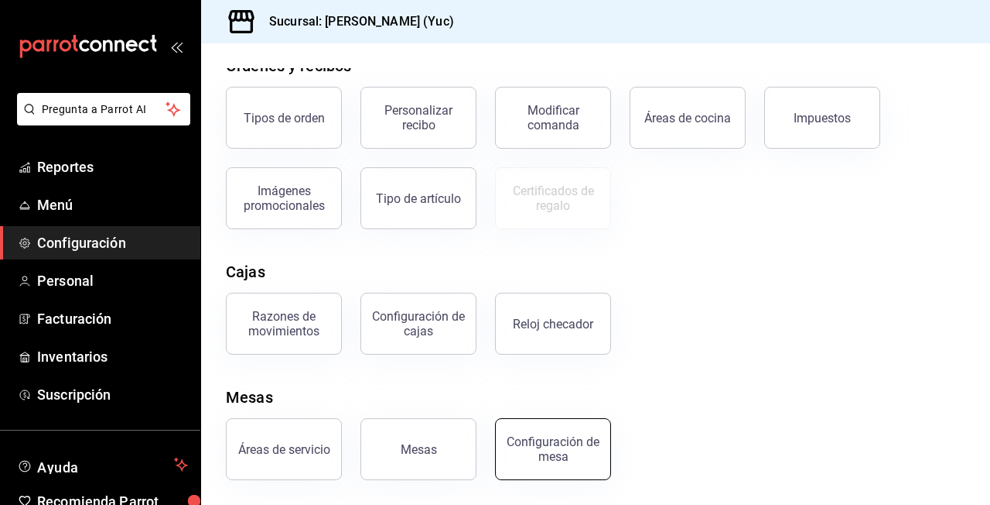
scroll to position [280, 0]
click at [560, 436] on div "Configuración de mesa" at bounding box center [553, 448] width 96 height 29
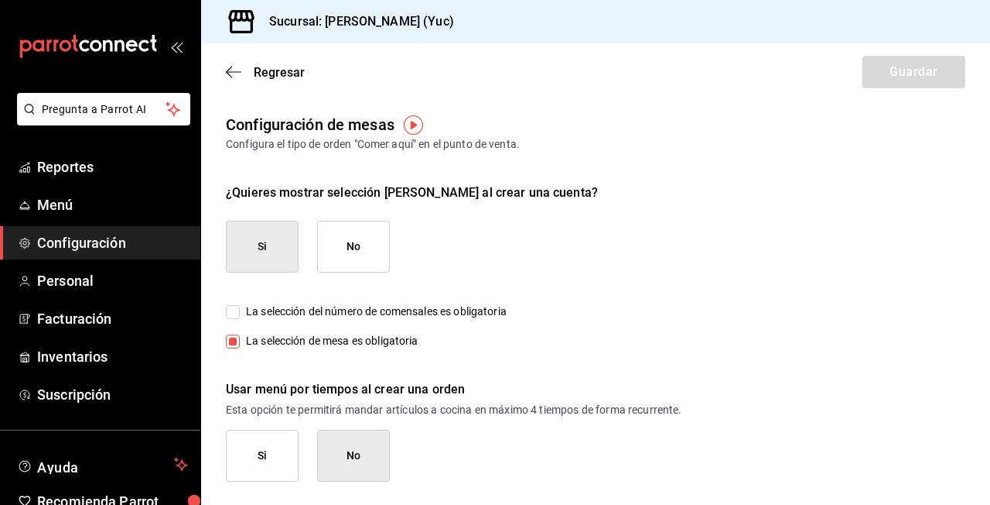
click at [303, 258] on div "Si No" at bounding box center [308, 247] width 164 height 52
click at [286, 260] on button "Si" at bounding box center [262, 247] width 73 height 52
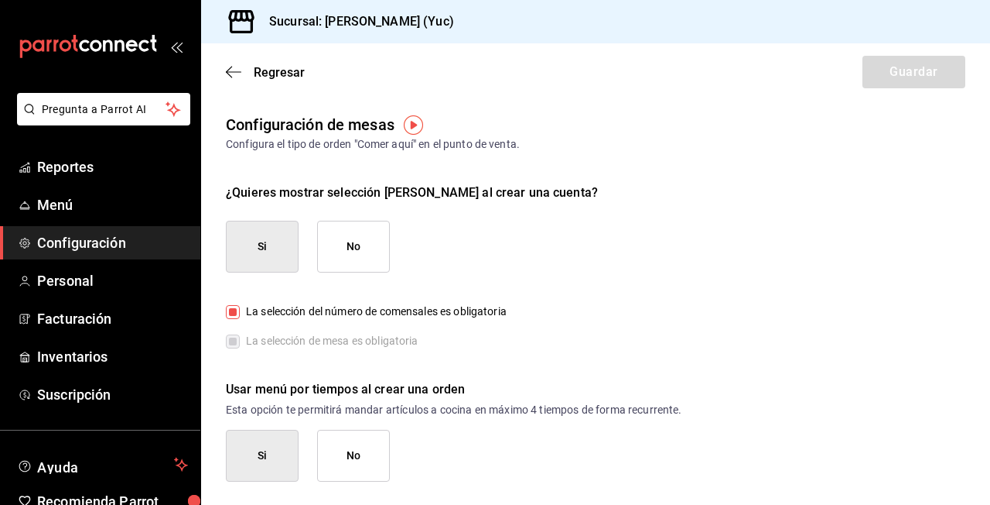
click at [250, 333] on span "La selección de mesa es obligatoria" at bounding box center [329, 341] width 179 height 16
click at [241, 342] on span "La selección de mesa es obligatoria" at bounding box center [329, 341] width 179 height 16
click at [234, 344] on label "La selección de mesa es obligatoria" at bounding box center [322, 341] width 193 height 16
click at [359, 242] on button "No" at bounding box center [353, 247] width 73 height 52
checkbox input "false"
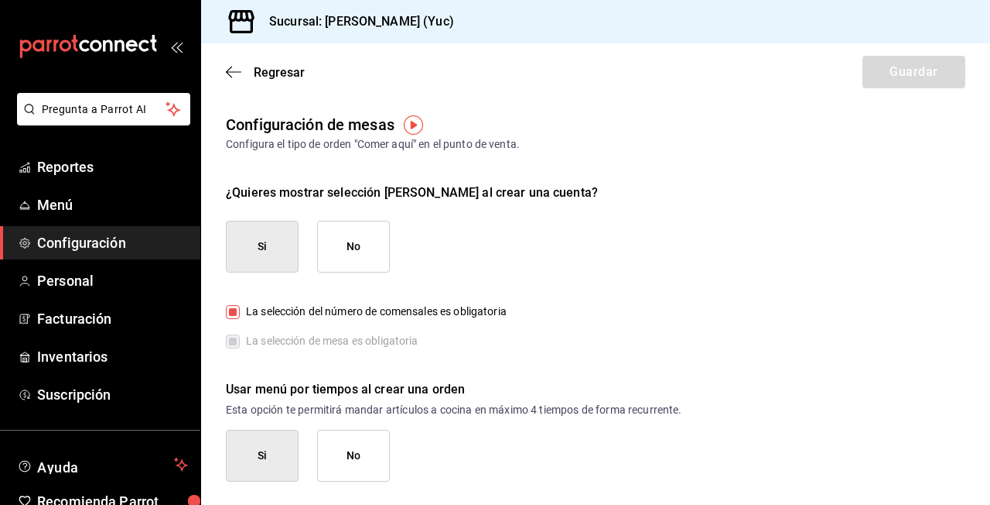
checkbox input "false"
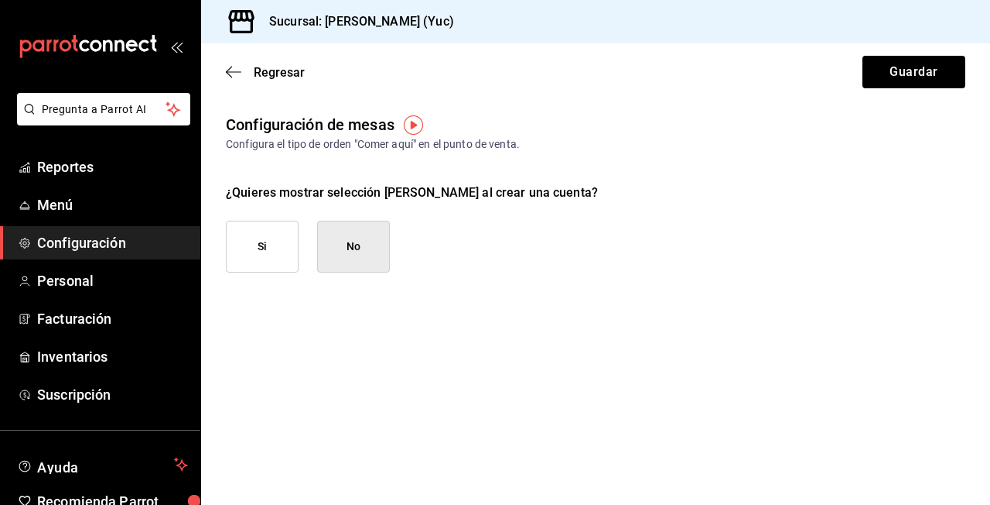
click at [284, 249] on button "Si" at bounding box center [262, 247] width 73 height 52
checkbox input "true"
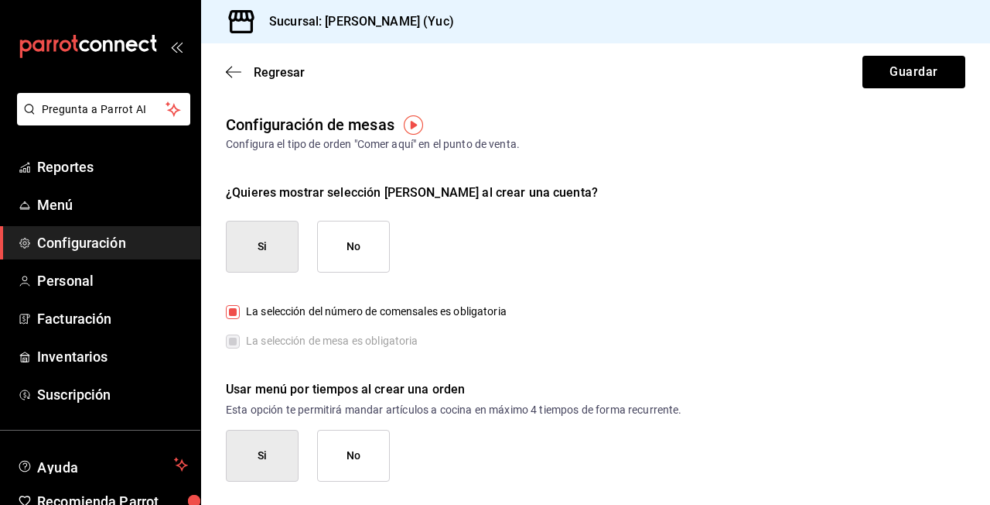
click at [272, 344] on span "La selección de mesa es obligatoria" at bounding box center [329, 341] width 179 height 16
click at [231, 344] on label "La selección de mesa es obligatoria" at bounding box center [322, 341] width 193 height 16
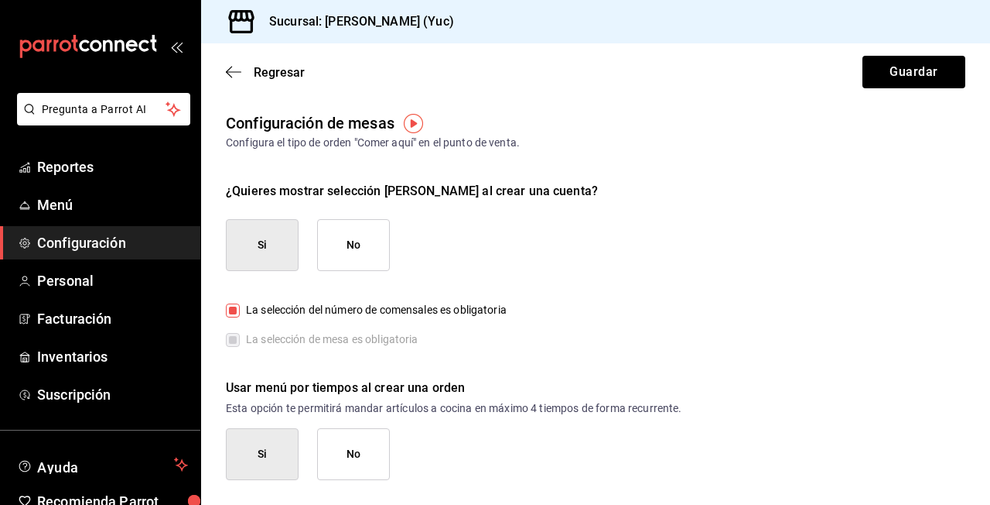
scroll to position [1, 0]
click at [358, 449] on button "No" at bounding box center [353, 455] width 73 height 52
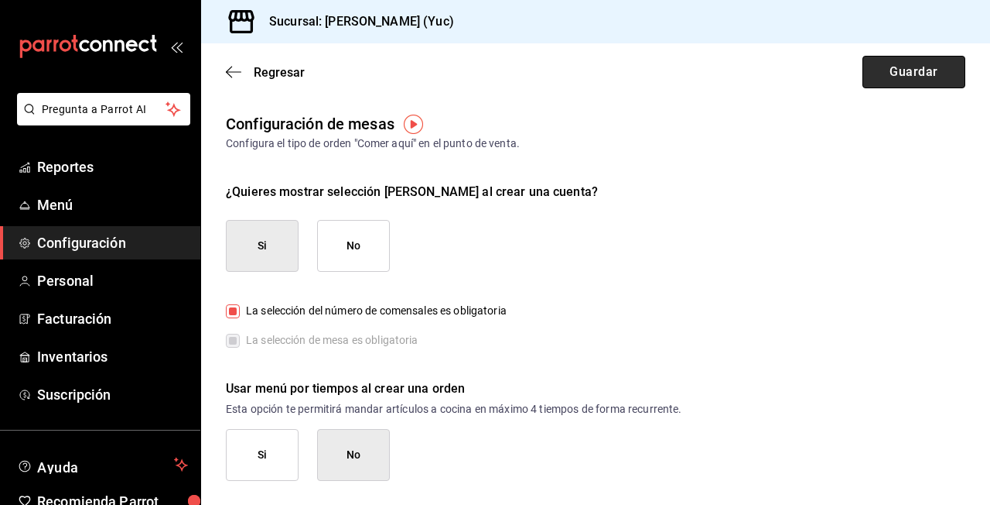
click at [871, 69] on button "Guardar" at bounding box center [914, 72] width 103 height 32
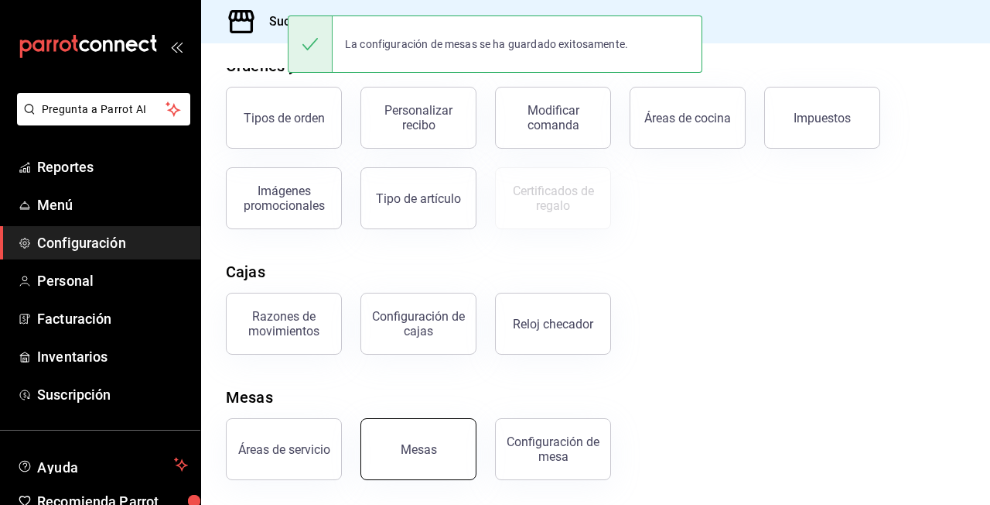
scroll to position [281, 0]
click at [427, 451] on div "Mesas" at bounding box center [419, 449] width 36 height 15
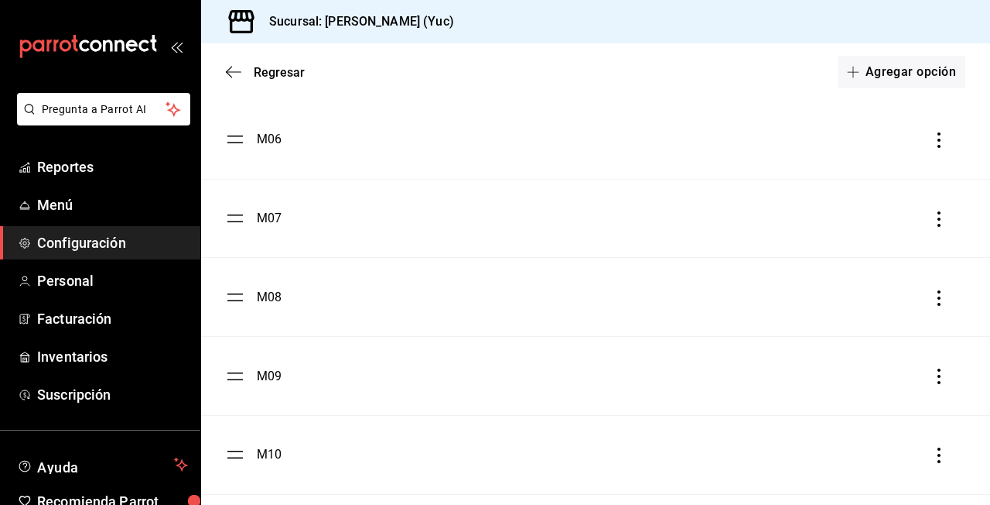
scroll to position [582, 0]
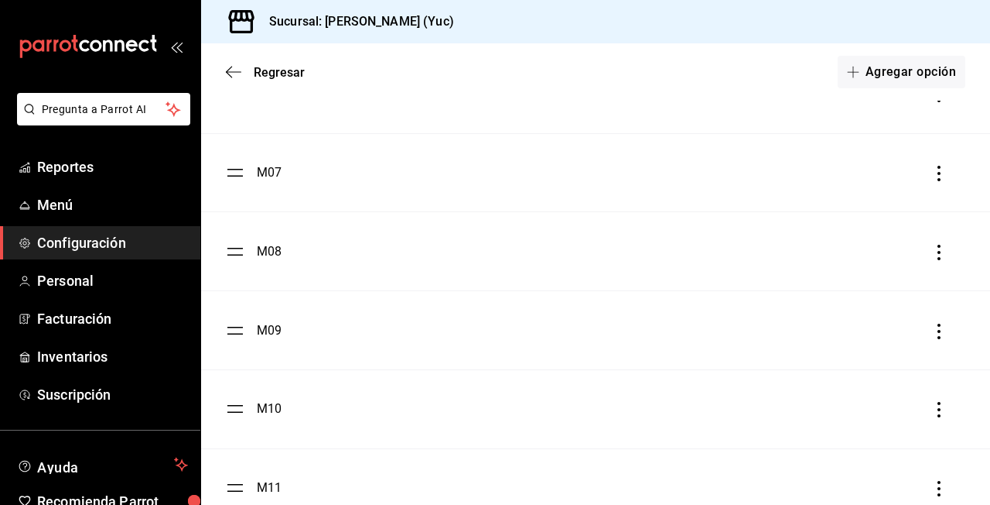
click at [240, 322] on ul "M01 M02 M03 M04 M05 M06 M07 M08 M09 M10 M11 M12 M13 M14 M15" at bounding box center [595, 251] width 789 height 1181
click at [240, 337] on ul "M01 M02 M03 M04 M05 M06 M07 M08 M09 M10 M11 M12 M13 M14 M15" at bounding box center [595, 251] width 789 height 1181
click at [946, 328] on icon "button" at bounding box center [939, 330] width 15 height 15
click at [515, 341] on div at bounding box center [495, 252] width 990 height 505
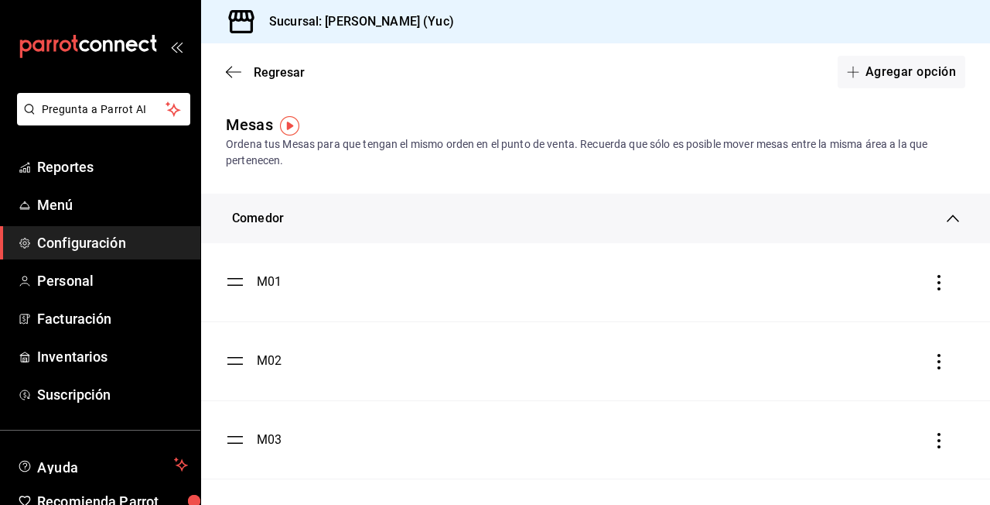
scroll to position [0, 0]
click at [239, 73] on icon "button" at bounding box center [233, 72] width 15 height 14
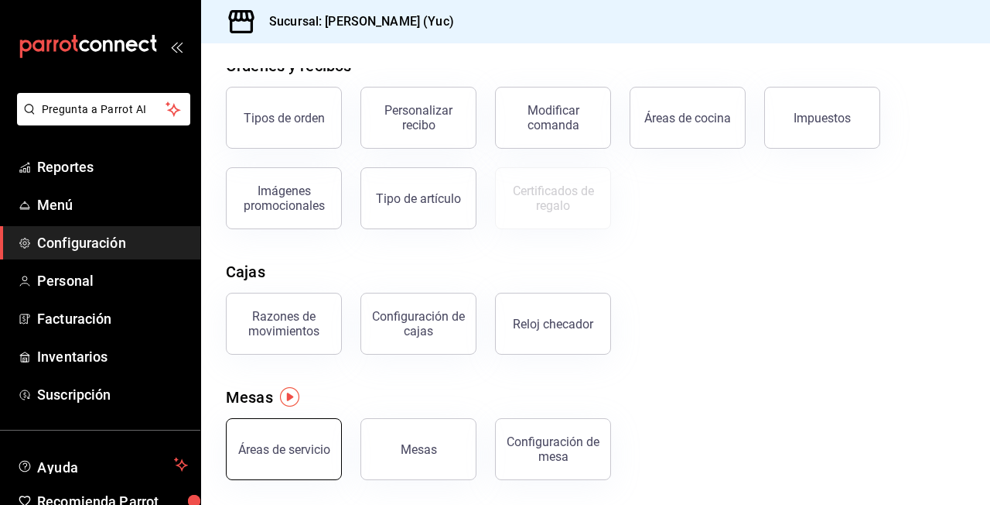
scroll to position [280, 0]
click at [307, 453] on div "Áreas de servicio" at bounding box center [284, 449] width 92 height 15
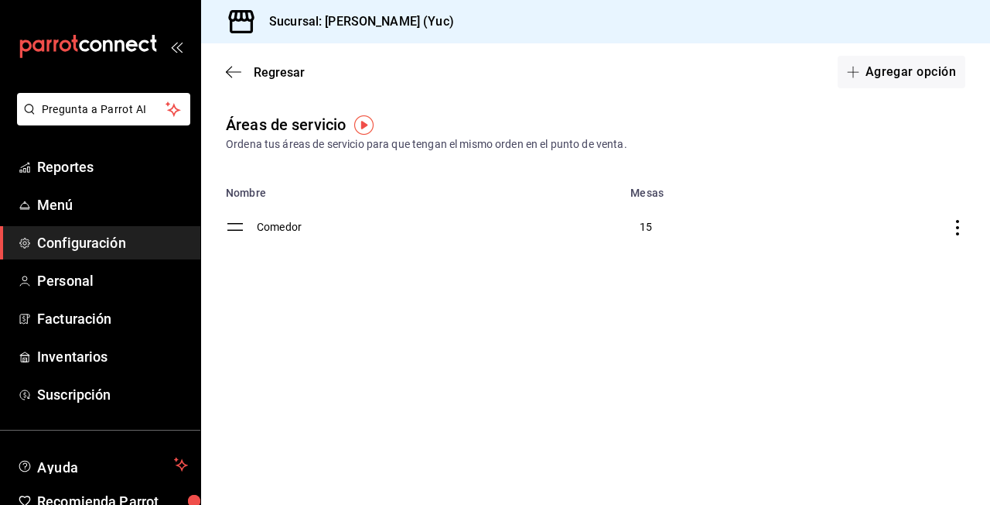
click at [957, 226] on icon "discountsTable" at bounding box center [957, 227] width 3 height 15
click at [668, 354] on div at bounding box center [495, 252] width 990 height 505
click at [235, 73] on icon "button" at bounding box center [233, 72] width 15 height 14
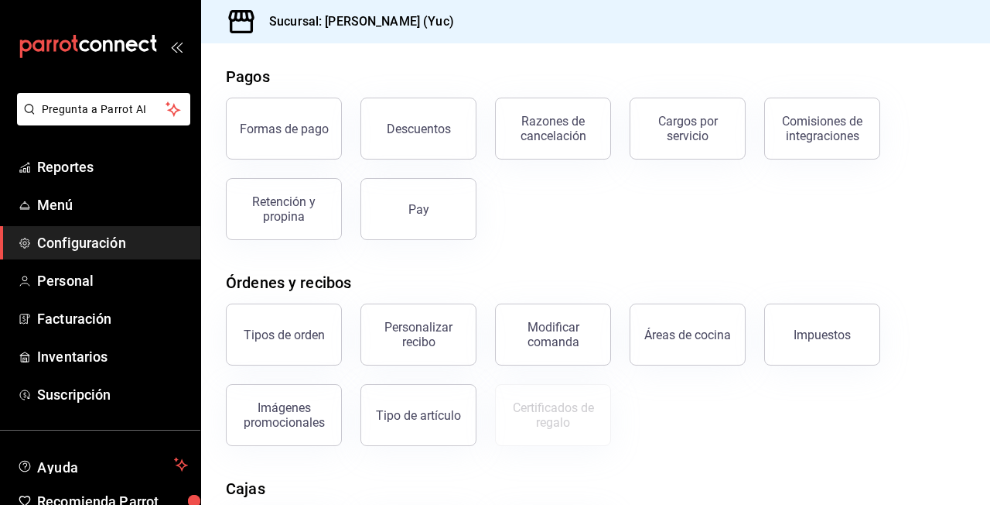
scroll to position [77, 0]
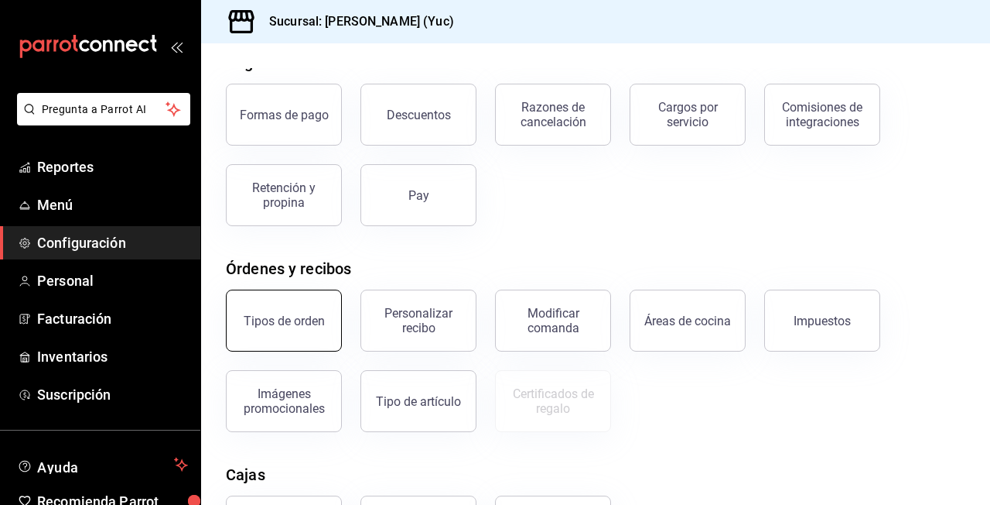
click at [299, 318] on div "Tipos de orden" at bounding box center [284, 320] width 81 height 15
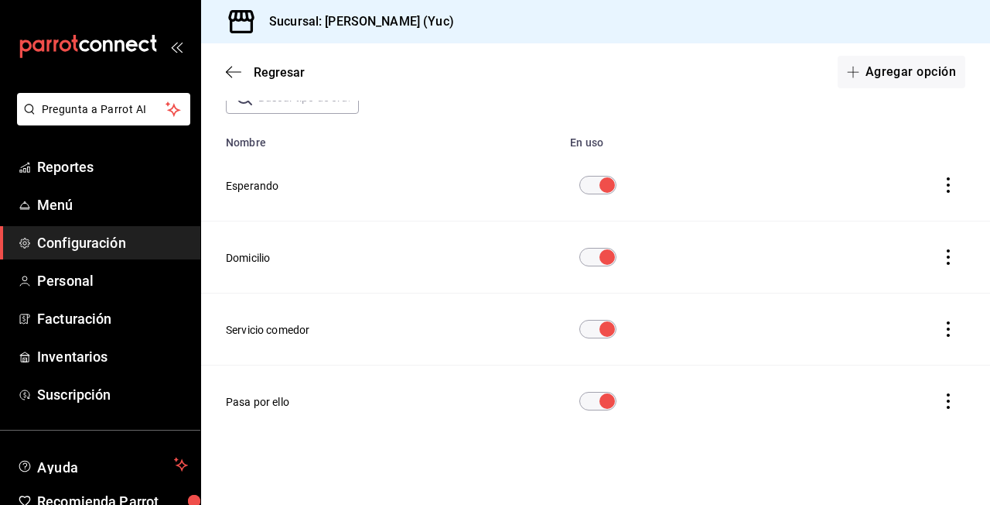
scroll to position [96, 0]
click at [234, 77] on icon "button" at bounding box center [233, 72] width 15 height 14
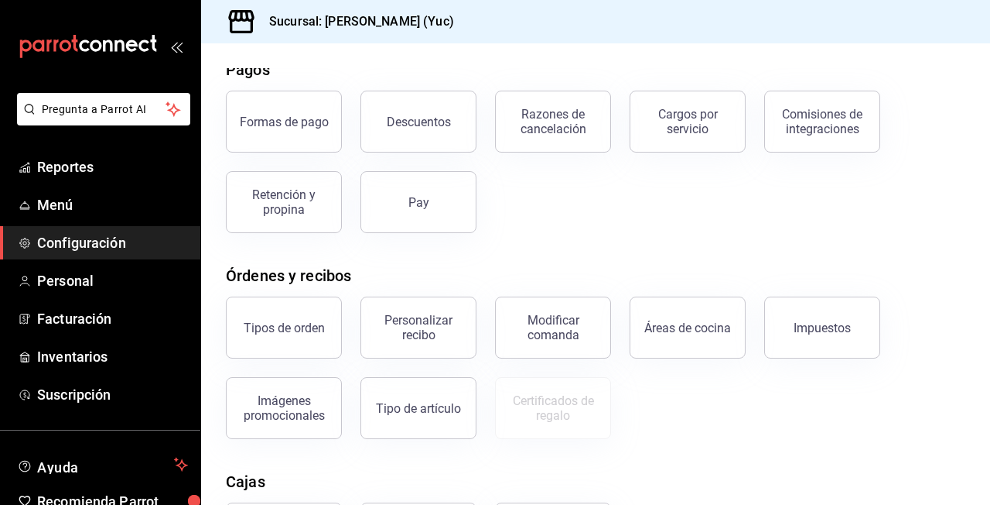
scroll to position [117, 0]
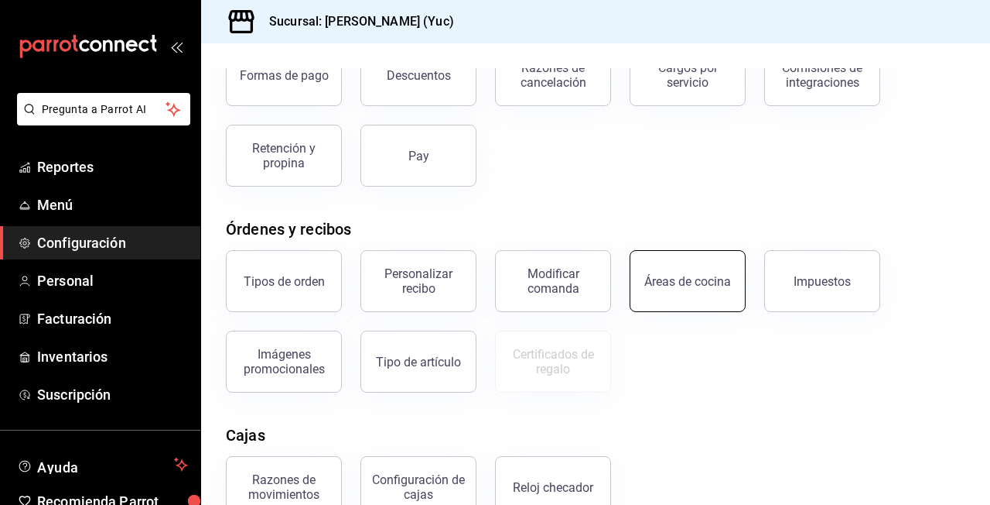
click at [685, 296] on button "Áreas de cocina" at bounding box center [688, 281] width 116 height 62
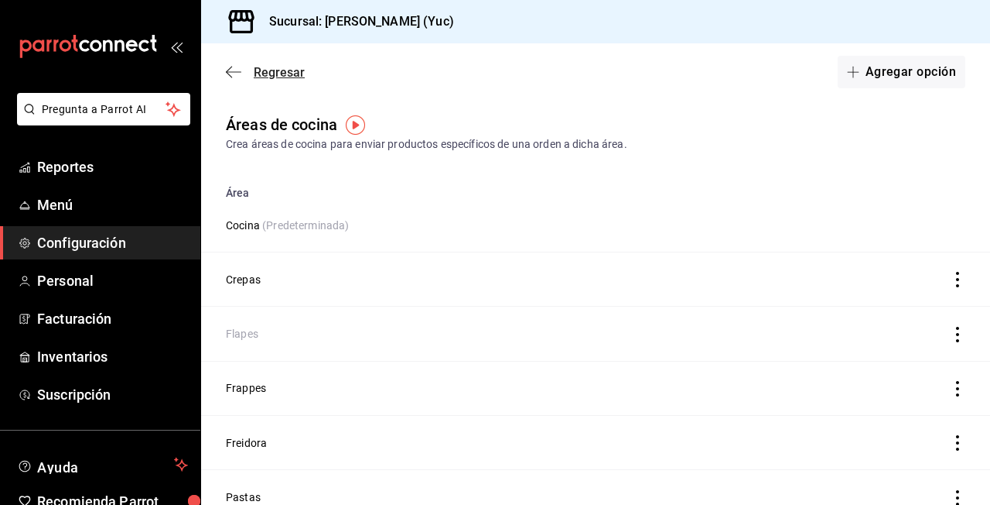
click at [241, 74] on icon "button" at bounding box center [233, 72] width 15 height 14
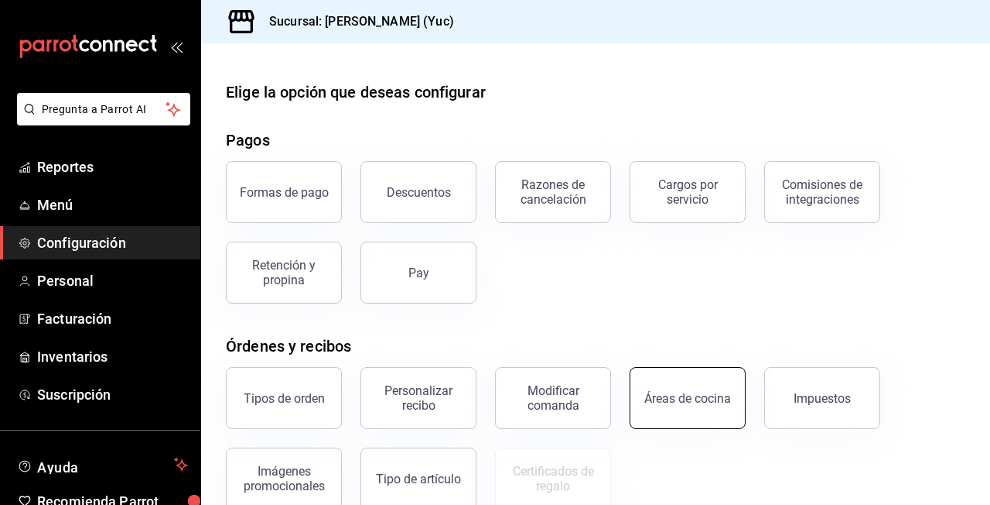
click at [694, 412] on button "Áreas de cocina" at bounding box center [688, 398] width 116 height 62
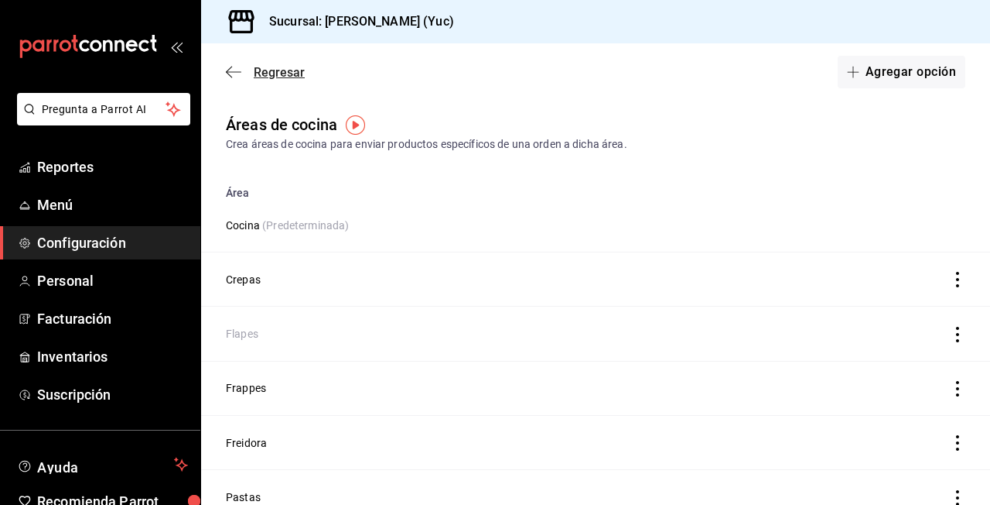
click at [230, 76] on icon "button" at bounding box center [229, 73] width 6 height 12
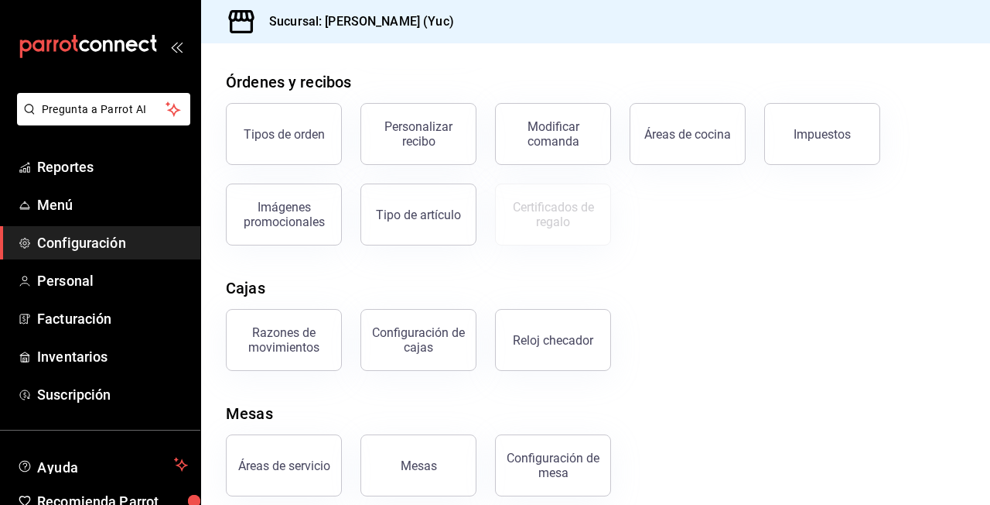
scroll to position [267, 0]
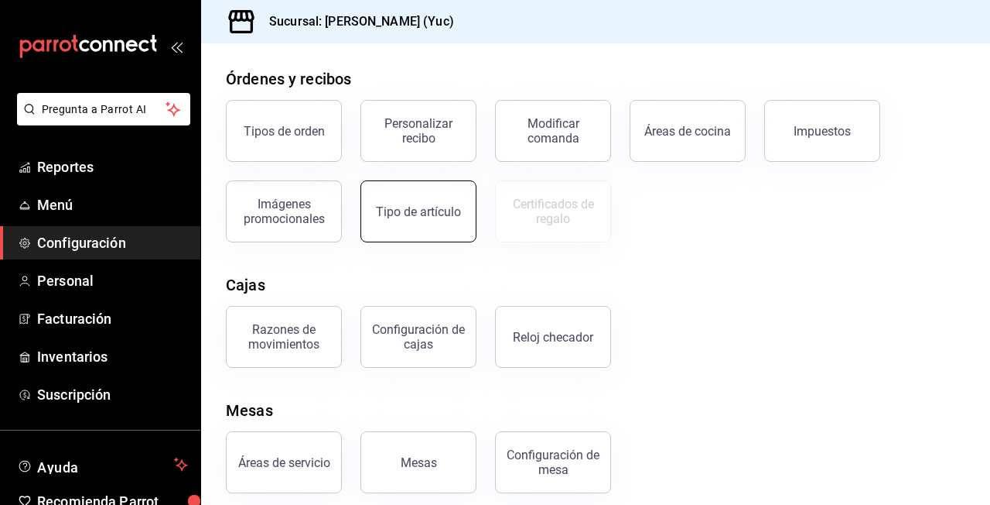
click at [465, 235] on button "Tipo de artículo" at bounding box center [419, 211] width 116 height 62
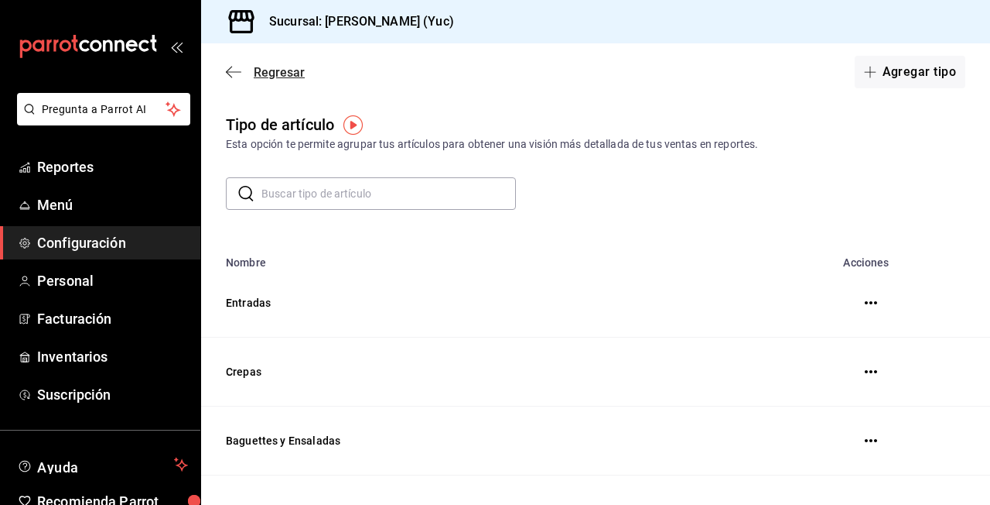
click at [231, 68] on icon "button" at bounding box center [233, 72] width 15 height 14
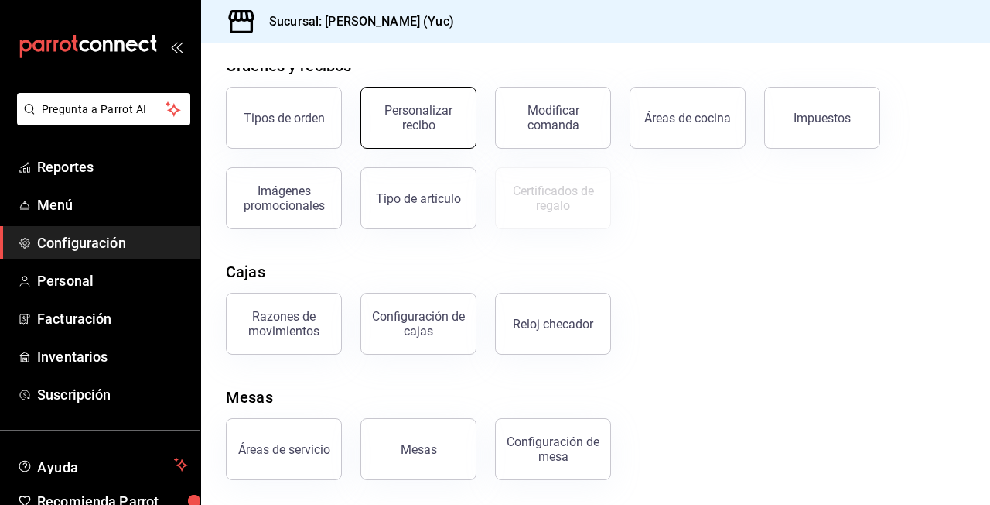
scroll to position [280, 0]
click at [423, 319] on div "Configuración de cajas" at bounding box center [419, 323] width 96 height 29
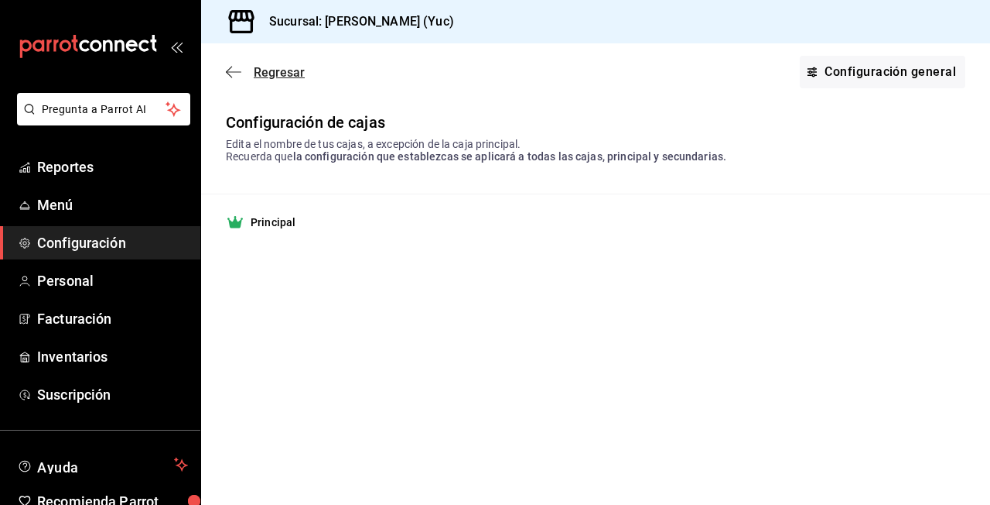
click at [231, 65] on icon "button" at bounding box center [233, 72] width 15 height 14
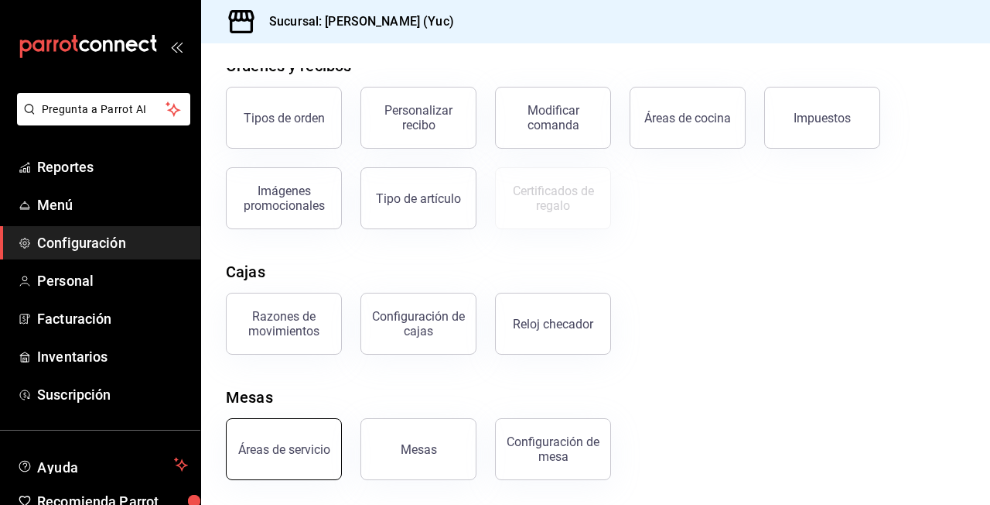
scroll to position [280, 0]
click at [288, 458] on button "Áreas de servicio" at bounding box center [284, 449] width 116 height 62
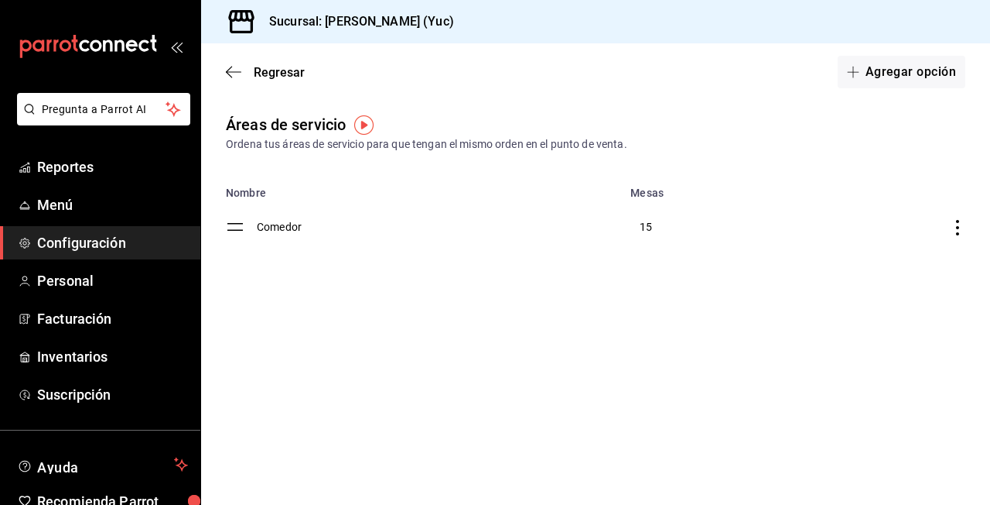
click at [315, 231] on td "Comedor" at bounding box center [439, 227] width 364 height 56
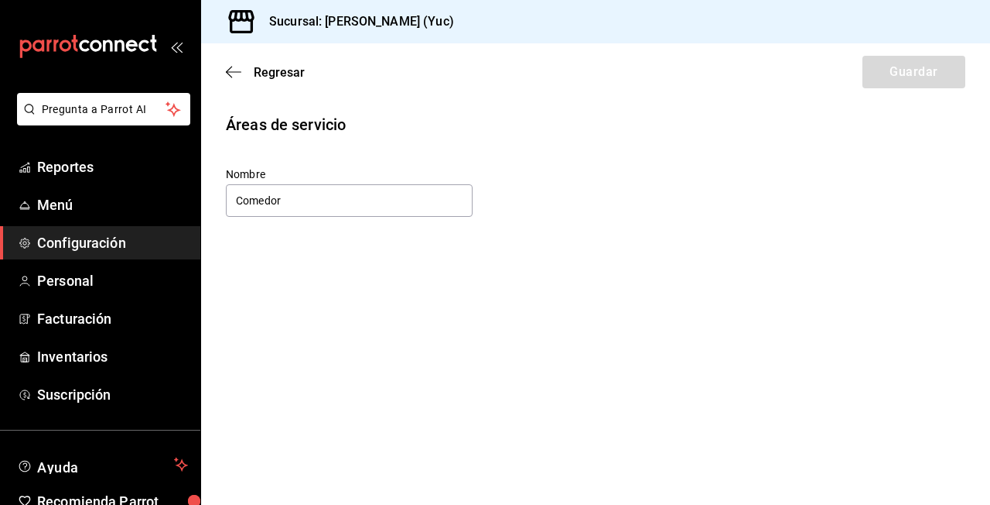
click at [246, 60] on div "Regresar Guardar" at bounding box center [595, 71] width 789 height 57
click at [243, 65] on span "Regresar" at bounding box center [265, 72] width 79 height 15
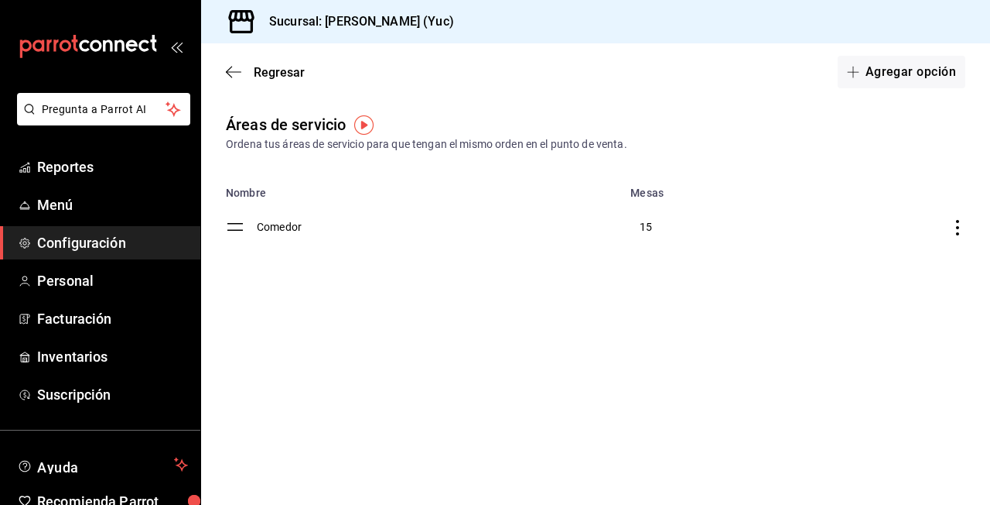
click at [243, 65] on span "Regresar" at bounding box center [265, 72] width 79 height 15
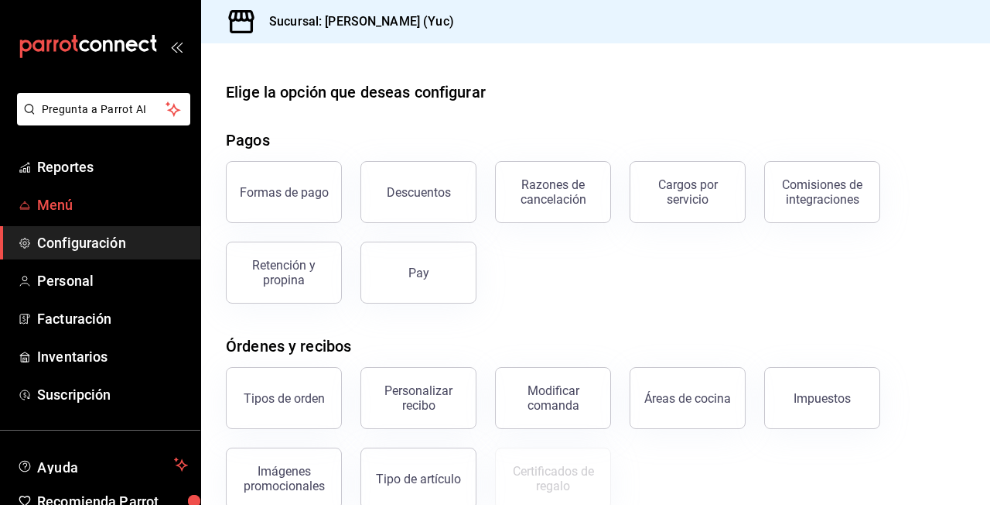
click at [97, 205] on span "Menú" at bounding box center [112, 204] width 151 height 21
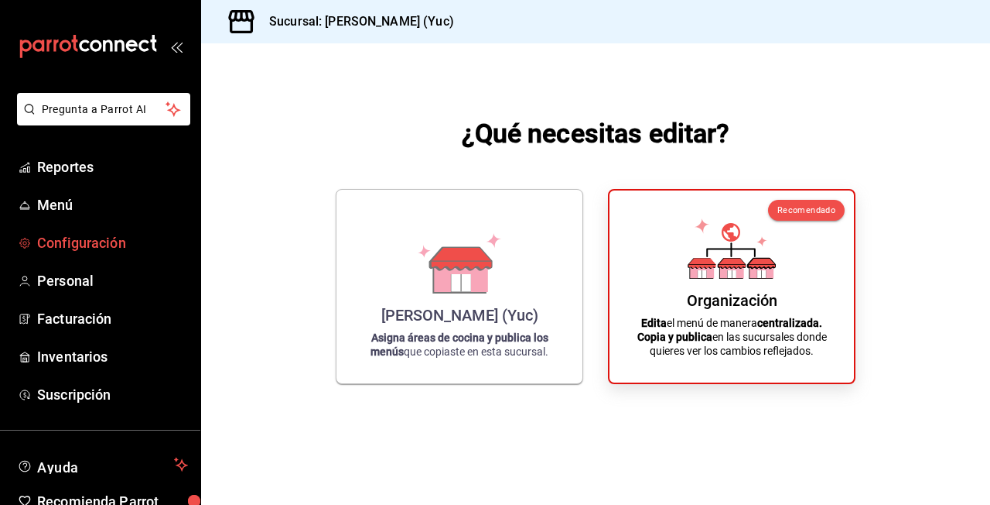
click at [87, 253] on link "Configuración" at bounding box center [100, 242] width 200 height 33
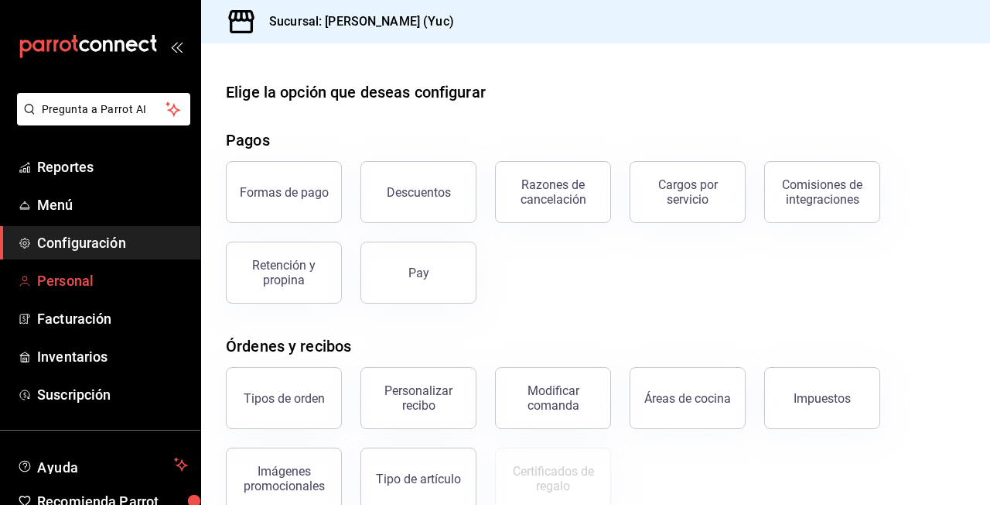
click at [87, 279] on span "Personal" at bounding box center [112, 280] width 151 height 21
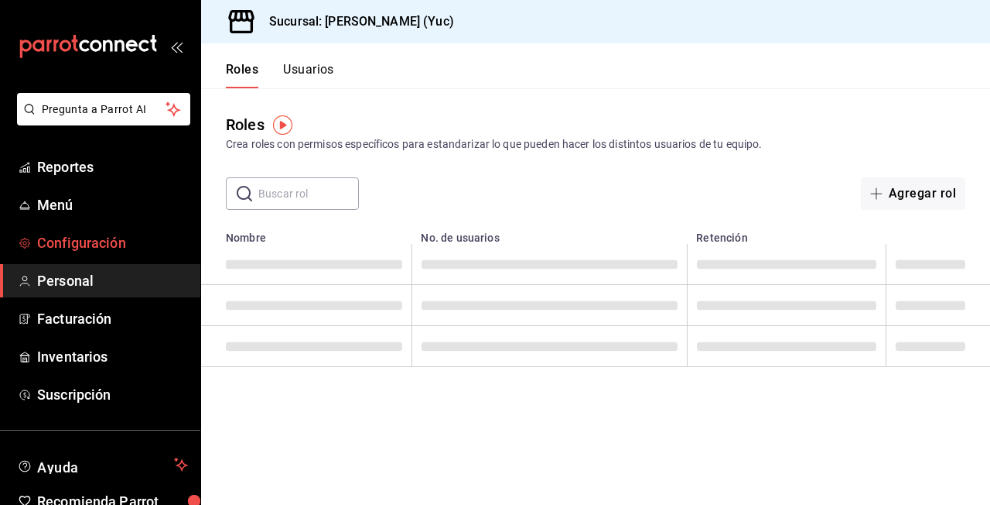
click at [124, 254] on link "Configuración" at bounding box center [100, 242] width 200 height 33
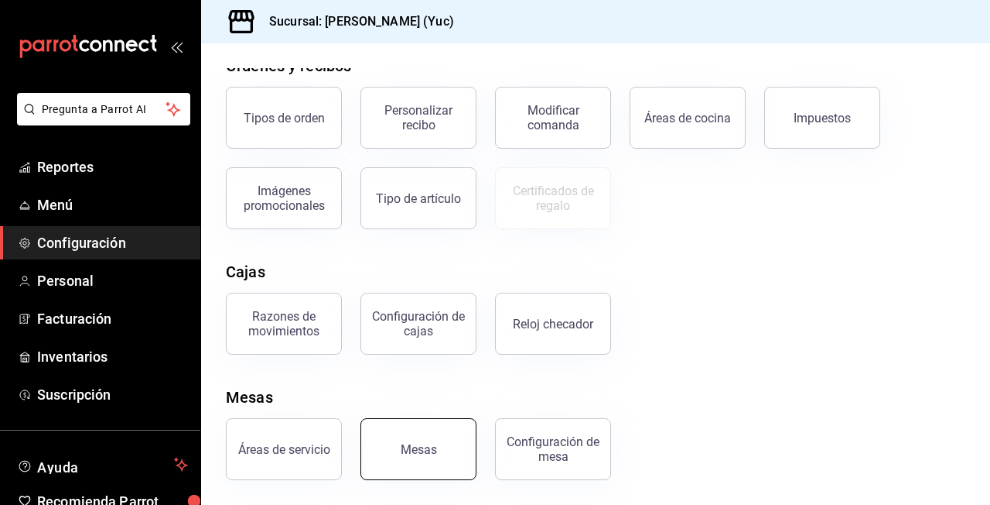
scroll to position [280, 0]
click at [414, 192] on div "Tipo de artículo" at bounding box center [418, 198] width 85 height 15
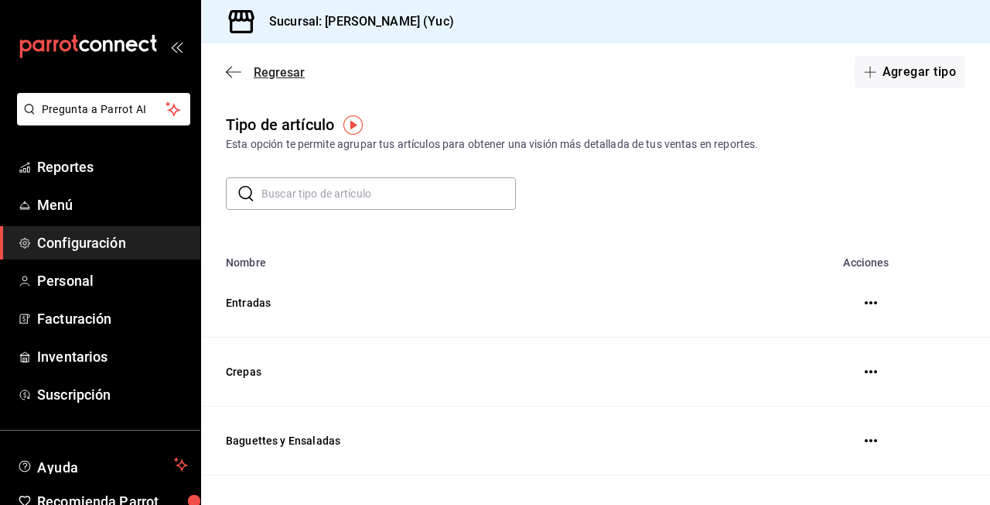
click at [237, 65] on span "Regresar" at bounding box center [265, 72] width 79 height 15
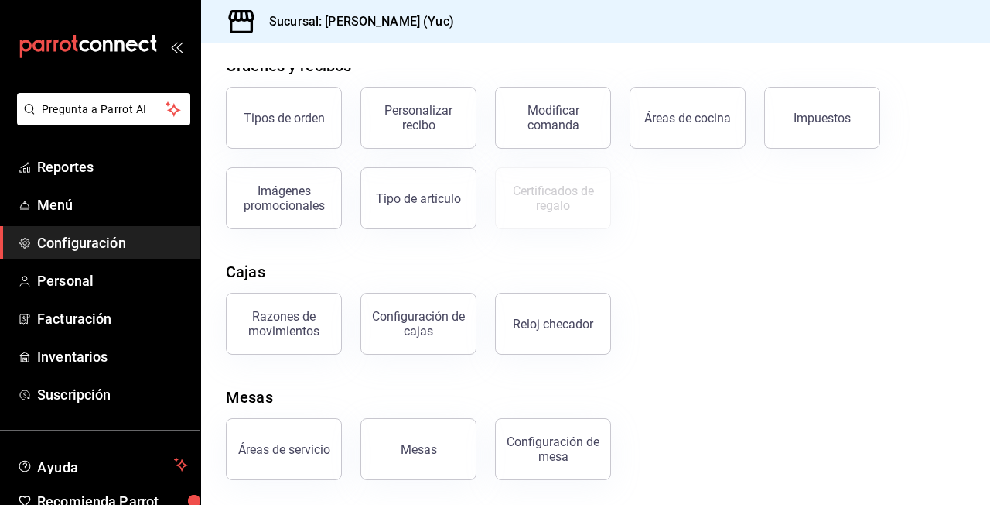
scroll to position [280, 0]
click at [555, 443] on div "Configuración de mesa" at bounding box center [553, 448] width 96 height 29
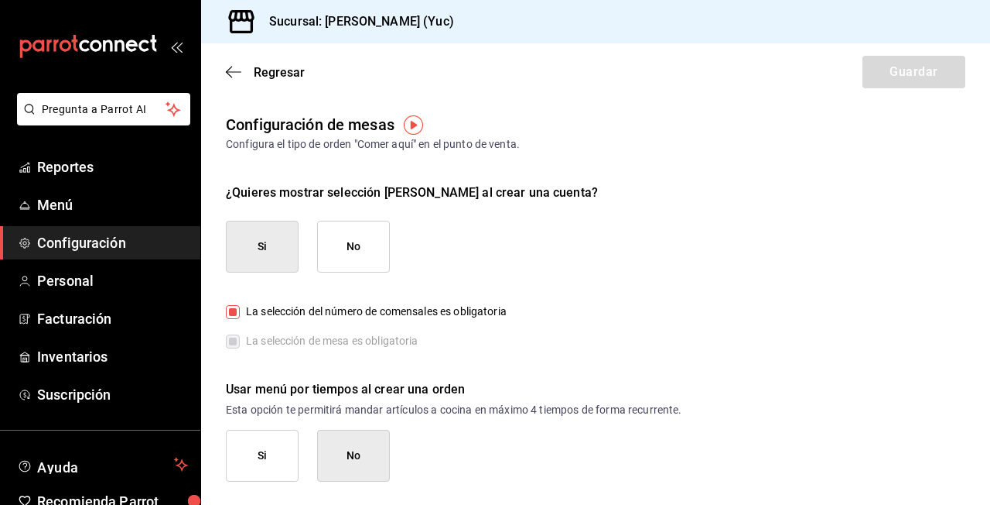
click at [368, 246] on button "No" at bounding box center [353, 247] width 73 height 52
checkbox input "false"
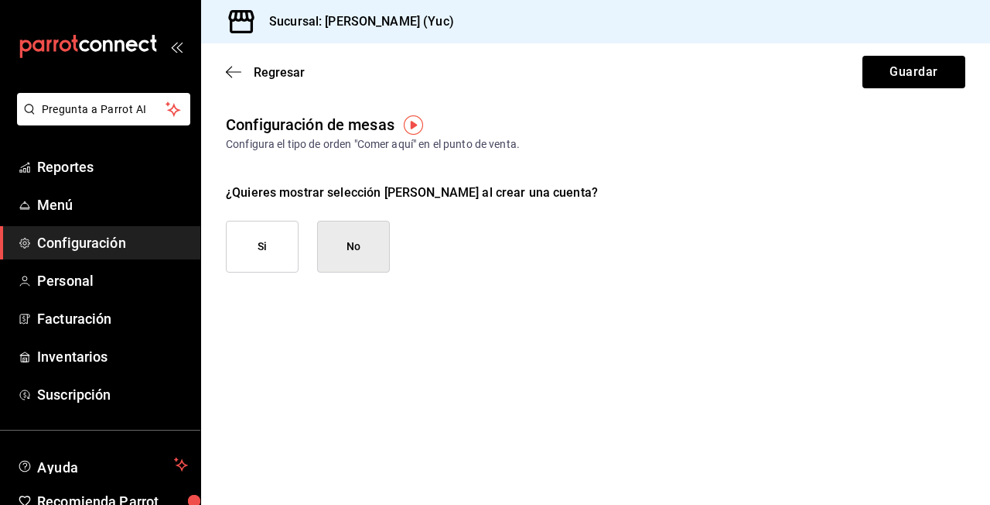
click at [272, 248] on button "Si" at bounding box center [262, 247] width 73 height 52
checkbox input "true"
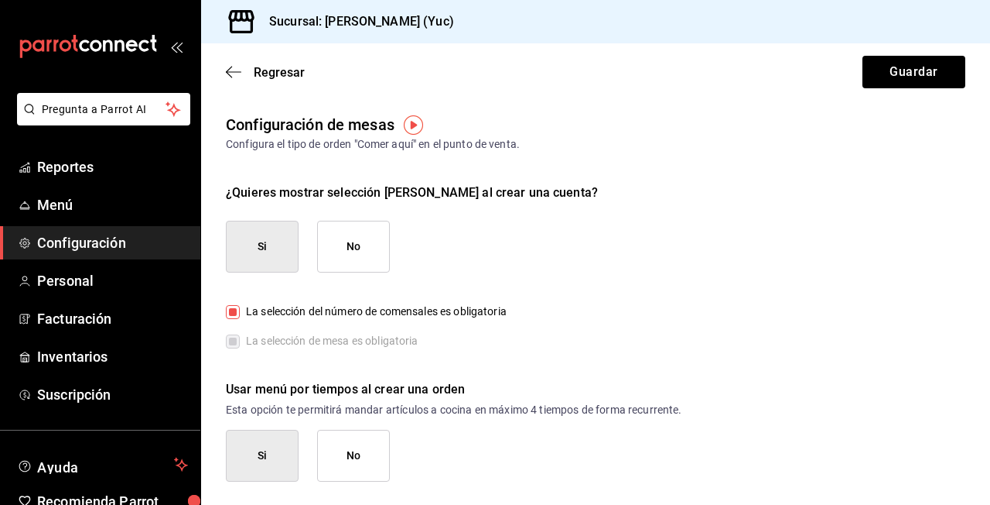
click at [392, 253] on div "Si No" at bounding box center [596, 247] width 740 height 52
click at [371, 246] on button "No" at bounding box center [353, 247] width 73 height 52
checkbox input "false"
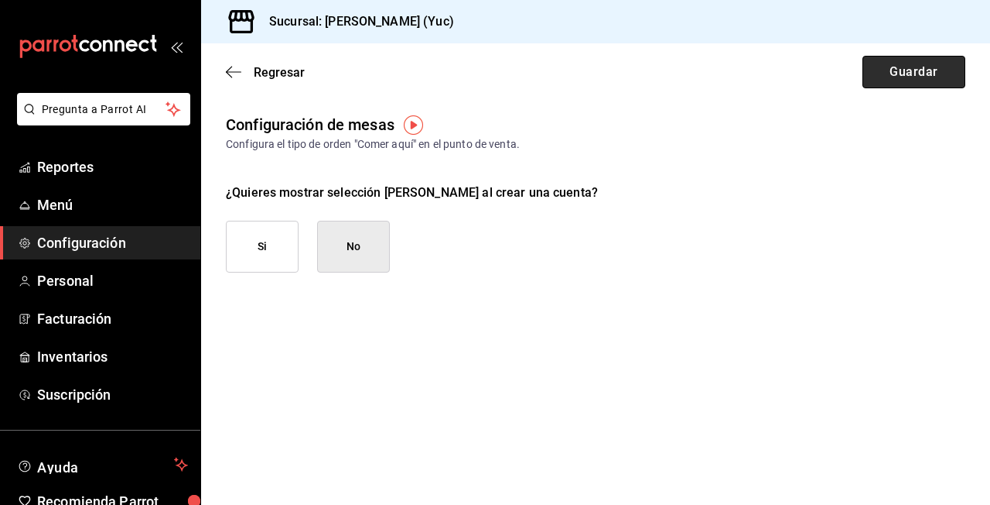
click at [895, 85] on button "Guardar" at bounding box center [914, 72] width 103 height 32
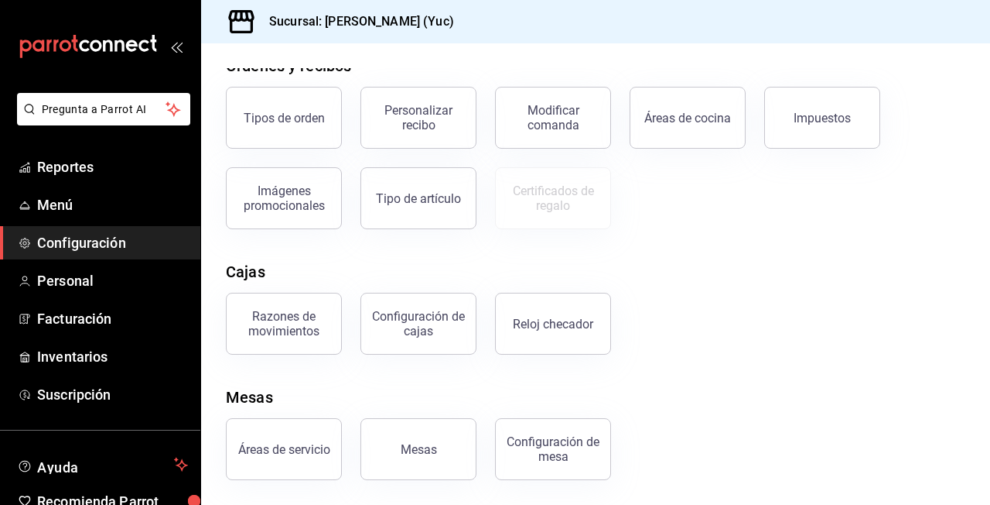
scroll to position [280, 0]
click at [551, 462] on div "Configuración de mesa" at bounding box center [553, 448] width 96 height 29
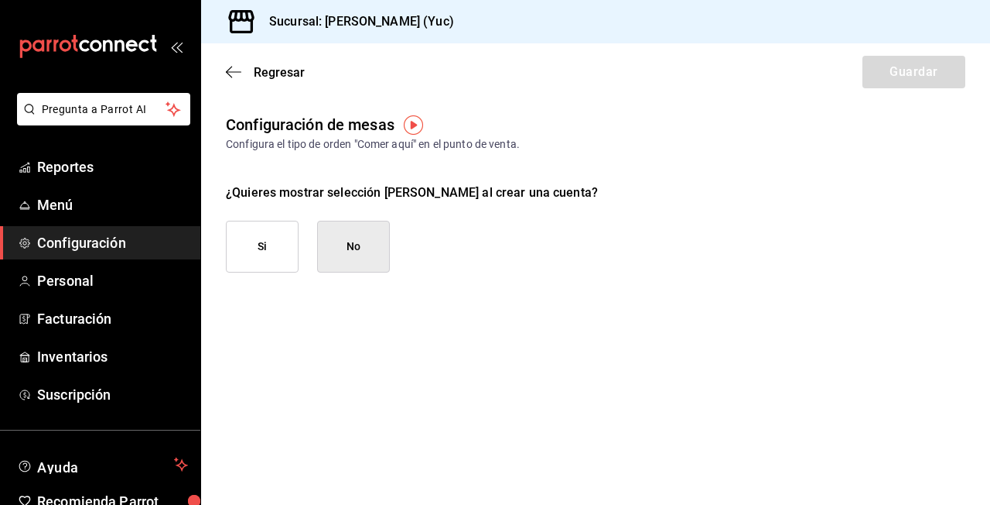
click at [275, 245] on button "Si" at bounding box center [262, 247] width 73 height 52
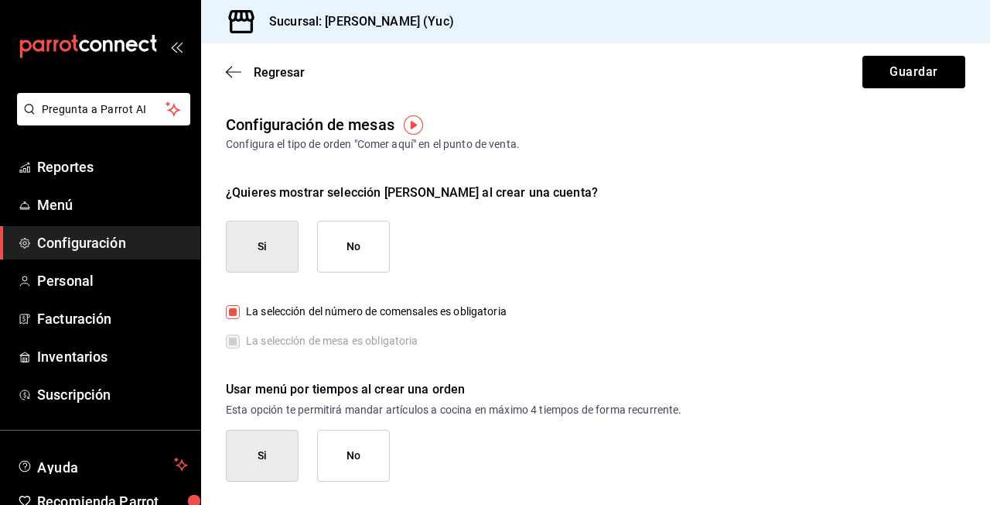
checkbox input "true"
click at [269, 330] on div "La selección del número de comensales es obligatoria La selección [PERSON_NAME]…" at bounding box center [596, 376] width 740 height 209
click at [248, 347] on span "La selección de mesa es obligatoria" at bounding box center [329, 341] width 179 height 16
click at [240, 342] on span "La selección de mesa es obligatoria" at bounding box center [329, 341] width 179 height 16
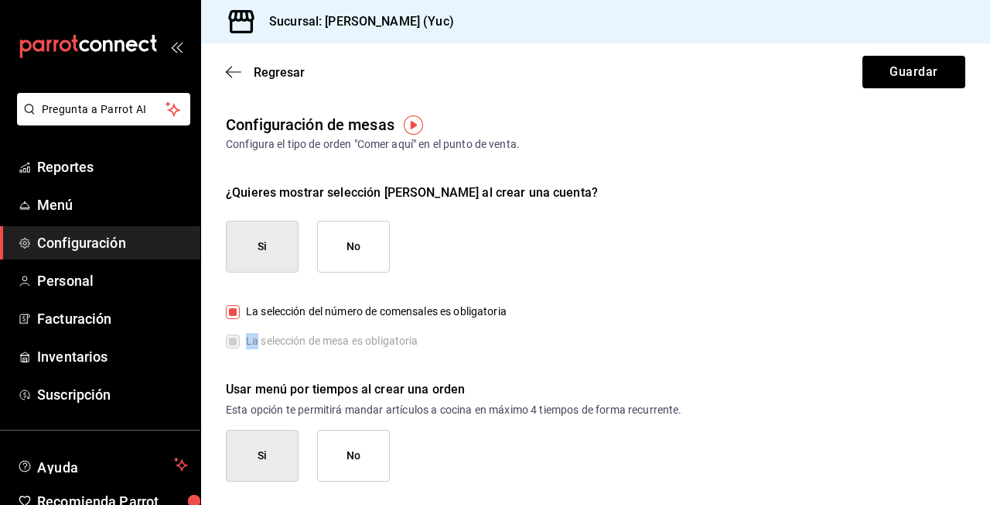
click at [240, 342] on span "La selección de mesa es obligatoria" at bounding box center [329, 341] width 179 height 16
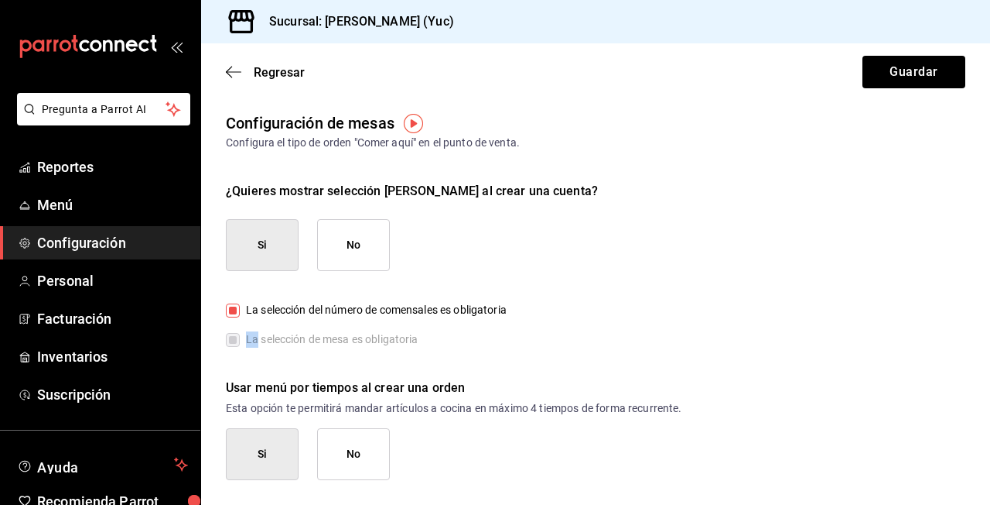
scroll to position [1, 0]
click at [303, 412] on p "Esta opción te permitirá mandar artículos a cocina en máximo 4 tiempos de forma…" at bounding box center [596, 408] width 740 height 15
click at [343, 456] on button "No" at bounding box center [353, 455] width 73 height 52
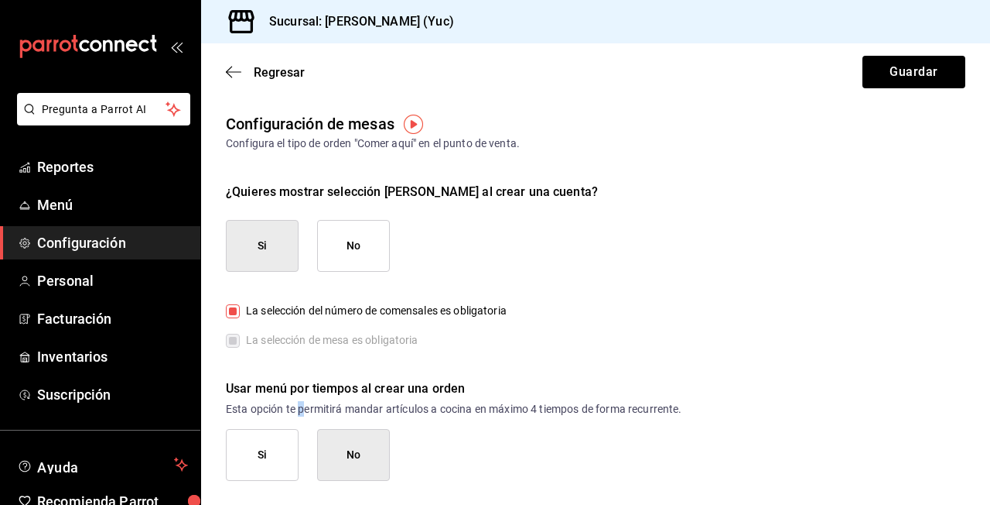
click at [277, 449] on button "Si" at bounding box center [262, 455] width 73 height 52
click at [389, 442] on button "No" at bounding box center [353, 455] width 73 height 52
click at [350, 443] on button "No" at bounding box center [353, 455] width 73 height 52
click at [352, 257] on button "No" at bounding box center [353, 246] width 73 height 52
checkbox input "false"
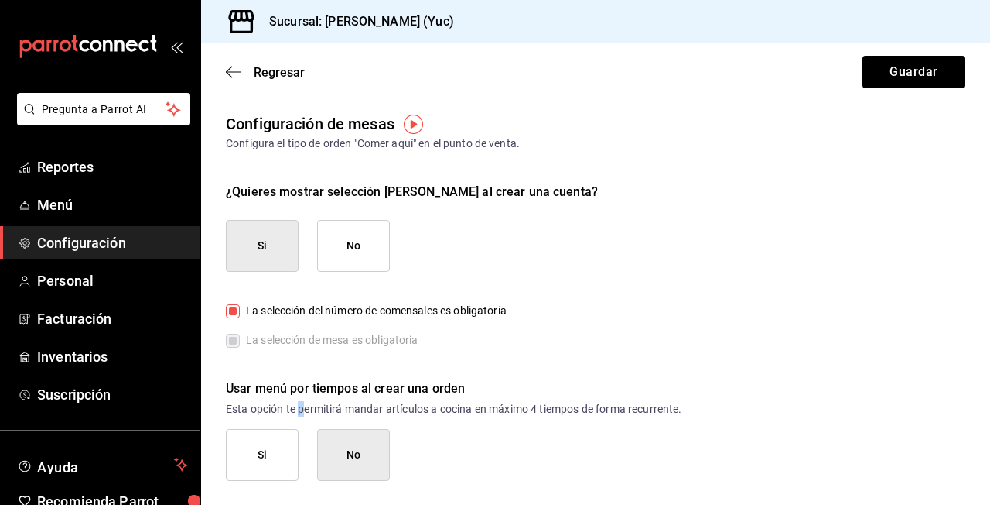
checkbox input "false"
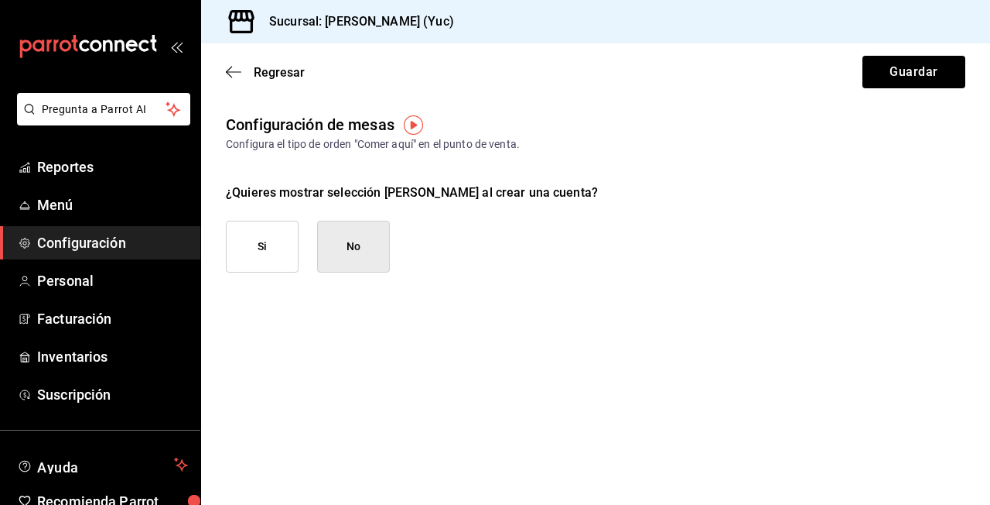
click at [272, 252] on button "Si" at bounding box center [262, 247] width 73 height 52
checkbox input "true"
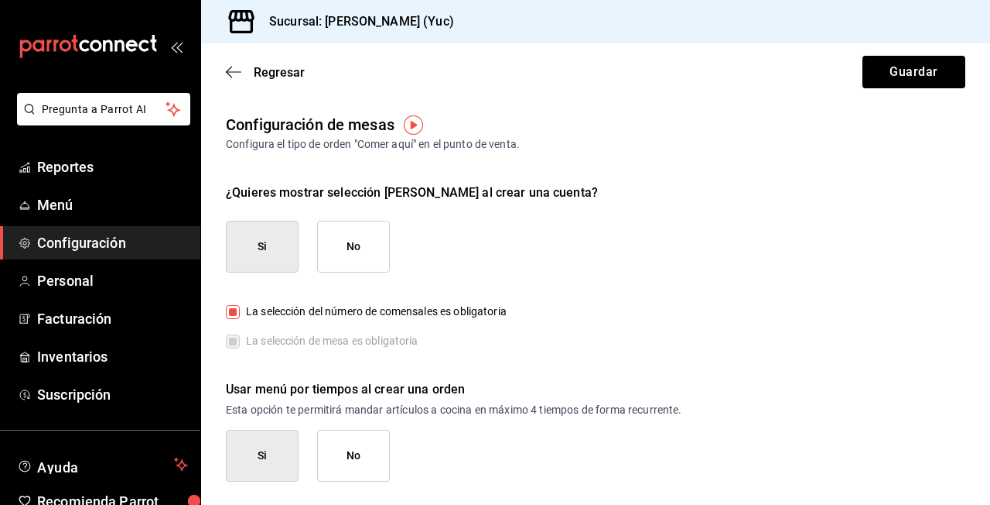
click at [241, 333] on span "La selección de mesa es obligatoria" at bounding box center [329, 341] width 179 height 16
click at [234, 344] on label "La selección de mesa es obligatoria" at bounding box center [322, 341] width 193 height 16
click at [230, 339] on label "La selección de mesa es obligatoria" at bounding box center [322, 341] width 193 height 16
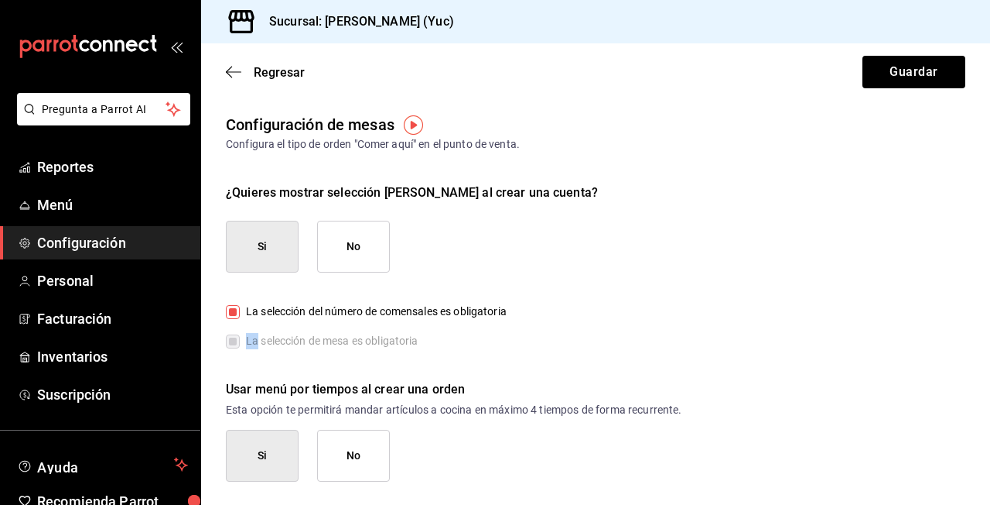
click at [230, 339] on label "La selección de mesa es obligatoria" at bounding box center [322, 341] width 193 height 16
click at [235, 308] on input "La selección del número de comensales es obligatoria" at bounding box center [233, 312] width 14 height 14
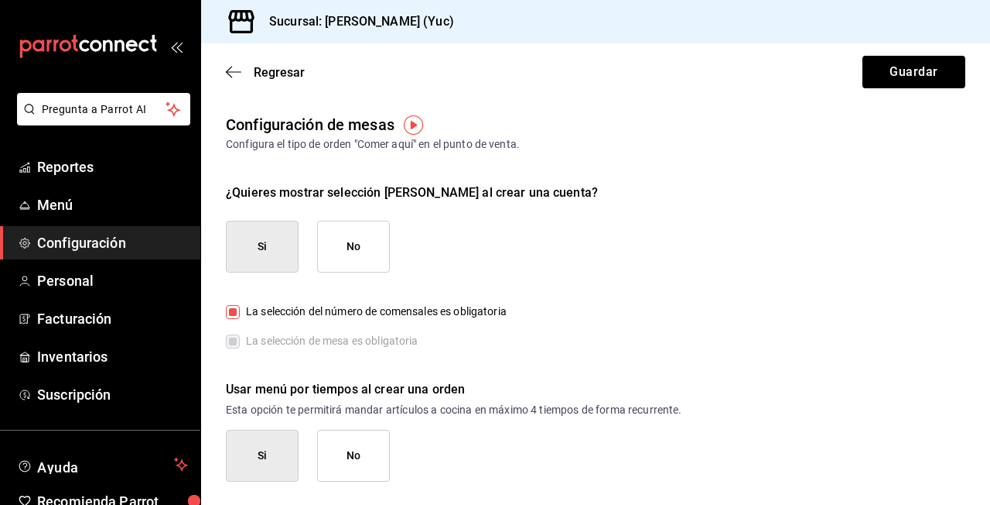
checkbox input "false"
click at [239, 339] on input "La selección de mesa es obligatoria" at bounding box center [233, 341] width 14 height 14
checkbox input "false"
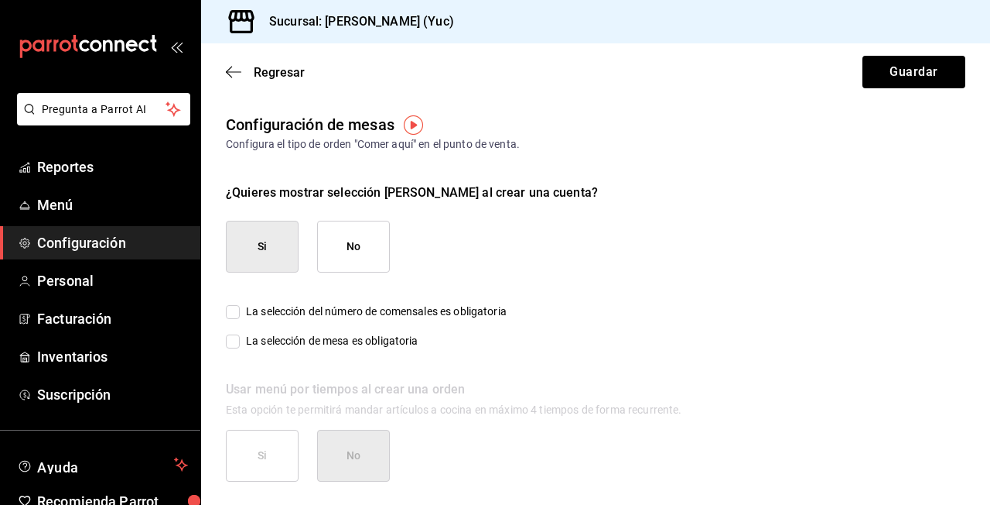
click at [233, 309] on input "La selección del número de comensales es obligatoria" at bounding box center [233, 312] width 14 height 14
checkbox input "true"
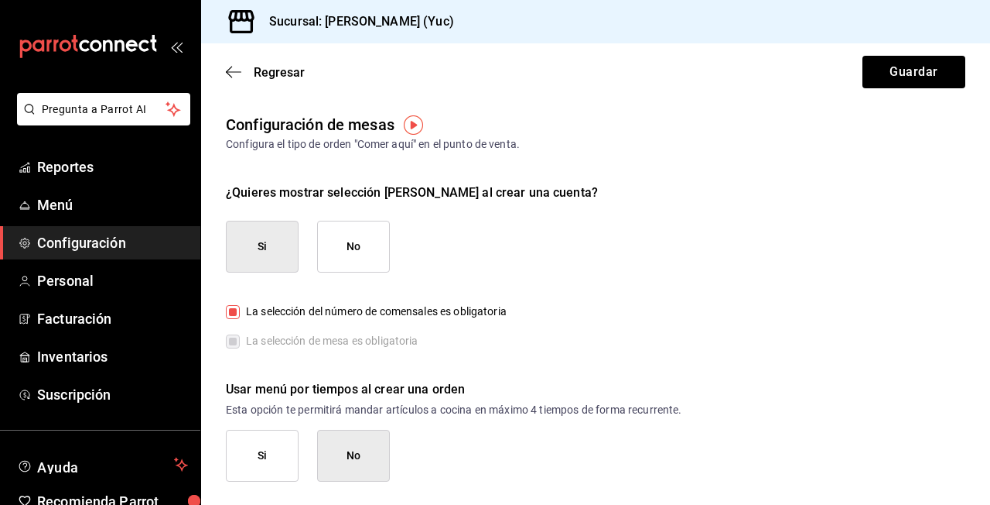
click at [235, 340] on label "La selección de mesa es obligatoria" at bounding box center [322, 341] width 193 height 16
click at [233, 312] on input "La selección del número de comensales es obligatoria" at bounding box center [233, 312] width 14 height 14
checkbox input "false"
click at [286, 437] on button "Si" at bounding box center [262, 455] width 73 height 52
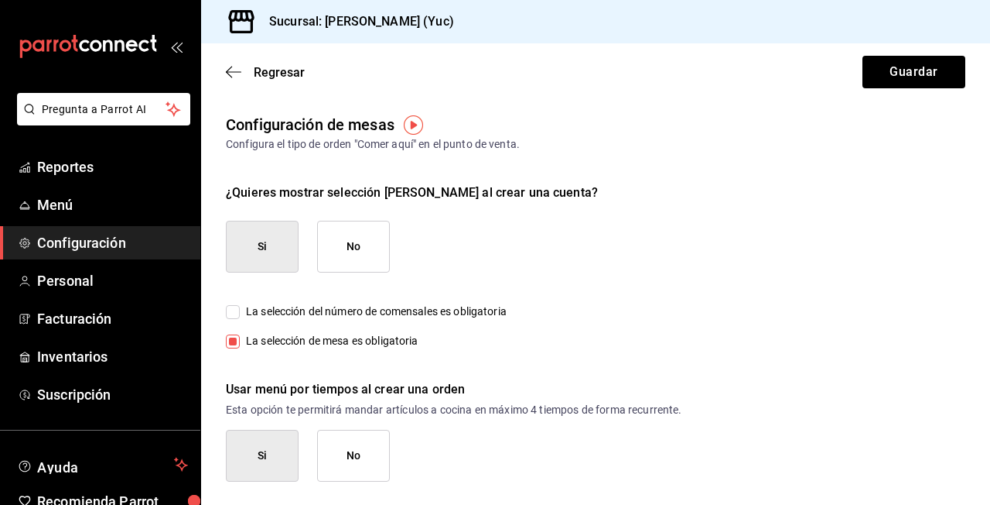
click at [353, 451] on button "No" at bounding box center [353, 455] width 73 height 52
click at [292, 459] on button "Si" at bounding box center [262, 455] width 73 height 52
click at [381, 460] on button "No" at bounding box center [353, 455] width 73 height 52
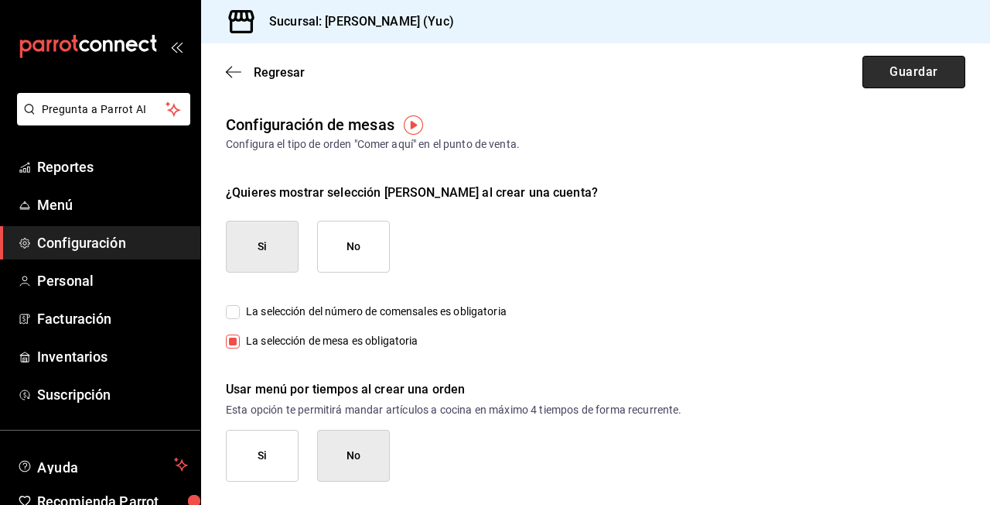
click at [935, 66] on button "Guardar" at bounding box center [914, 72] width 103 height 32
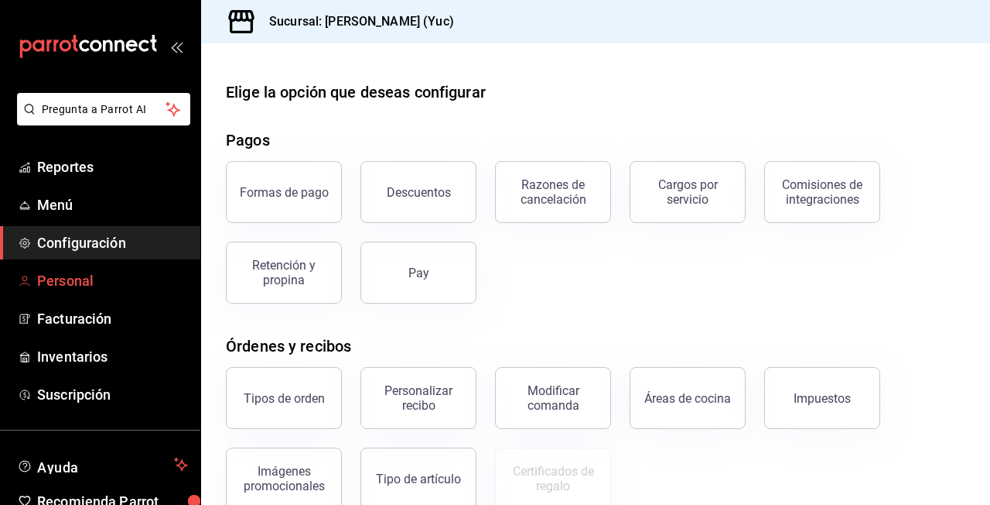
click at [96, 291] on link "Personal" at bounding box center [100, 280] width 200 height 33
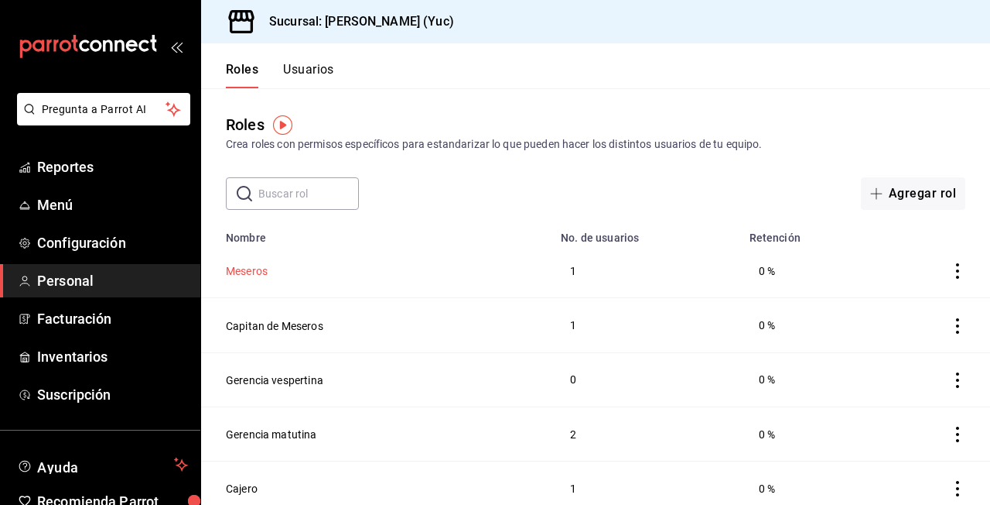
click at [251, 269] on button "Meseros" at bounding box center [247, 270] width 42 height 15
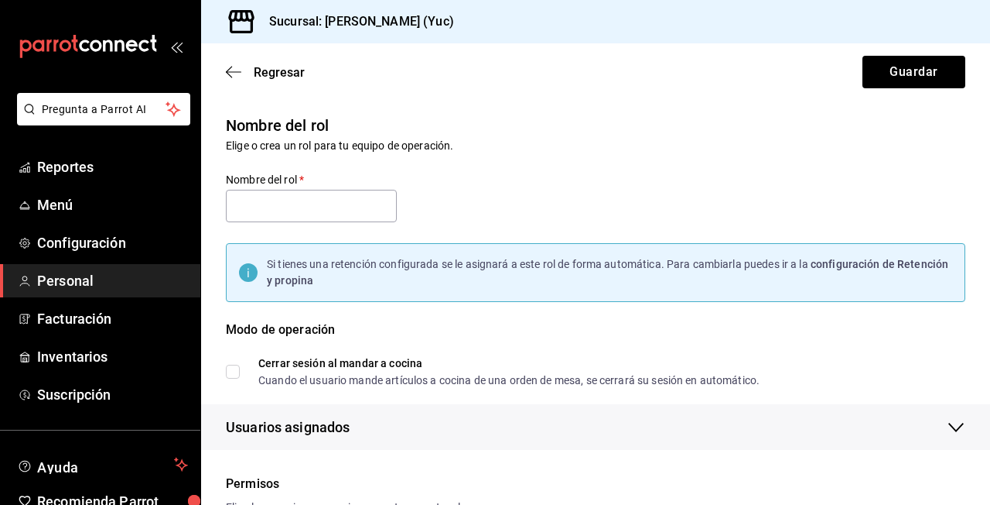
type input "Meseros"
checkbox input "true"
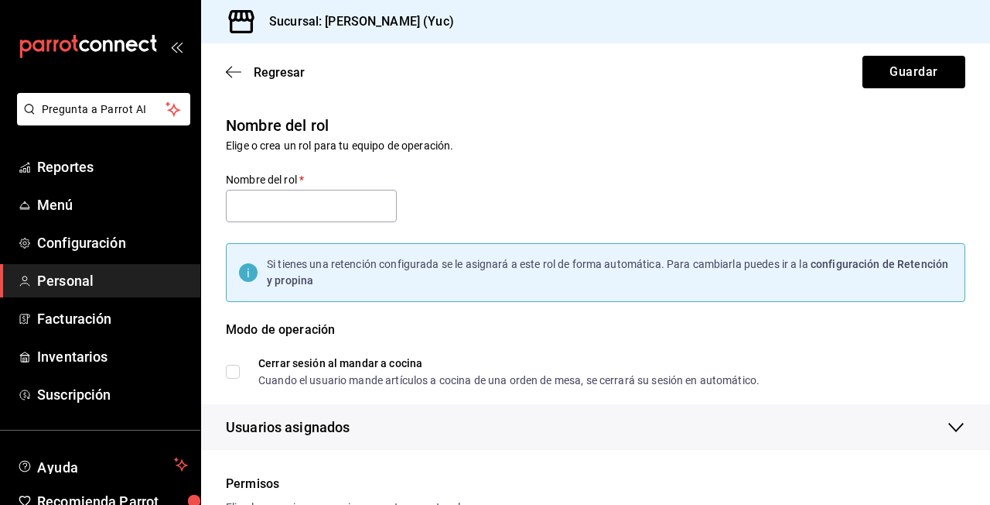
checkbox input "true"
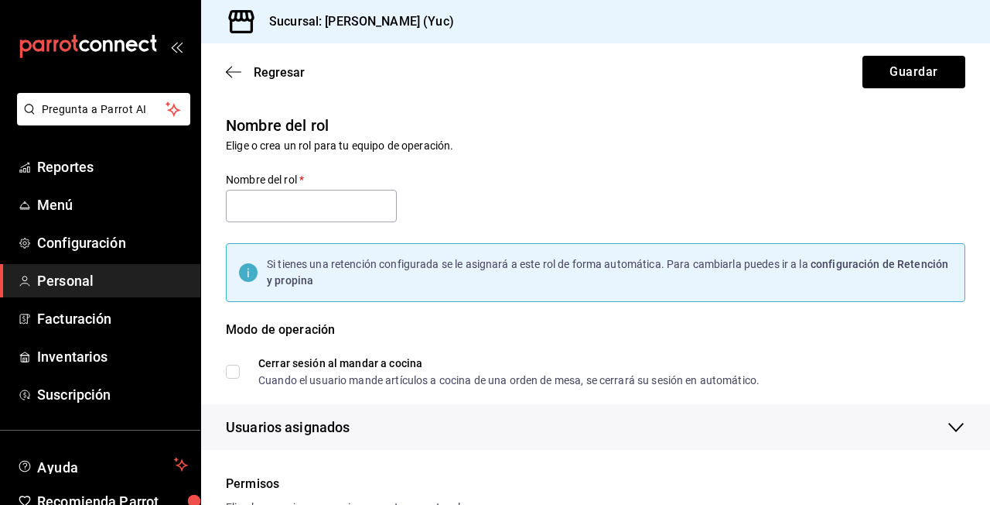
checkbox input "true"
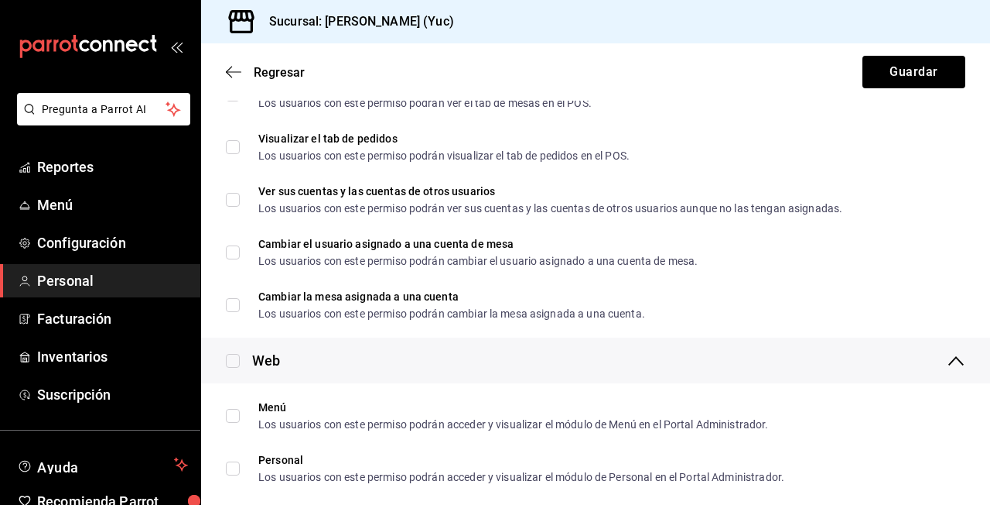
scroll to position [2213, 0]
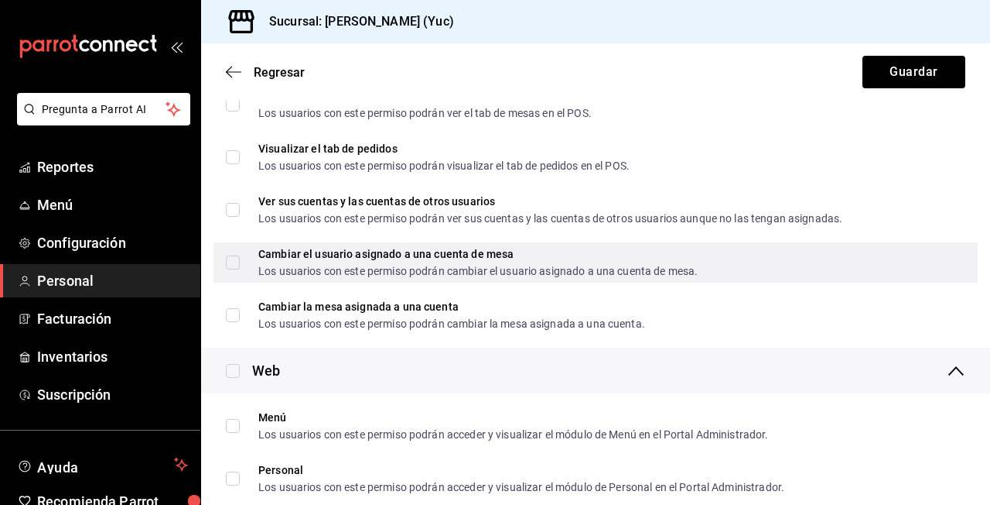
click at [516, 269] on div "Los usuarios con este permiso podrán cambiar el usuario asignado a una cuenta d…" at bounding box center [478, 270] width 440 height 11
click at [240, 269] on input "Cambiar el usuario asignado a una cuenta de mesa Los usuarios con este permiso …" at bounding box center [233, 262] width 14 height 14
checkbox input "false"
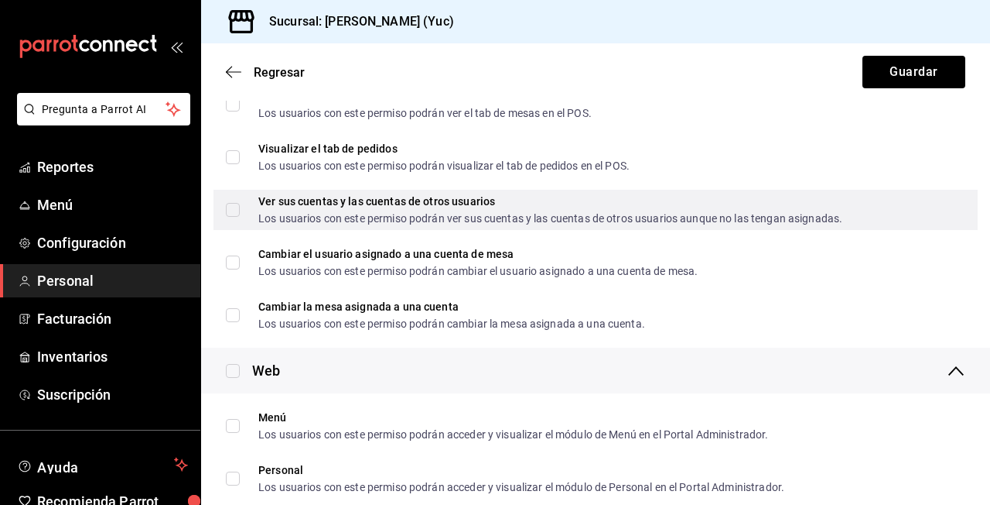
click at [227, 212] on input "Ver sus cuentas y las cuentas de otros usuarios Los usuarios con este permiso p…" at bounding box center [233, 210] width 14 height 14
checkbox input "true"
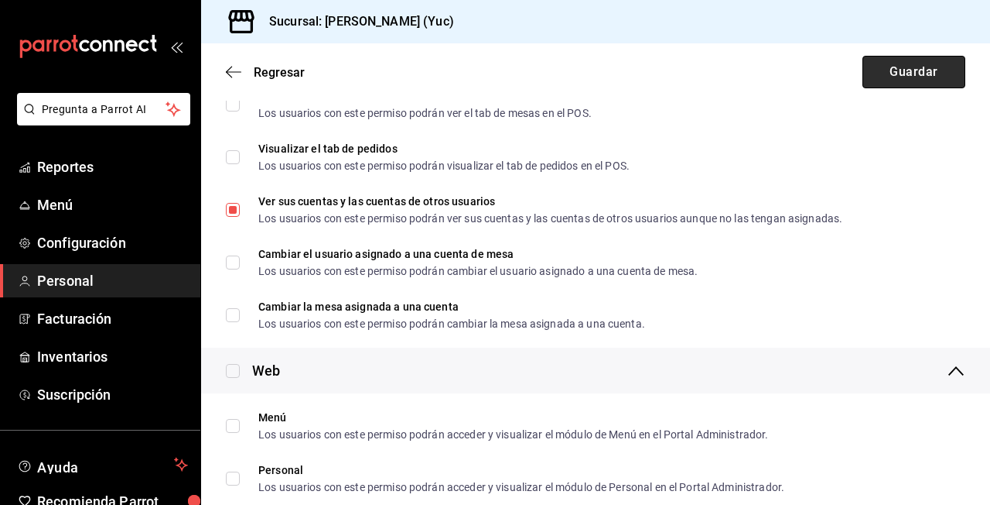
click at [905, 69] on button "Guardar" at bounding box center [914, 72] width 103 height 32
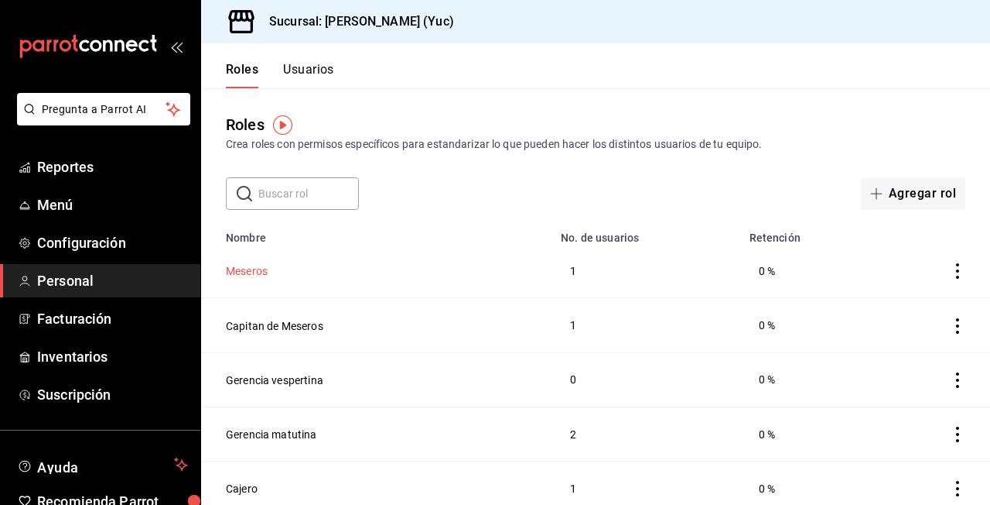
click at [244, 273] on button "Meseros" at bounding box center [247, 270] width 42 height 15
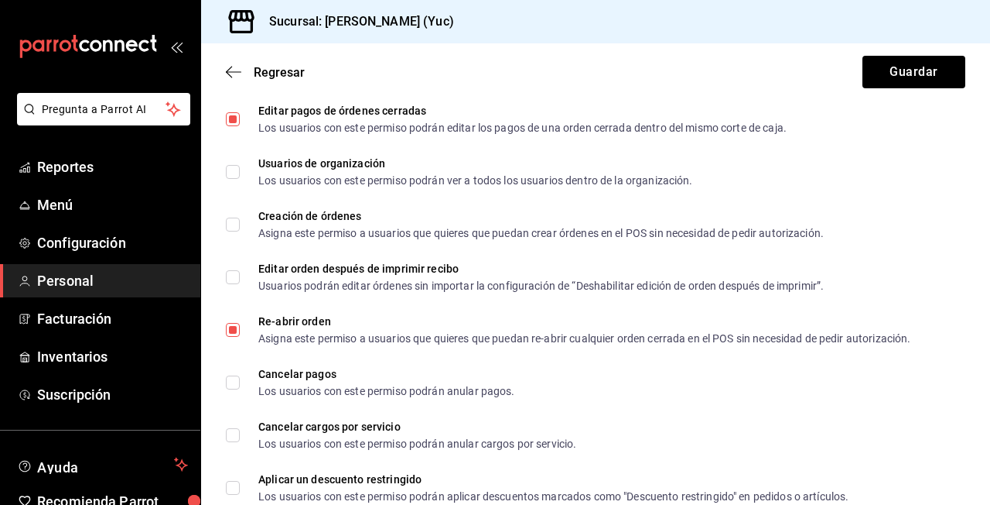
scroll to position [1021, 0]
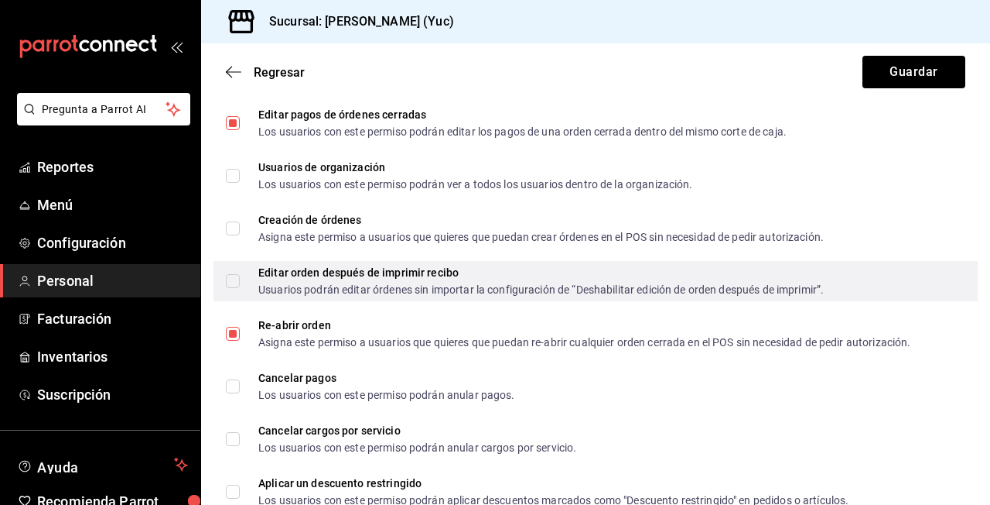
click at [232, 279] on input "Editar orden después de imprimir recibo Usuarios podrán editar órdenes sin impo…" at bounding box center [233, 281] width 14 height 14
checkbox input "true"
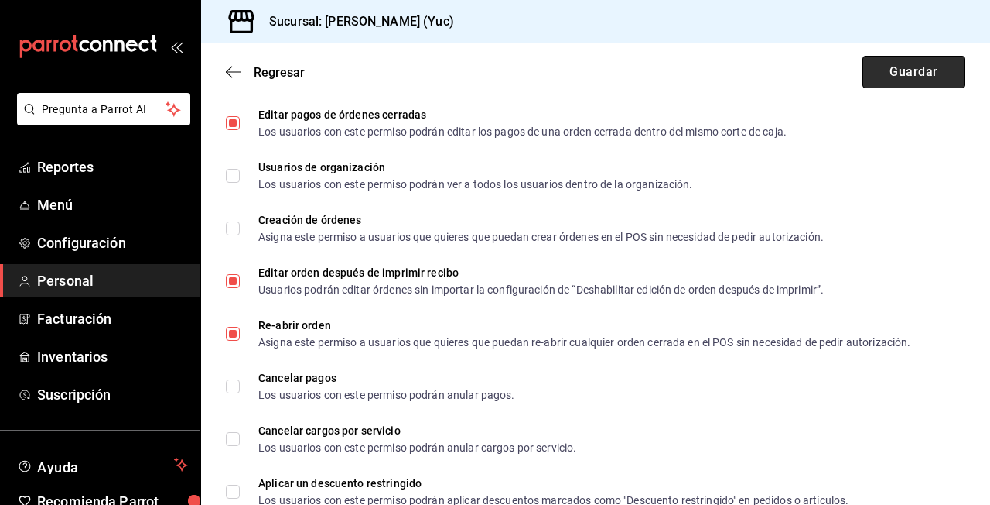
click at [908, 70] on button "Guardar" at bounding box center [914, 72] width 103 height 32
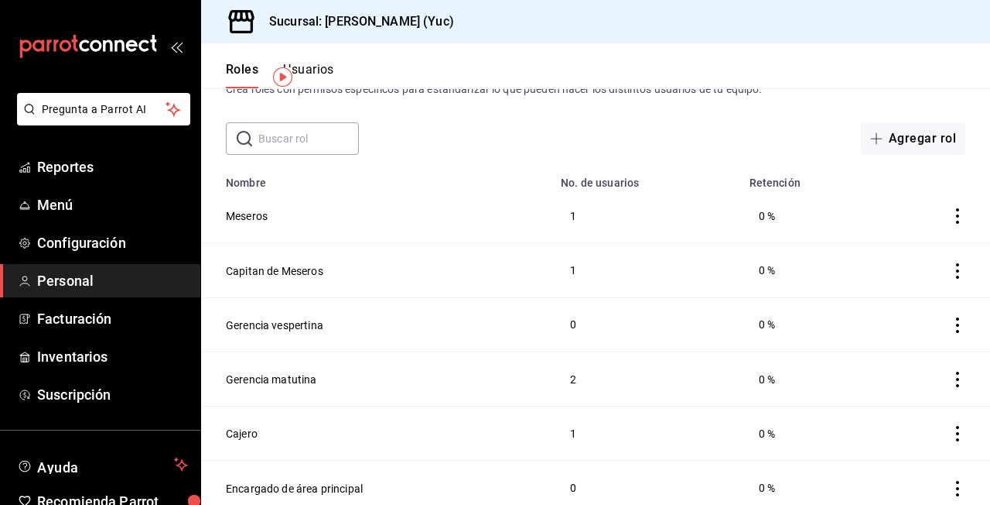
scroll to position [63, 0]
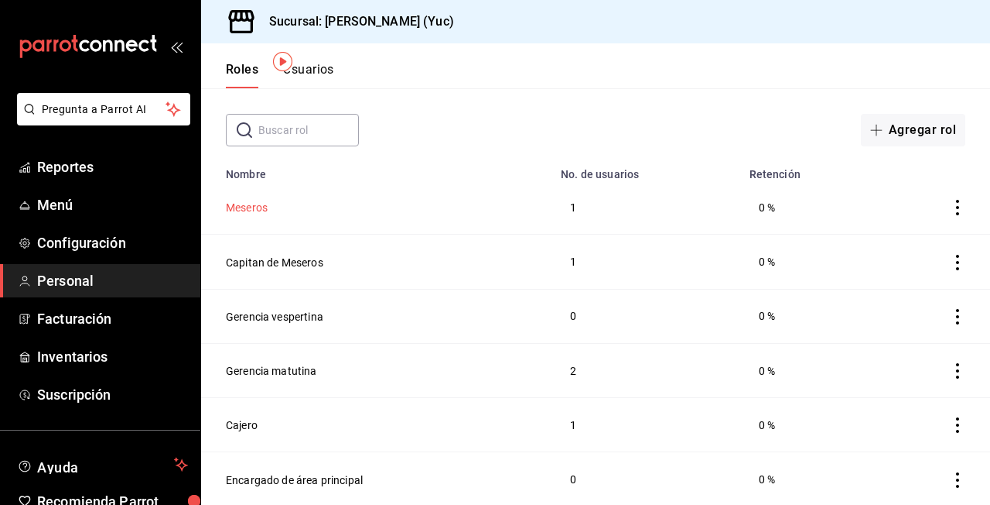
click at [258, 214] on button "Meseros" at bounding box center [247, 207] width 42 height 15
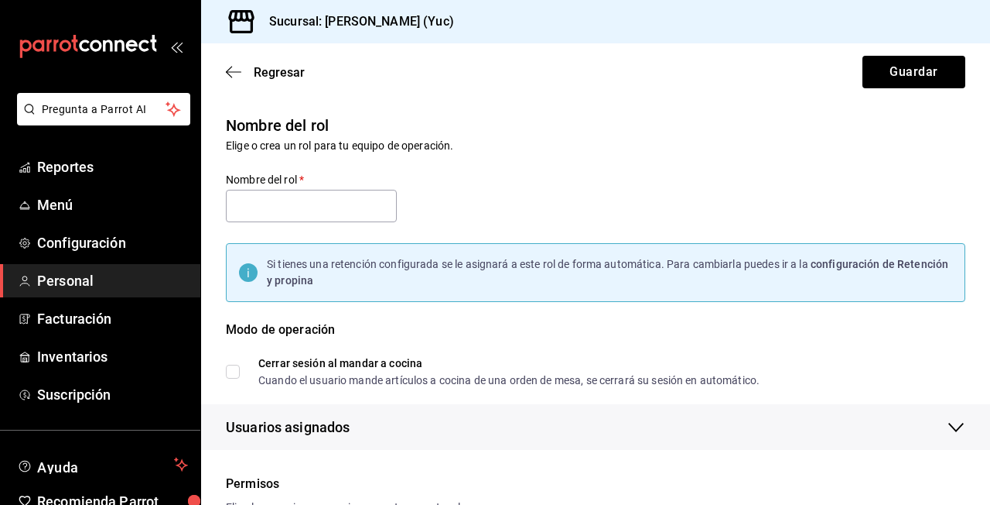
type input "Meseros"
checkbox input "true"
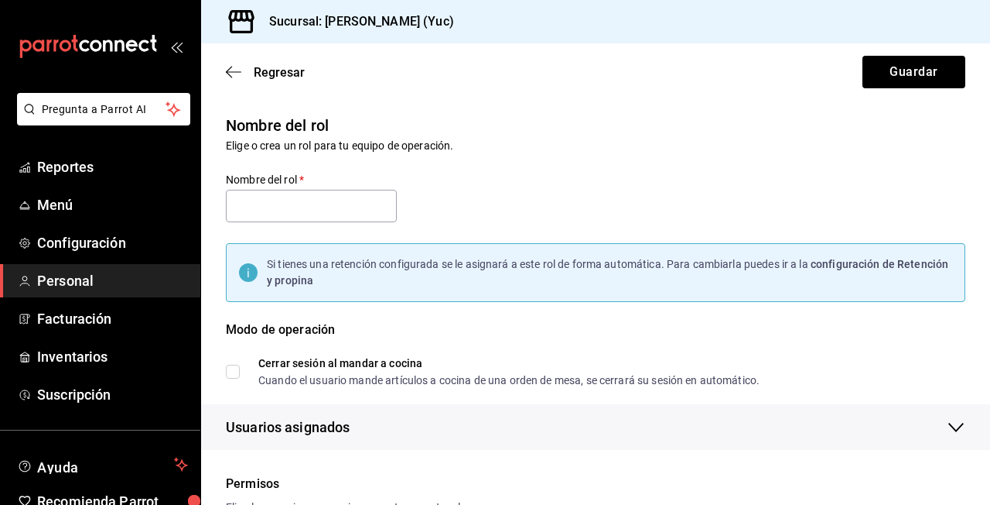
checkbox input "true"
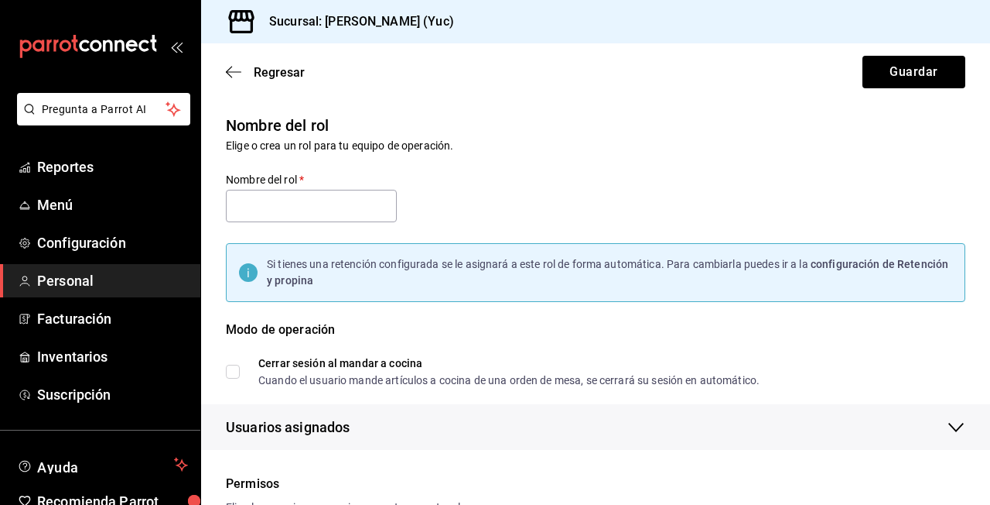
checkbox input "true"
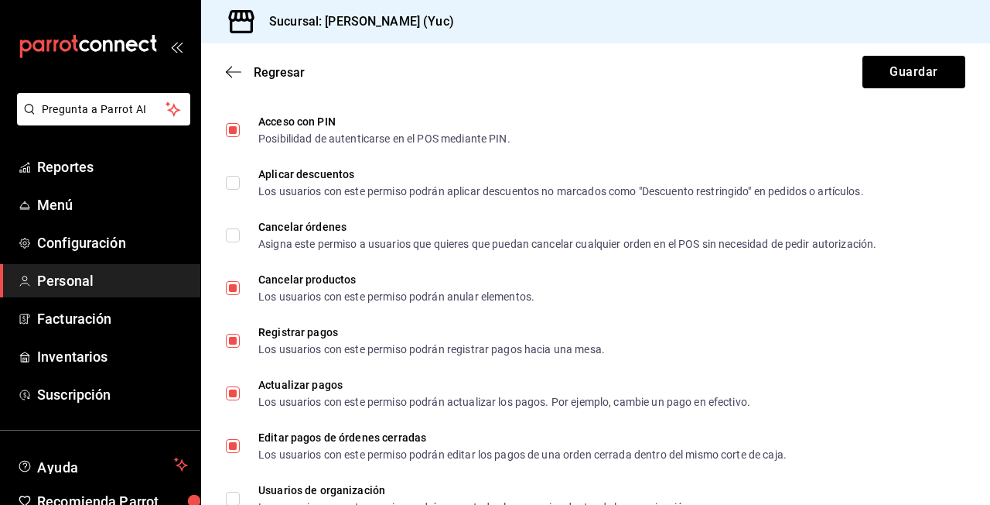
scroll to position [712, 0]
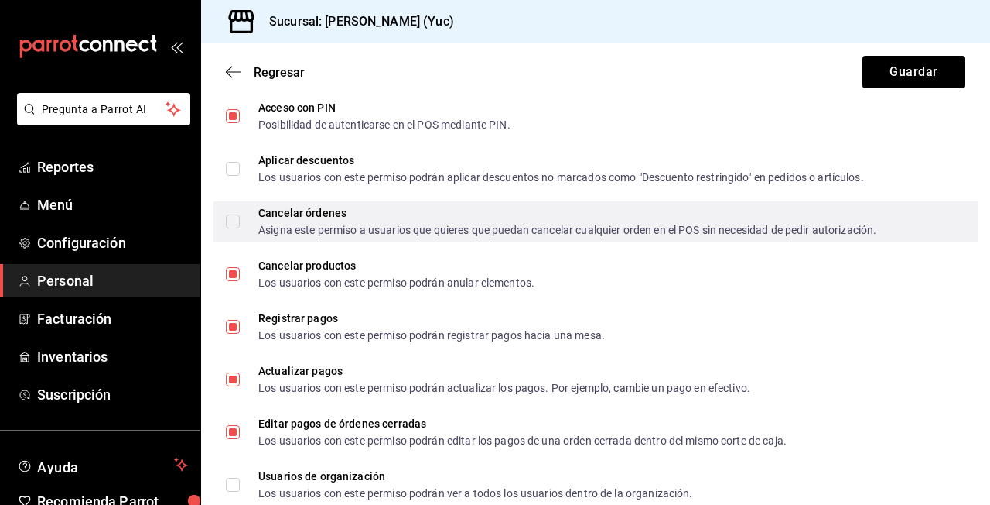
click at [285, 233] on div "Asigna este permiso a usuarios que quieres que puedan cancelar cualquier orden …" at bounding box center [567, 229] width 618 height 11
click at [240, 228] on input "Cancelar órdenes Asigna este permiso a usuarios que quieres que puedan cancelar…" at bounding box center [233, 221] width 14 height 14
click at [241, 221] on span "Cancelar órdenes Asigna este permiso a usuarios que quieres que puedan cancelar…" at bounding box center [558, 221] width 637 height 28
click at [240, 221] on input "Cancelar órdenes Asigna este permiso a usuarios que quieres que puedan cancelar…" at bounding box center [233, 221] width 14 height 14
click at [237, 227] on input "Cancelar órdenes Asigna este permiso a usuarios que quieres que puedan cancelar…" at bounding box center [233, 221] width 14 height 14
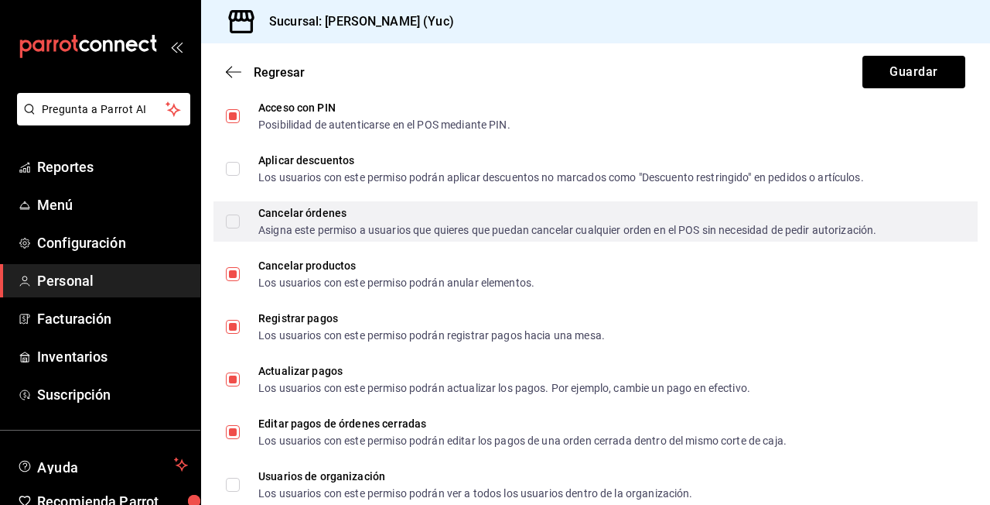
checkbox input "true"
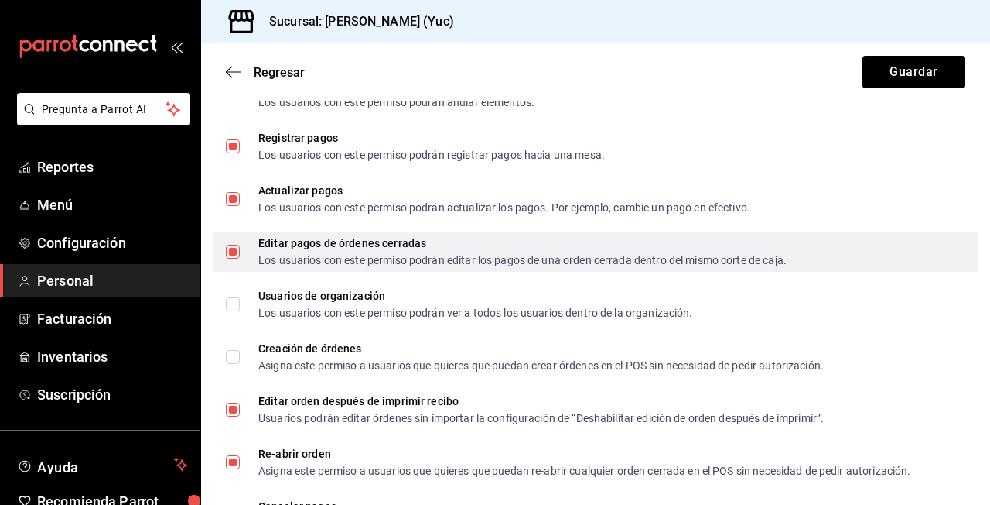
scroll to position [894, 0]
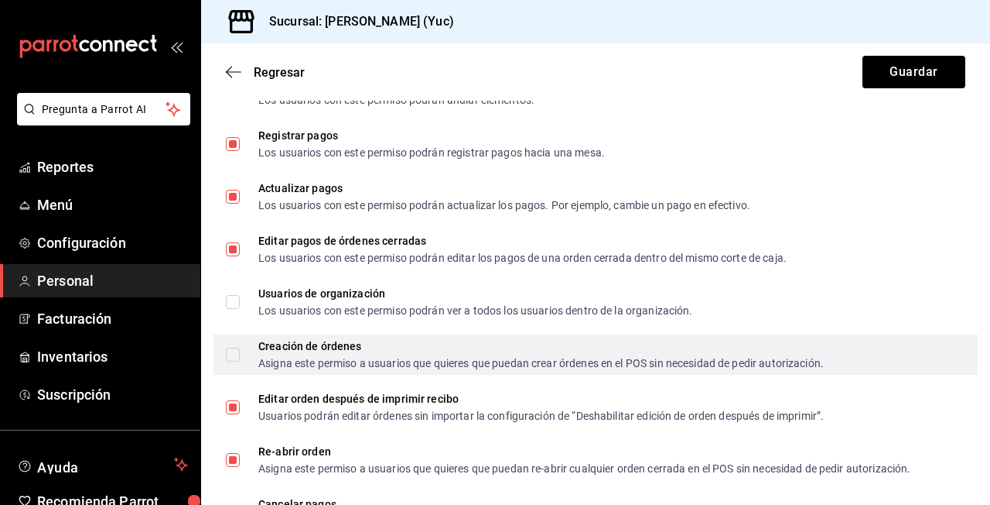
click at [259, 358] on div "Asigna este permiso a usuarios que quieres que puedan crear órdenes en el POS s…" at bounding box center [541, 362] width 566 height 11
click at [240, 358] on input "Creación de órdenes Asigna este permiso a usuarios que quieres que puedan crear…" at bounding box center [233, 354] width 14 height 14
click at [235, 354] on input "Creación de órdenes Asigna este permiso a usuarios que quieres que puedan crear…" at bounding box center [233, 354] width 14 height 14
click at [250, 354] on span "Creación de órdenes Asigna este permiso a usuarios que quieres que puedan crear…" at bounding box center [532, 354] width 584 height 28
click at [240, 354] on input "Creación de órdenes Asigna este permiso a usuarios que quieres que puedan crear…" at bounding box center [233, 354] width 14 height 14
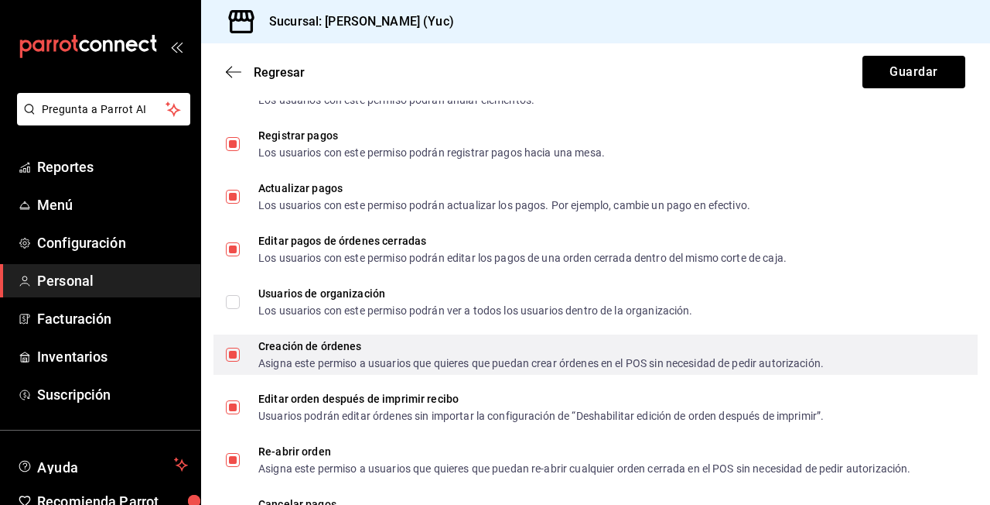
click at [238, 355] on input "Creación de órdenes Asigna este permiso a usuarios que quieres que puedan crear…" at bounding box center [233, 354] width 14 height 14
checkbox input "false"
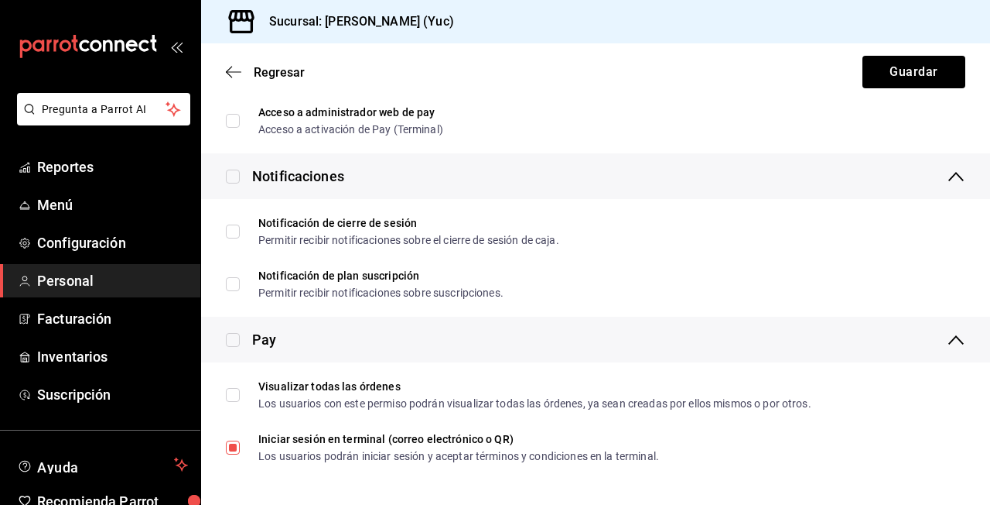
scroll to position [2886, 0]
click at [890, 77] on button "Guardar" at bounding box center [914, 72] width 103 height 32
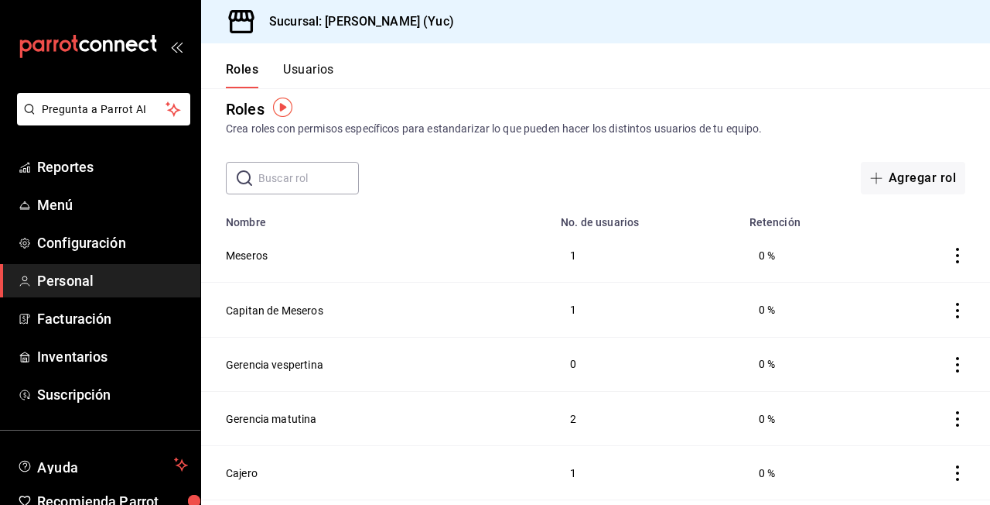
scroll to position [19, 0]
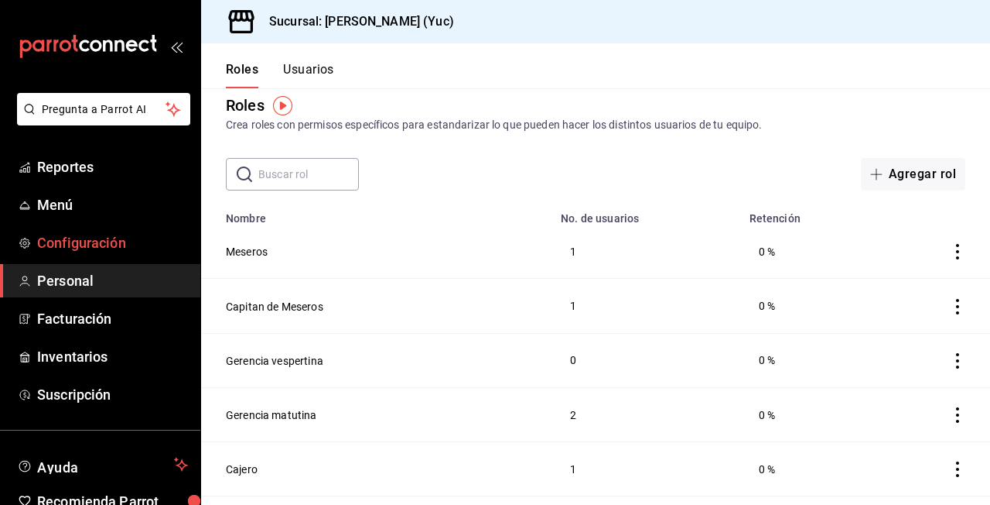
click at [109, 253] on link "Configuración" at bounding box center [100, 242] width 200 height 33
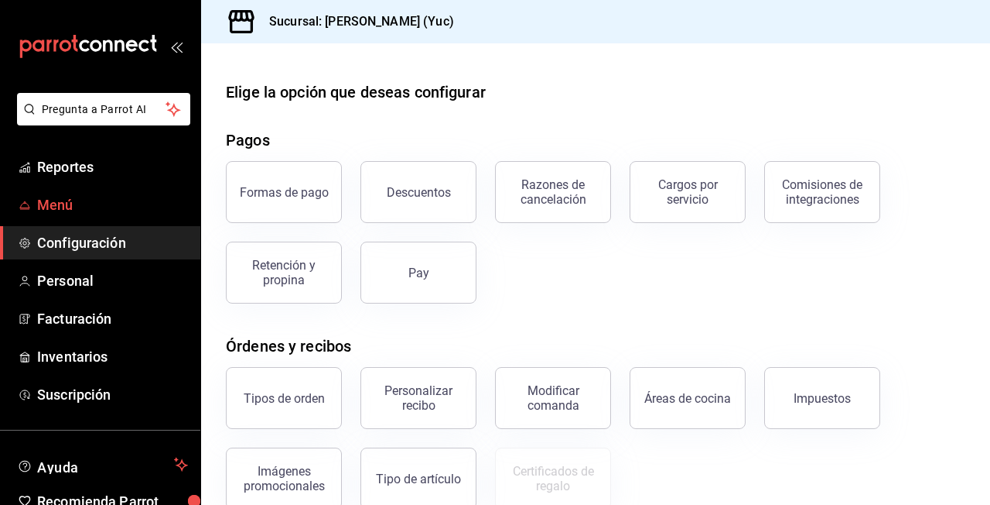
click at [67, 203] on span "Menú" at bounding box center [112, 204] width 151 height 21
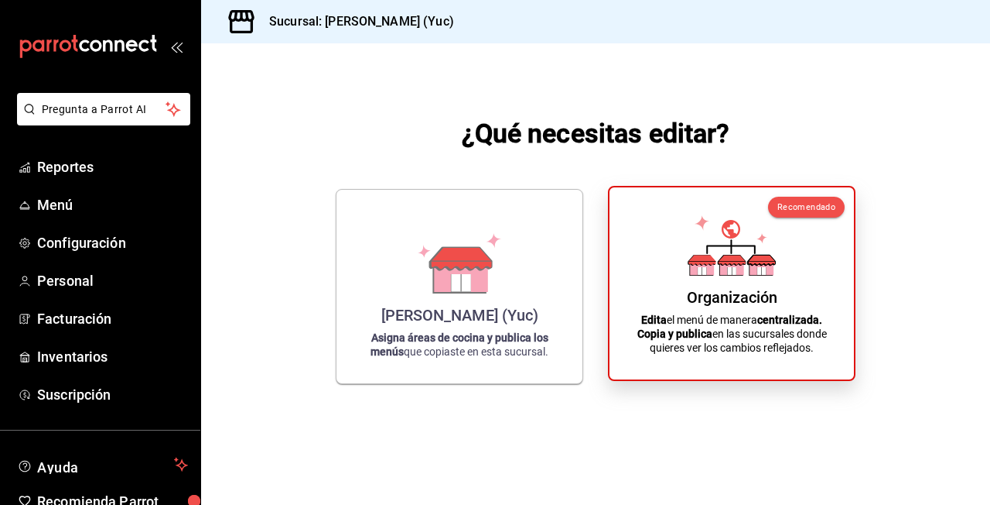
click at [670, 319] on p "Edita el menú de manera centralizada. Copia y publica en las sucursales donde q…" at bounding box center [731, 334] width 207 height 42
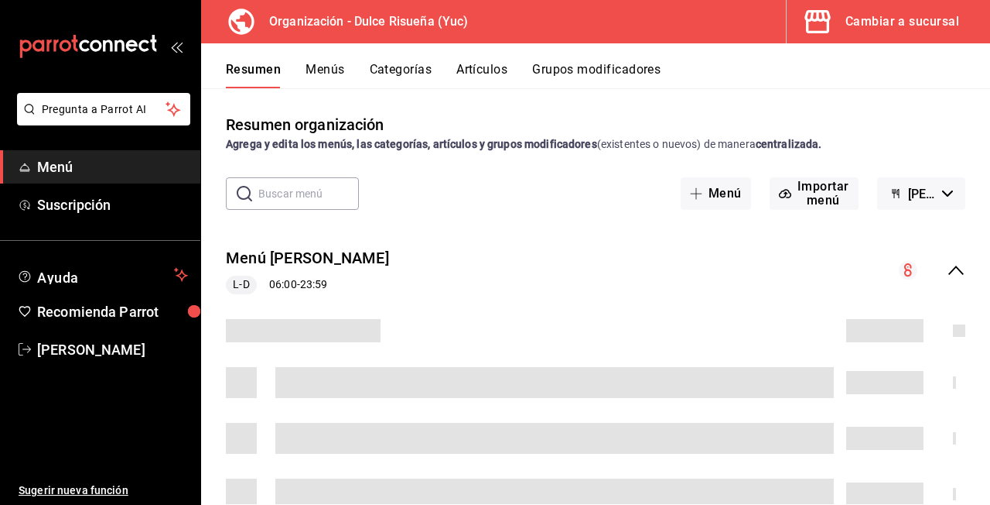
click at [483, 64] on button "Artículos" at bounding box center [482, 75] width 51 height 26
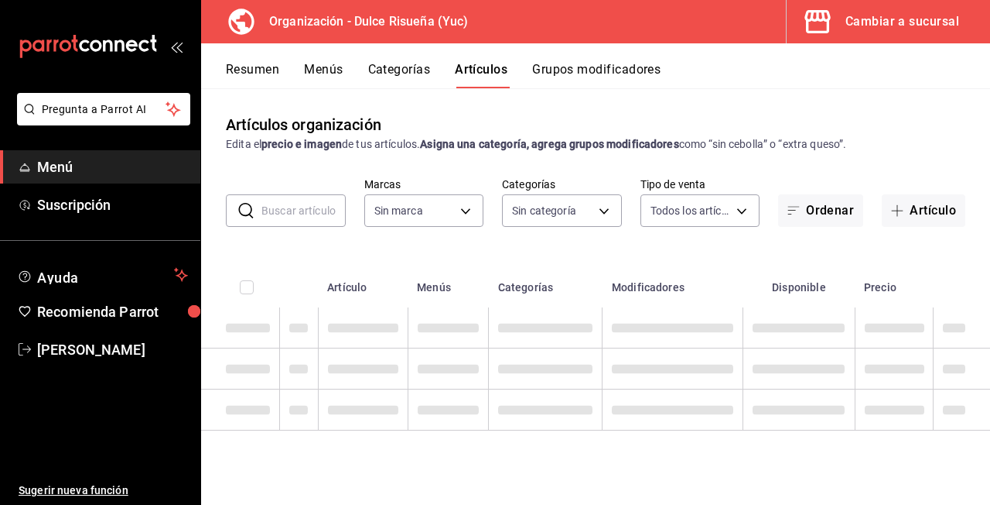
type input "5e9fd165-cb82-4585-819d-268c1315c671"
type input "a59a76ad-f663-440b-a18b-c68671f77ec1,4eae5f44-b9e7-44b0-b2aa-20c8a6e15708,7e948…"
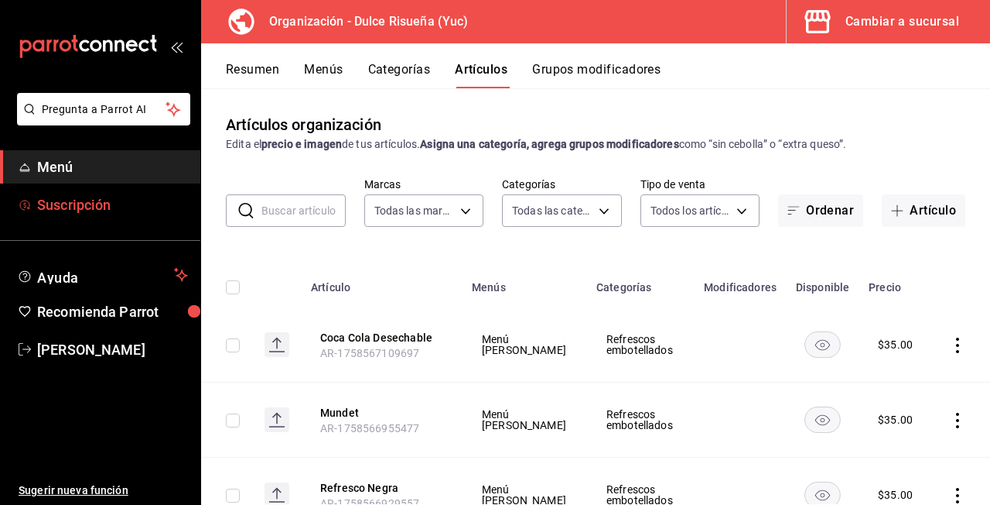
click at [97, 204] on span "Suscripción" at bounding box center [112, 204] width 151 height 21
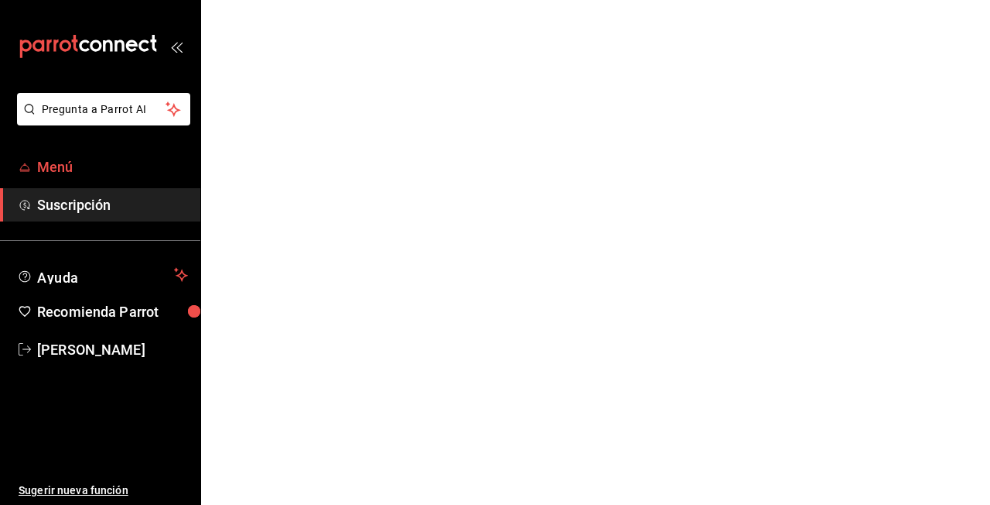
click at [104, 168] on span "Menú" at bounding box center [112, 166] width 151 height 21
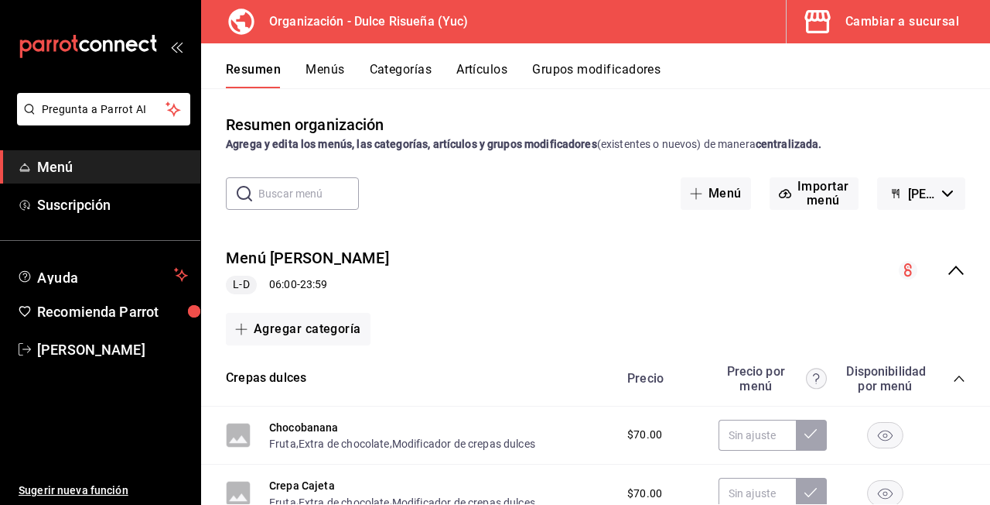
click at [271, 25] on h3 "Organización - Dulce Risueña (Yuc)" at bounding box center [362, 21] width 211 height 19
click at [902, 32] on button "Cambiar a sucursal" at bounding box center [882, 21] width 191 height 43
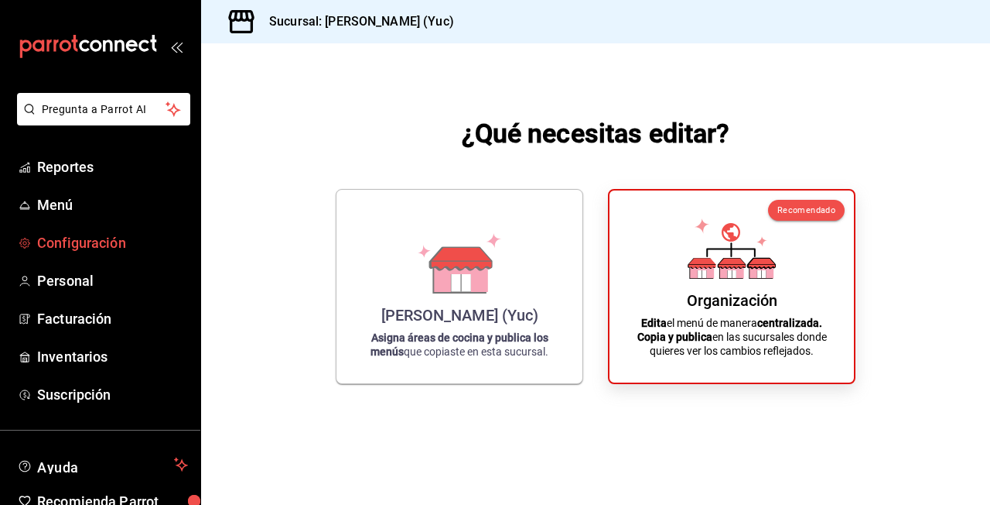
click at [77, 243] on span "Configuración" at bounding box center [112, 242] width 151 height 21
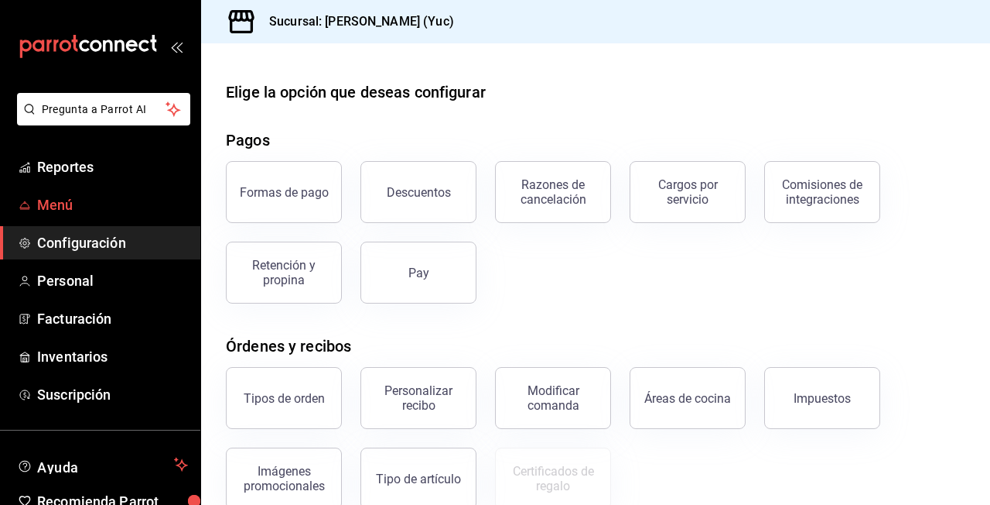
click at [89, 208] on span "Menú" at bounding box center [112, 204] width 151 height 21
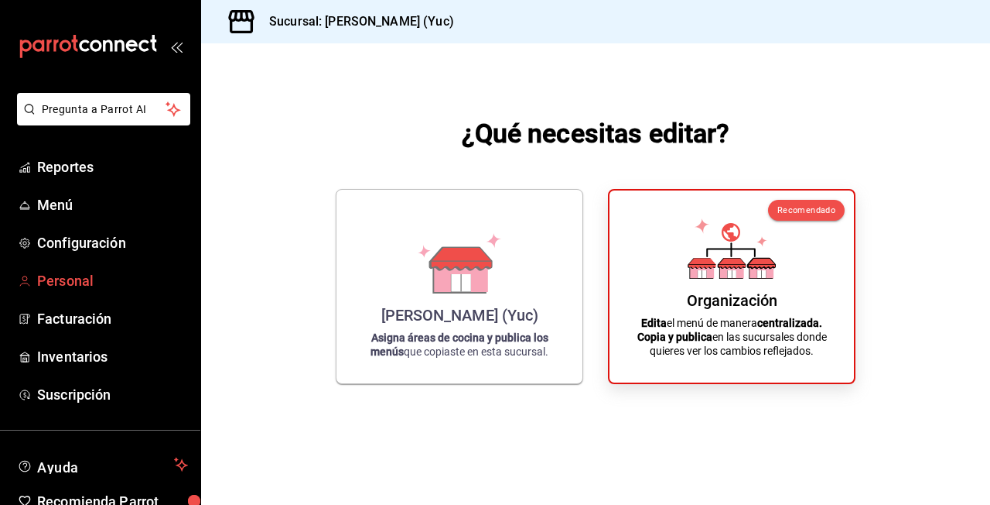
click at [91, 271] on span "Personal" at bounding box center [112, 280] width 151 height 21
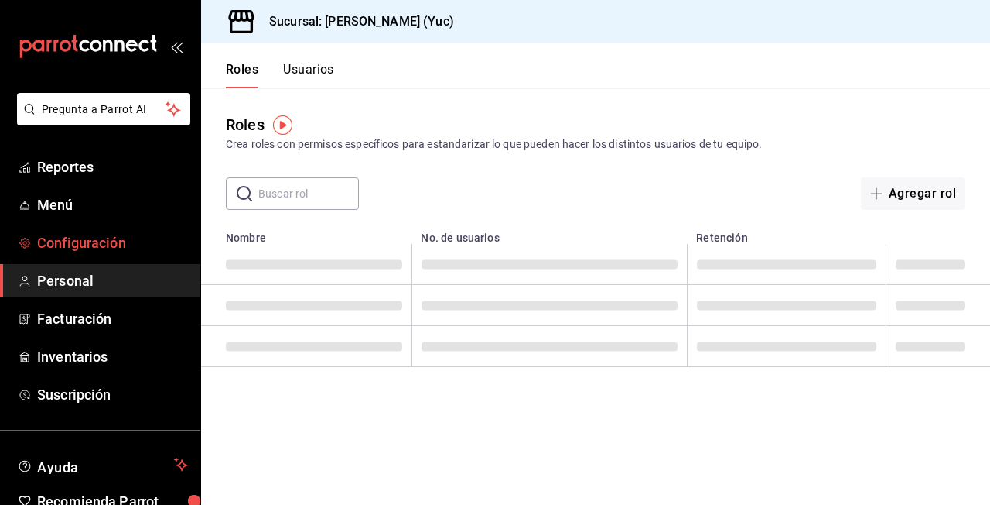
click at [104, 251] on span "Configuración" at bounding box center [112, 242] width 151 height 21
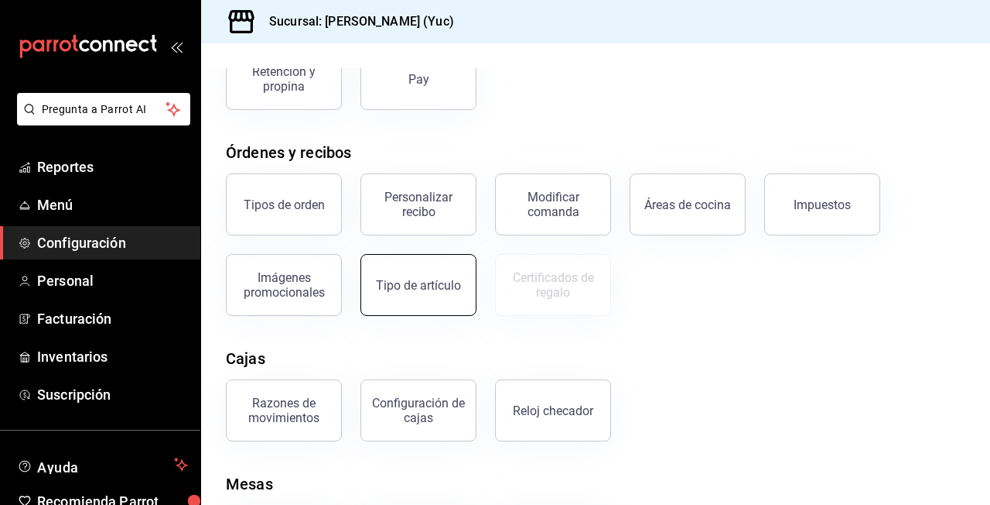
scroll to position [186, 0]
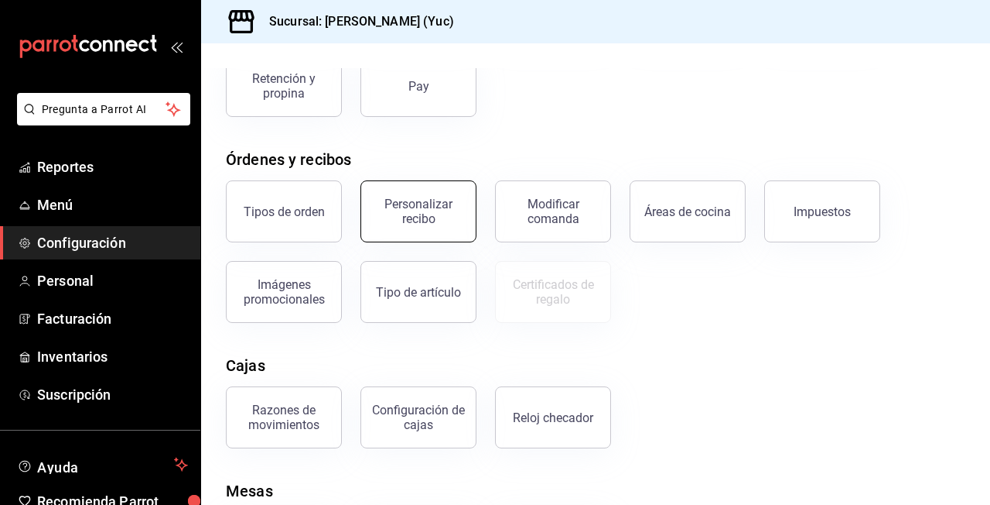
click at [410, 221] on div "Personalizar recibo" at bounding box center [419, 211] width 96 height 29
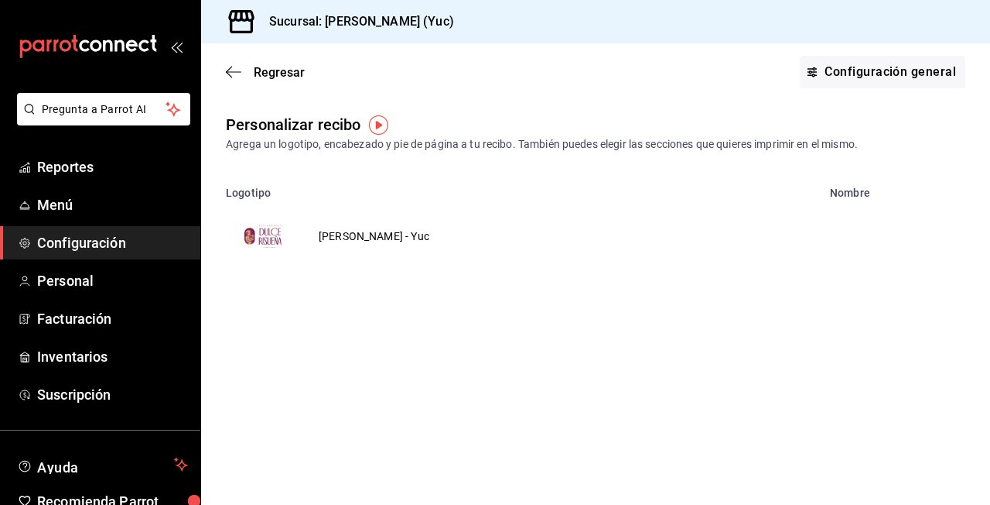
click at [375, 230] on td "[PERSON_NAME] - Yuc" at bounding box center [374, 236] width 148 height 74
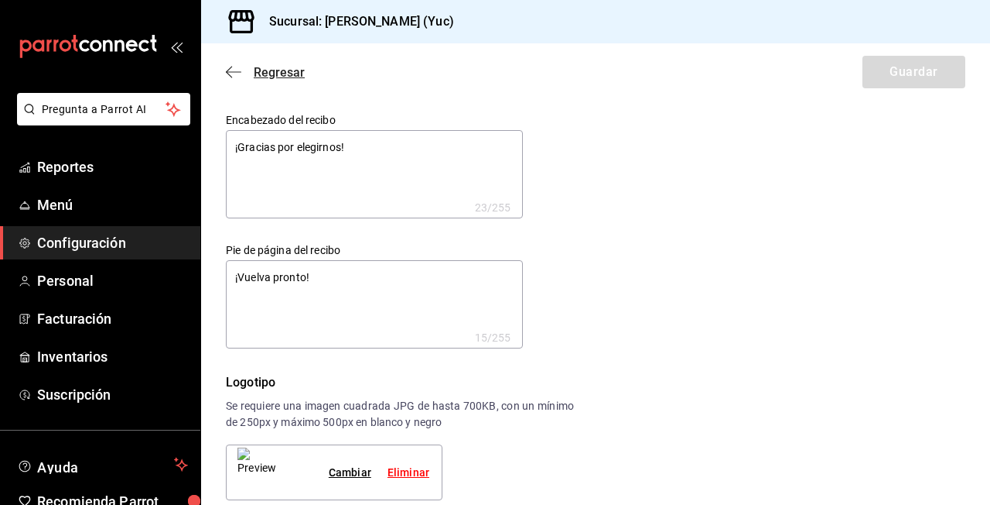
click at [232, 65] on span "Regresar" at bounding box center [265, 72] width 79 height 15
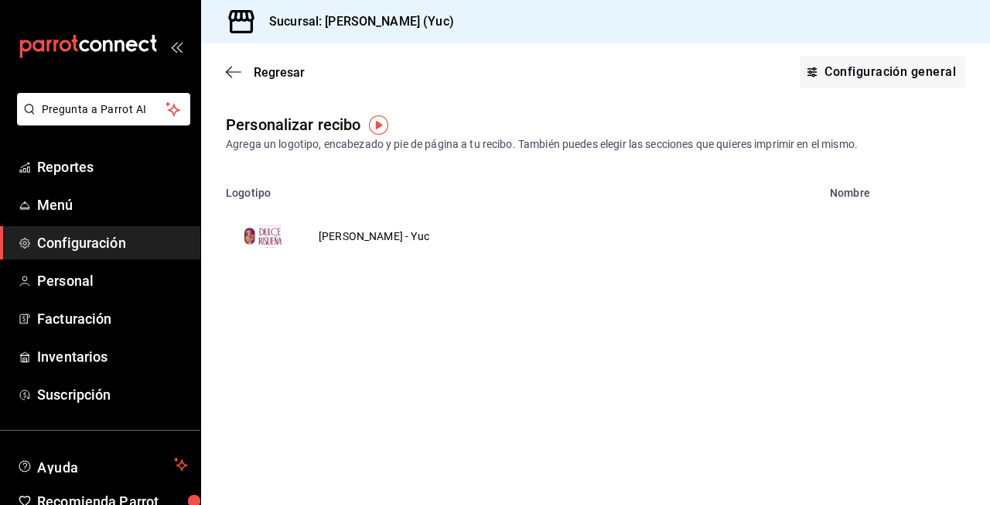
click at [232, 65] on span "Regresar" at bounding box center [265, 72] width 79 height 15
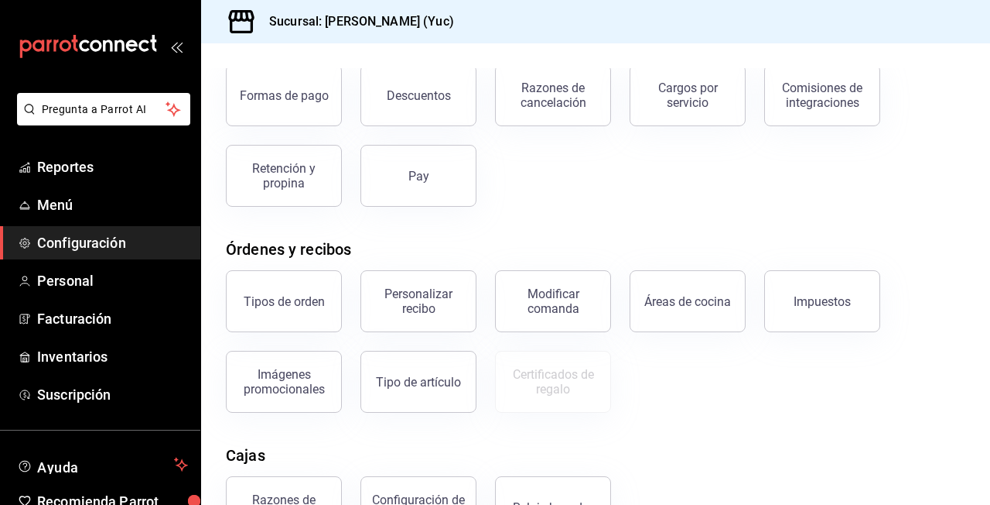
scroll to position [100, 0]
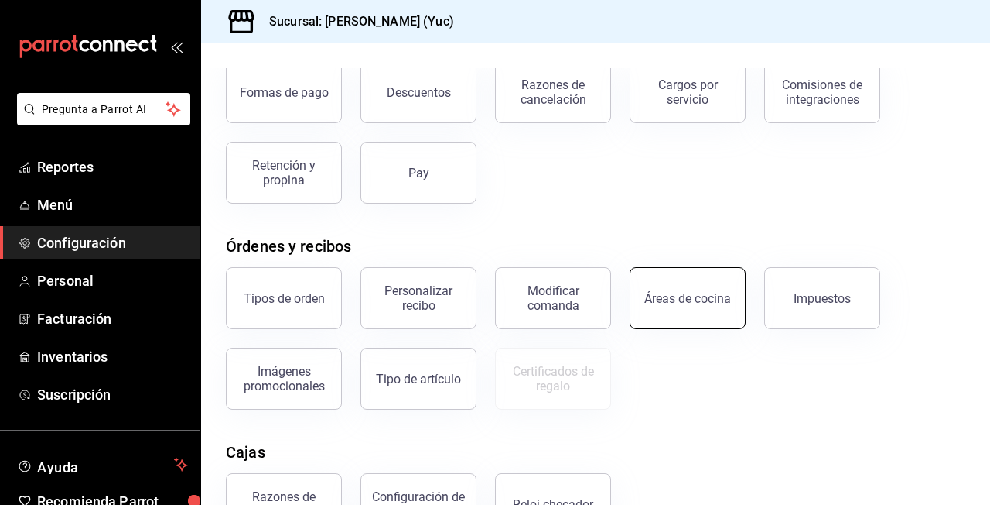
click at [676, 310] on button "Áreas de cocina" at bounding box center [688, 298] width 116 height 62
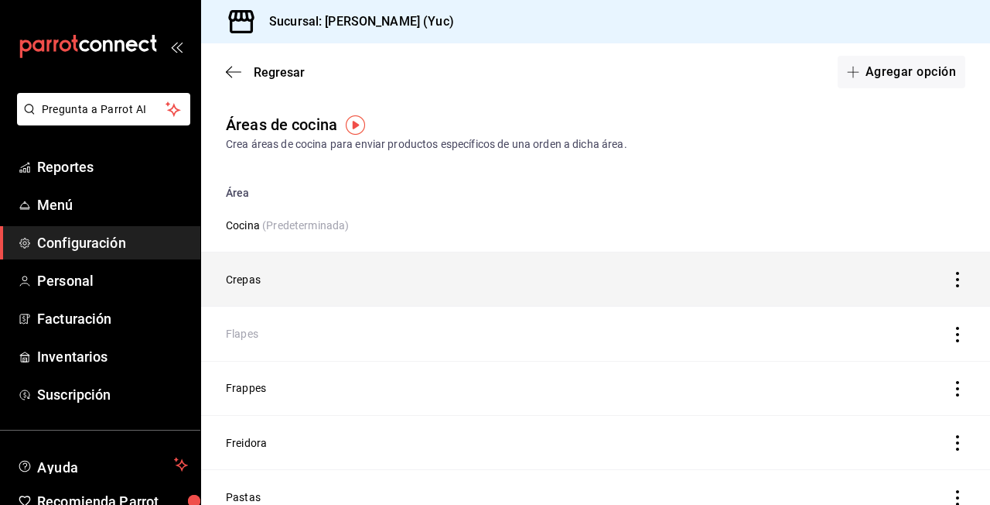
click at [958, 271] on td "discountsTable" at bounding box center [888, 279] width 206 height 54
click at [958, 278] on icon "discountsTable" at bounding box center [957, 279] width 15 height 15
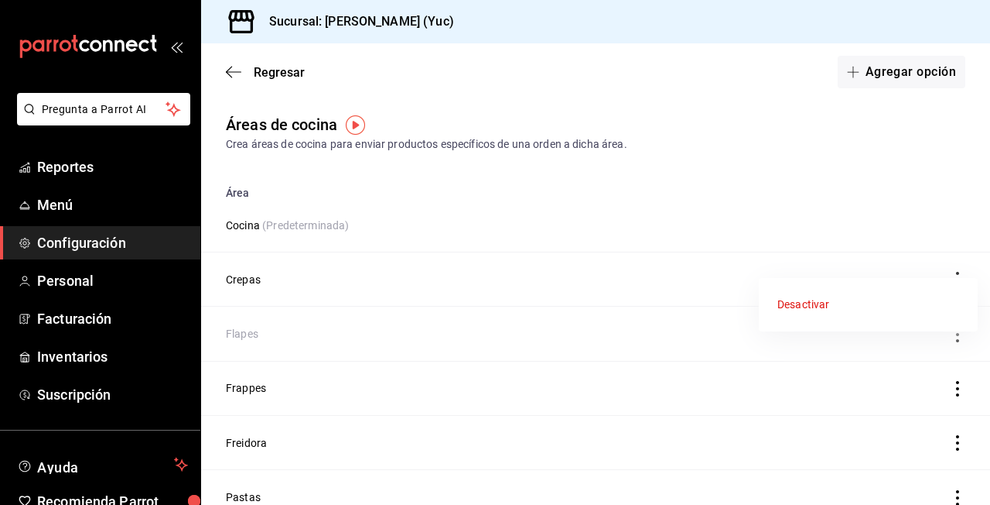
click at [246, 278] on div at bounding box center [495, 252] width 990 height 505
click at [224, 70] on div "Regresar Agregar opción" at bounding box center [595, 71] width 789 height 57
click at [239, 70] on icon "button" at bounding box center [233, 72] width 15 height 14
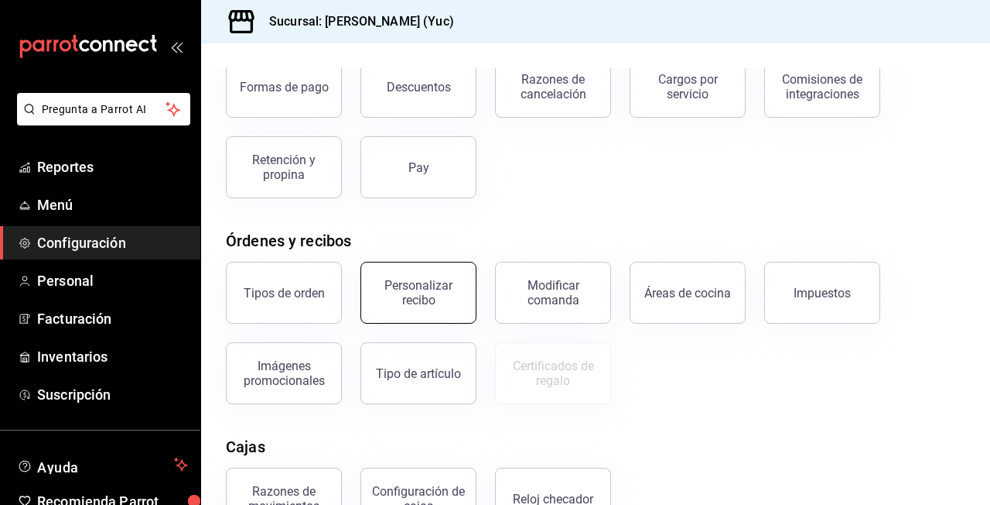
scroll to position [108, 0]
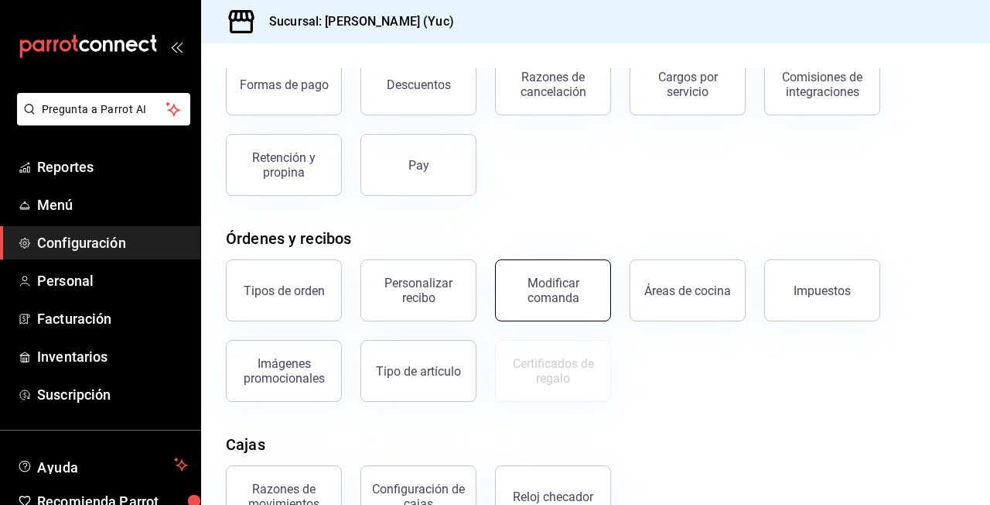
click at [535, 294] on div "Modificar comanda" at bounding box center [553, 289] width 96 height 29
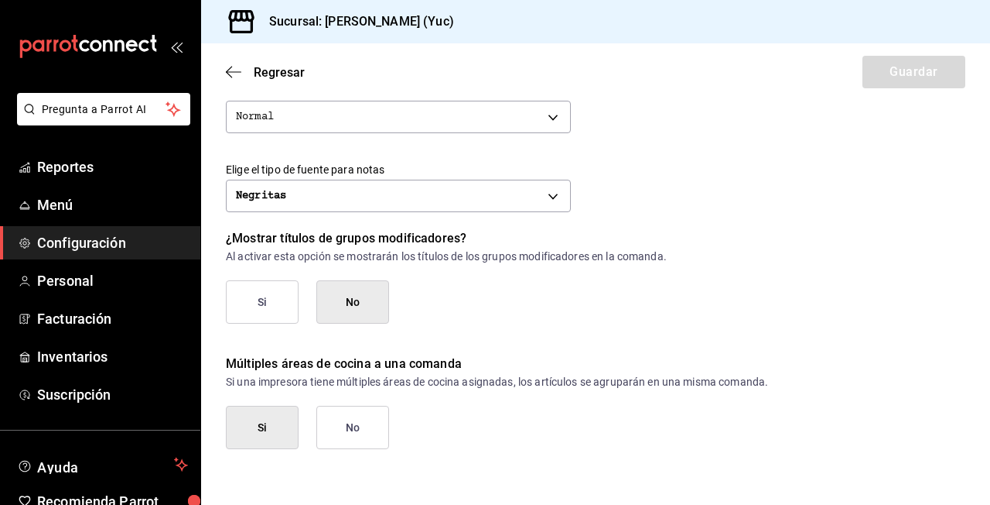
scroll to position [732, 0]
click at [306, 410] on div "Si No" at bounding box center [596, 426] width 740 height 43
click at [276, 429] on button "Si" at bounding box center [262, 426] width 73 height 43
click at [372, 433] on button "No" at bounding box center [352, 426] width 73 height 43
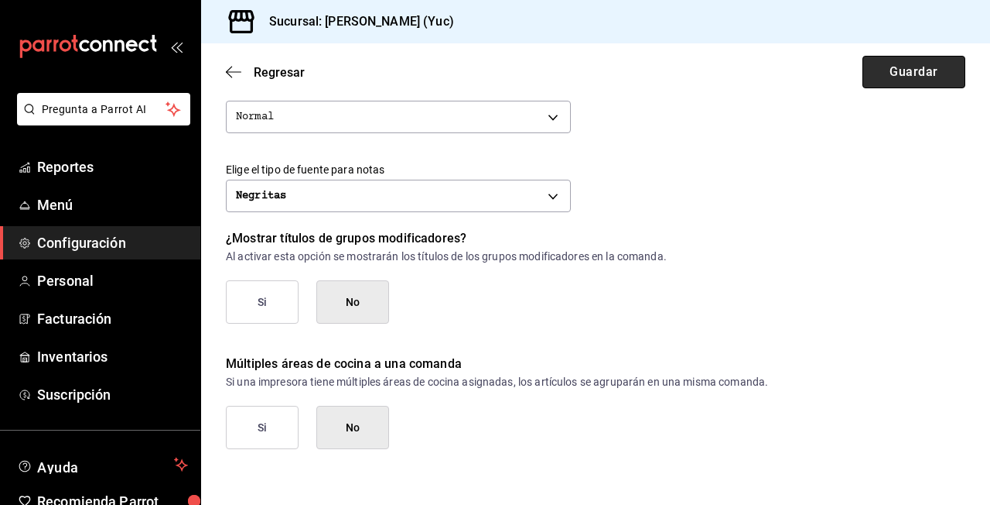
click at [925, 67] on button "Guardar" at bounding box center [914, 72] width 103 height 32
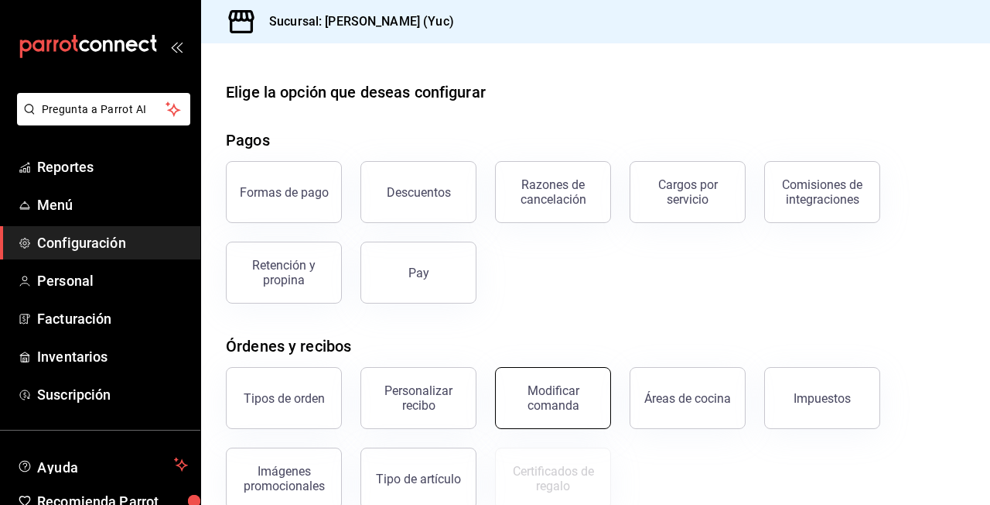
click at [534, 392] on div "Modificar comanda" at bounding box center [553, 397] width 96 height 29
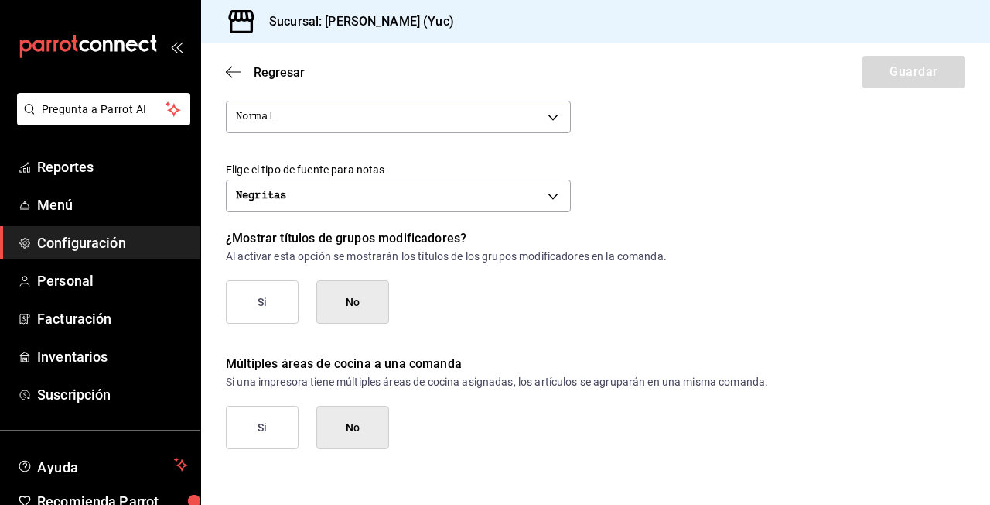
scroll to position [732, 0]
click at [288, 310] on button "Si" at bounding box center [262, 301] width 73 height 43
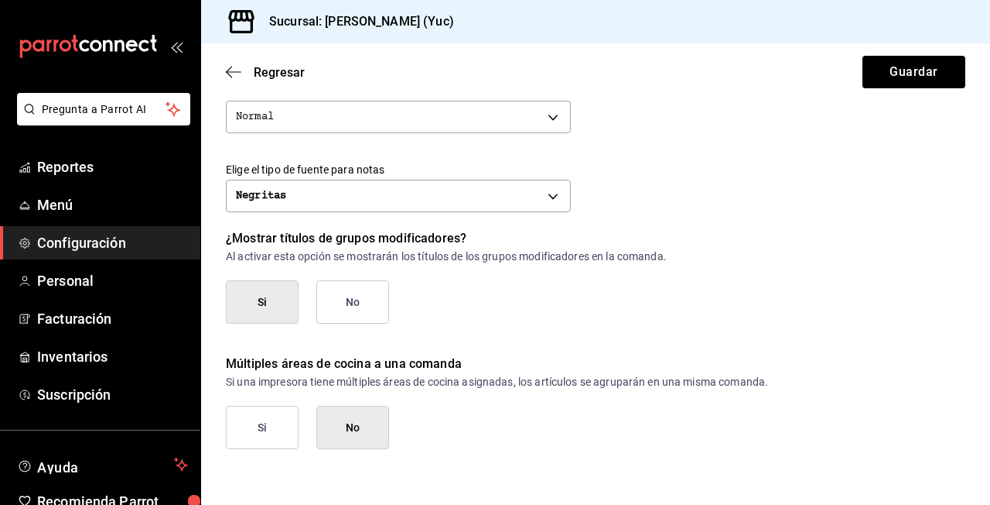
click at [358, 322] on button "No" at bounding box center [352, 301] width 73 height 43
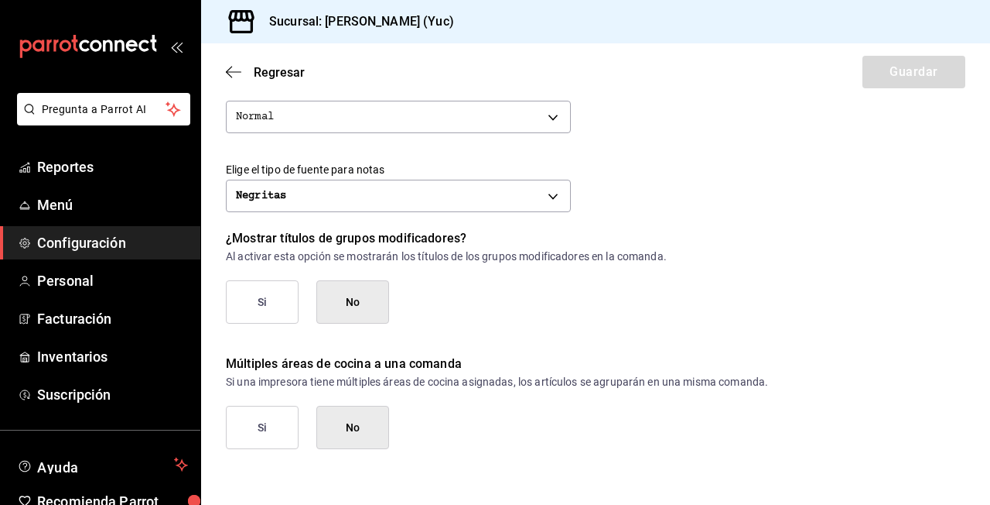
click at [262, 426] on button "Si" at bounding box center [262, 426] width 73 height 43
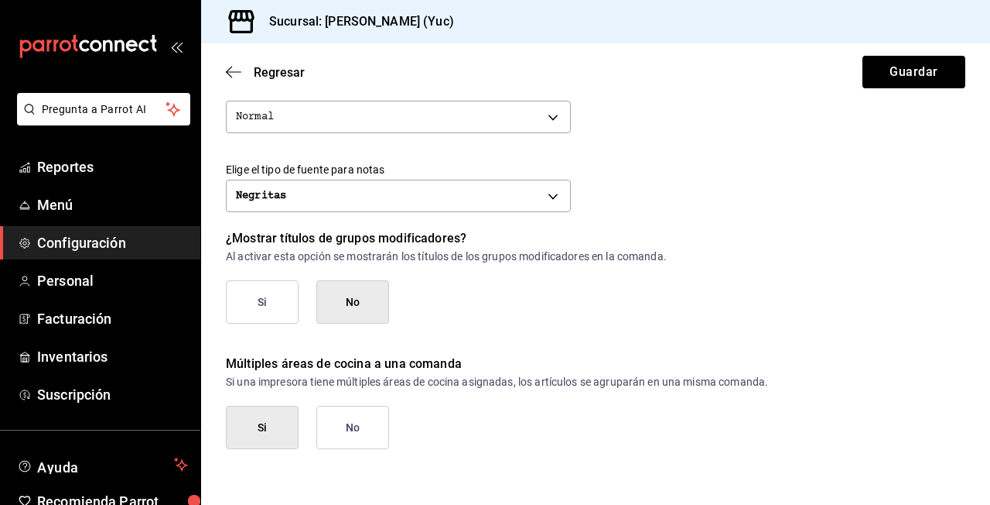
click at [262, 426] on button "Si" at bounding box center [262, 426] width 73 height 43
click at [922, 63] on button "Guardar" at bounding box center [914, 72] width 103 height 32
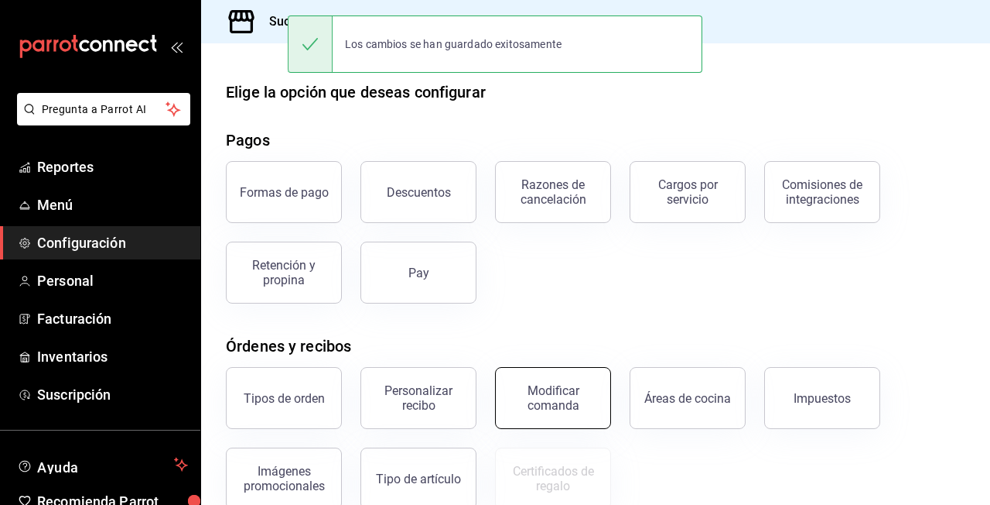
click at [553, 408] on div "Modificar comanda" at bounding box center [553, 397] width 96 height 29
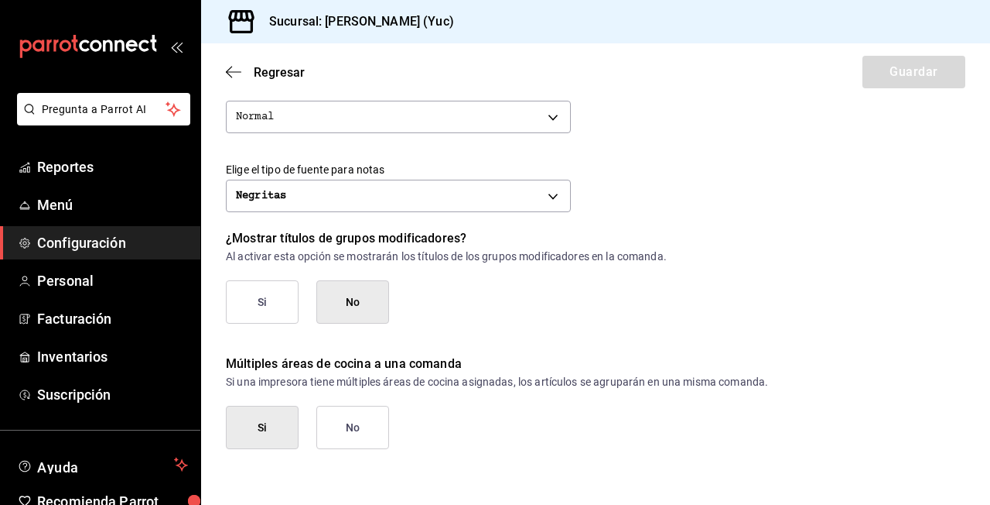
scroll to position [732, 0]
click at [277, 327] on div "Múltiples áreas de cocina a una comanda Si una impresora tiene múltiples áreas …" at bounding box center [580, 385] width 771 height 125
click at [262, 307] on button "Si" at bounding box center [262, 301] width 73 height 43
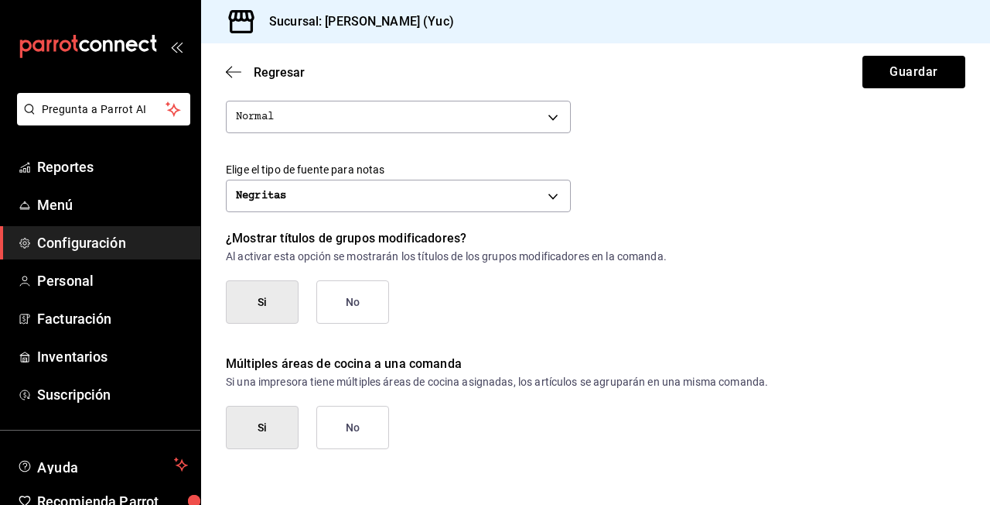
click at [339, 416] on button "No" at bounding box center [352, 426] width 73 height 43
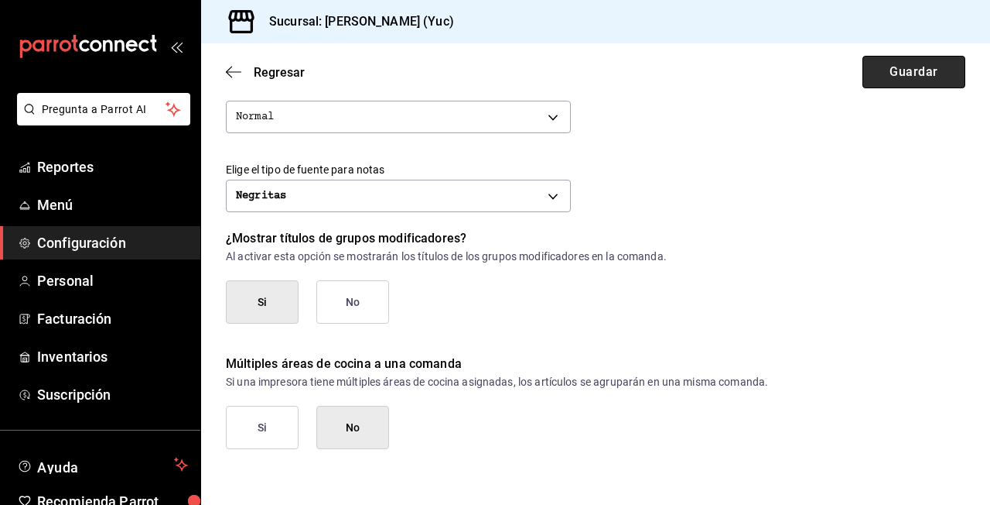
click at [927, 70] on button "Guardar" at bounding box center [914, 72] width 103 height 32
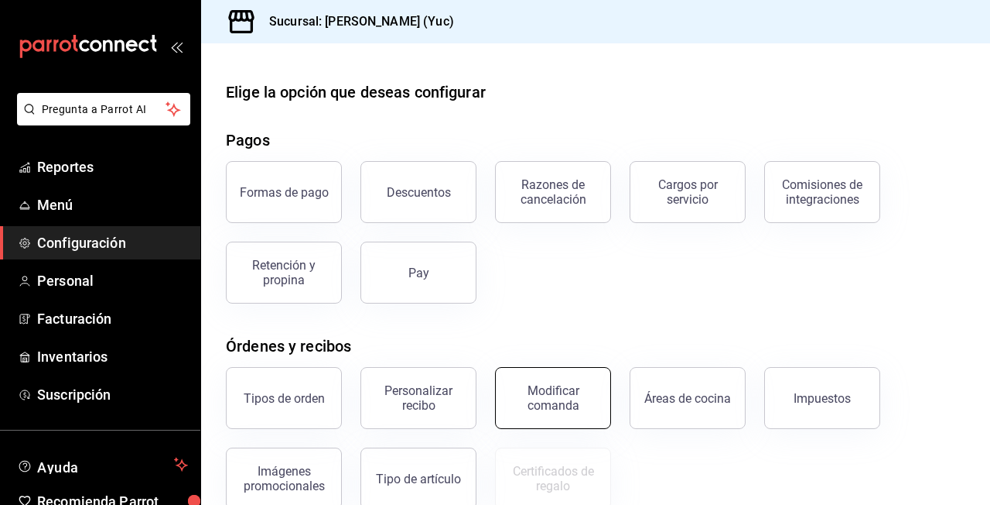
click at [539, 378] on button "Modificar comanda" at bounding box center [553, 398] width 116 height 62
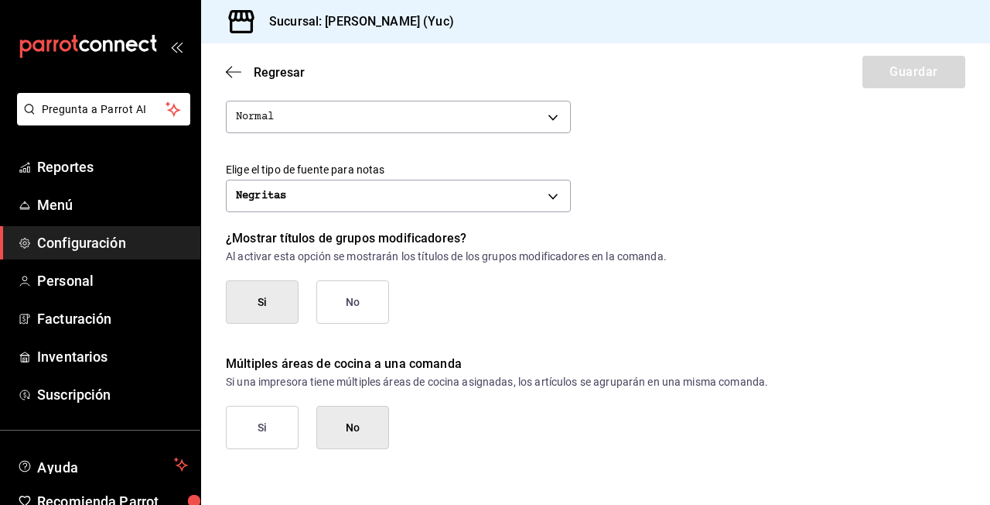
scroll to position [732, 0]
click at [286, 297] on button "Si" at bounding box center [262, 301] width 73 height 43
click at [377, 441] on button "No" at bounding box center [352, 426] width 73 height 43
click at [251, 425] on button "Si" at bounding box center [262, 426] width 73 height 43
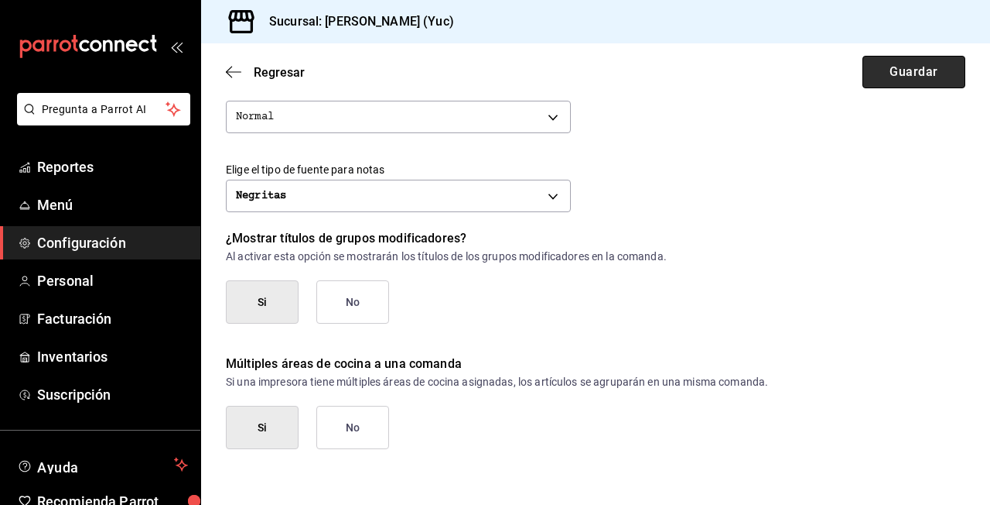
click at [900, 76] on button "Guardar" at bounding box center [914, 72] width 103 height 32
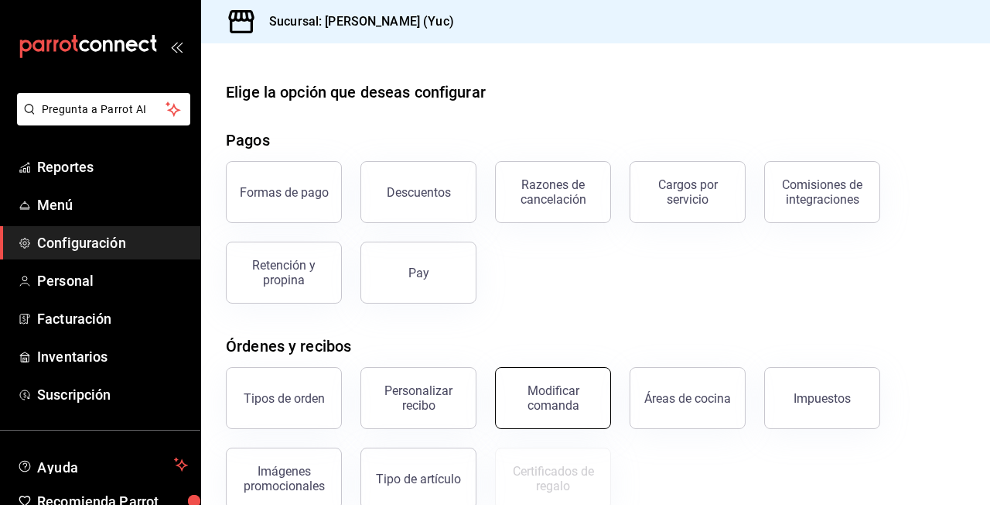
click at [538, 402] on div "Modificar comanda" at bounding box center [553, 397] width 96 height 29
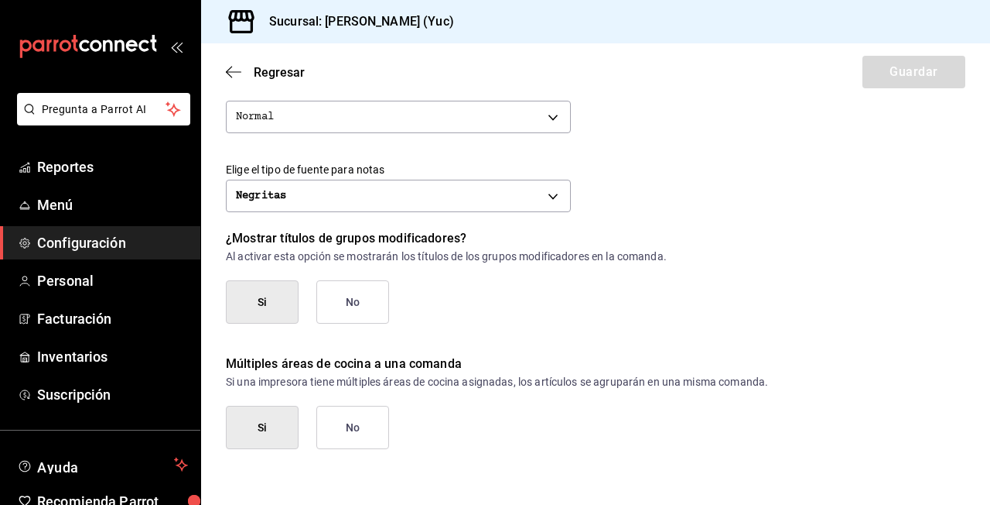
scroll to position [732, 0]
click at [351, 313] on button "No" at bounding box center [352, 301] width 73 height 43
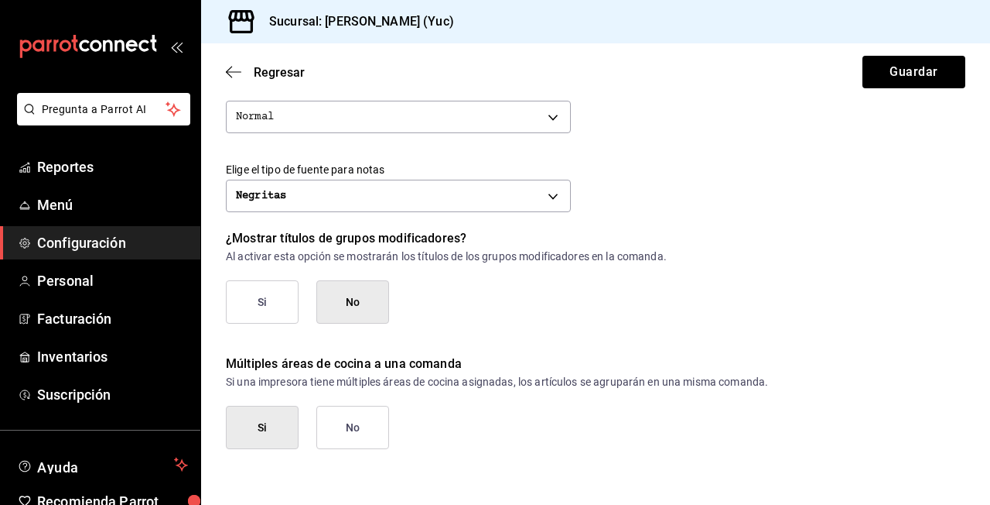
click at [372, 436] on button "No" at bounding box center [352, 426] width 73 height 43
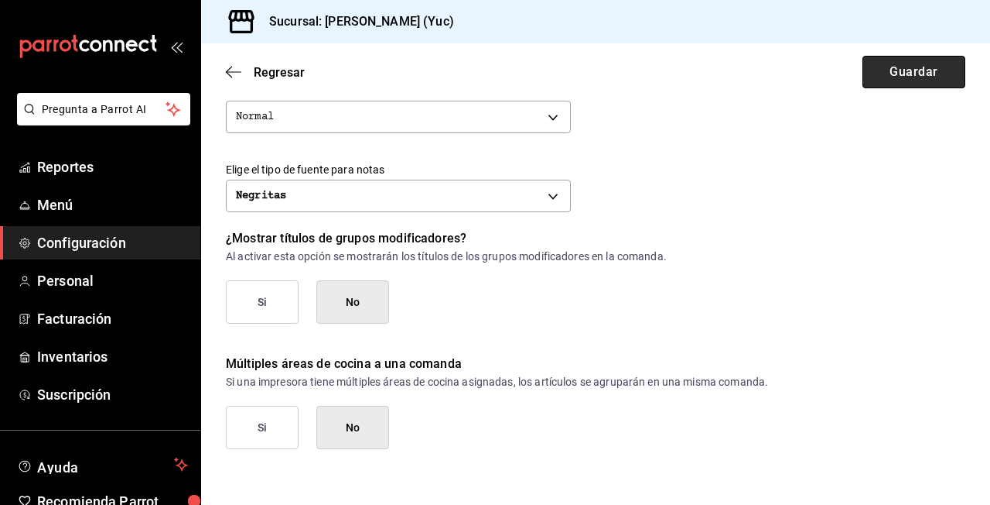
click at [929, 80] on button "Guardar" at bounding box center [914, 72] width 103 height 32
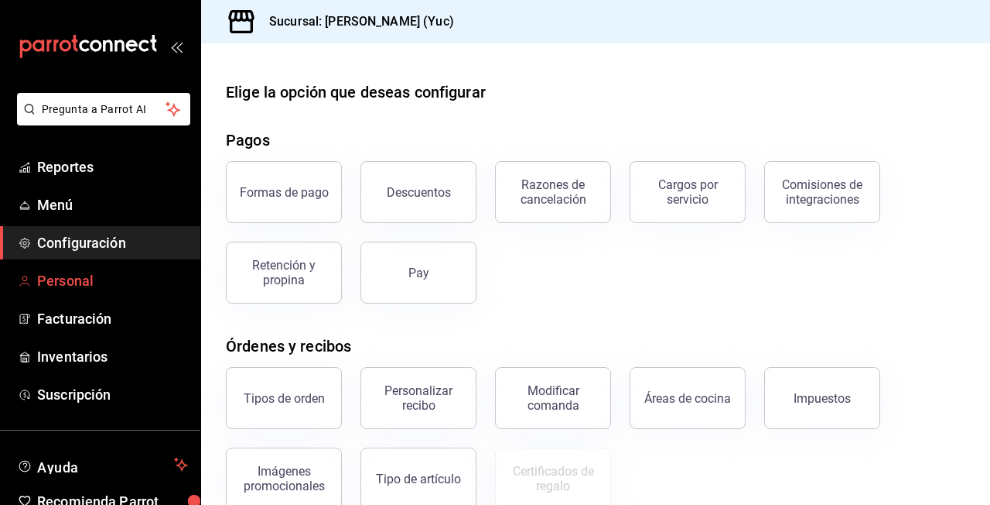
click at [63, 285] on span "Personal" at bounding box center [112, 280] width 151 height 21
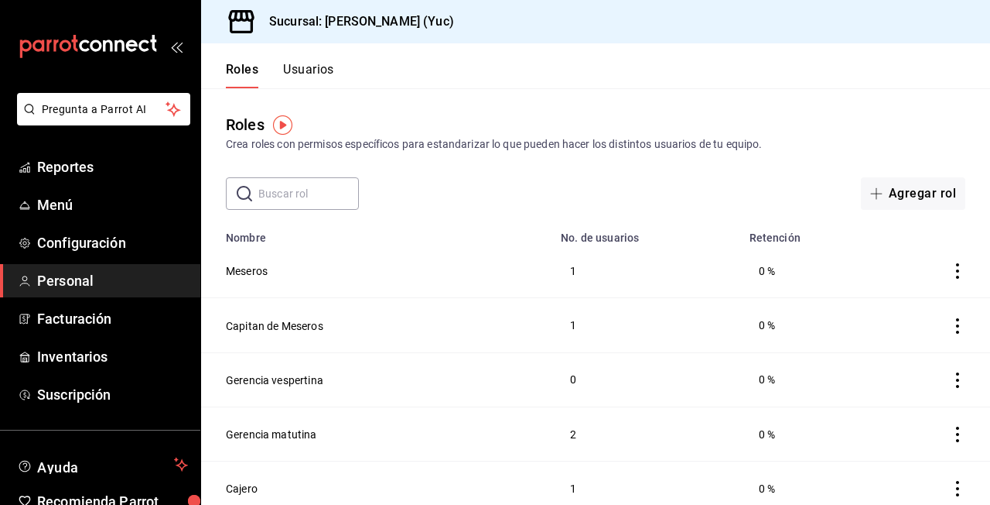
click at [318, 65] on button "Usuarios" at bounding box center [308, 75] width 51 height 26
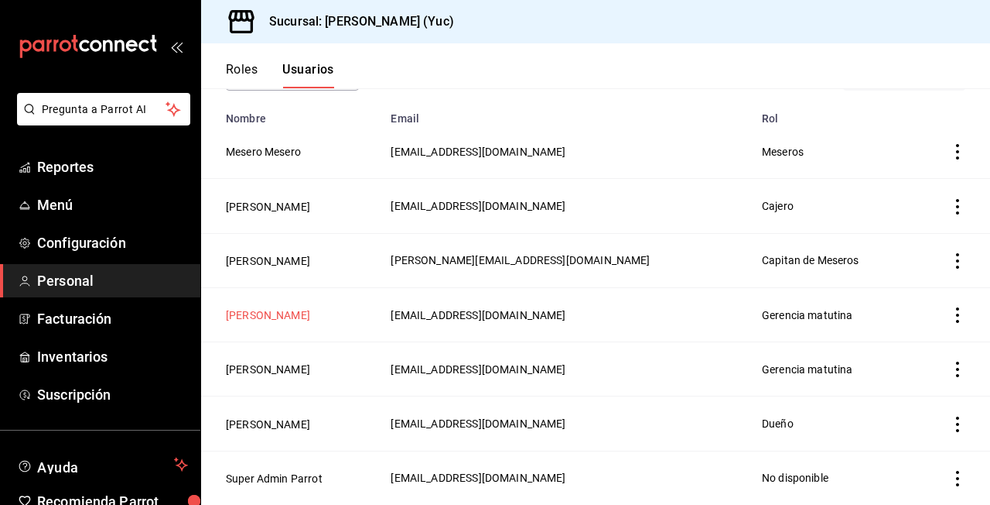
scroll to position [119, 0]
click at [282, 315] on button "[PERSON_NAME]" at bounding box center [268, 314] width 84 height 15
